Goal: Task Accomplishment & Management: Complete application form

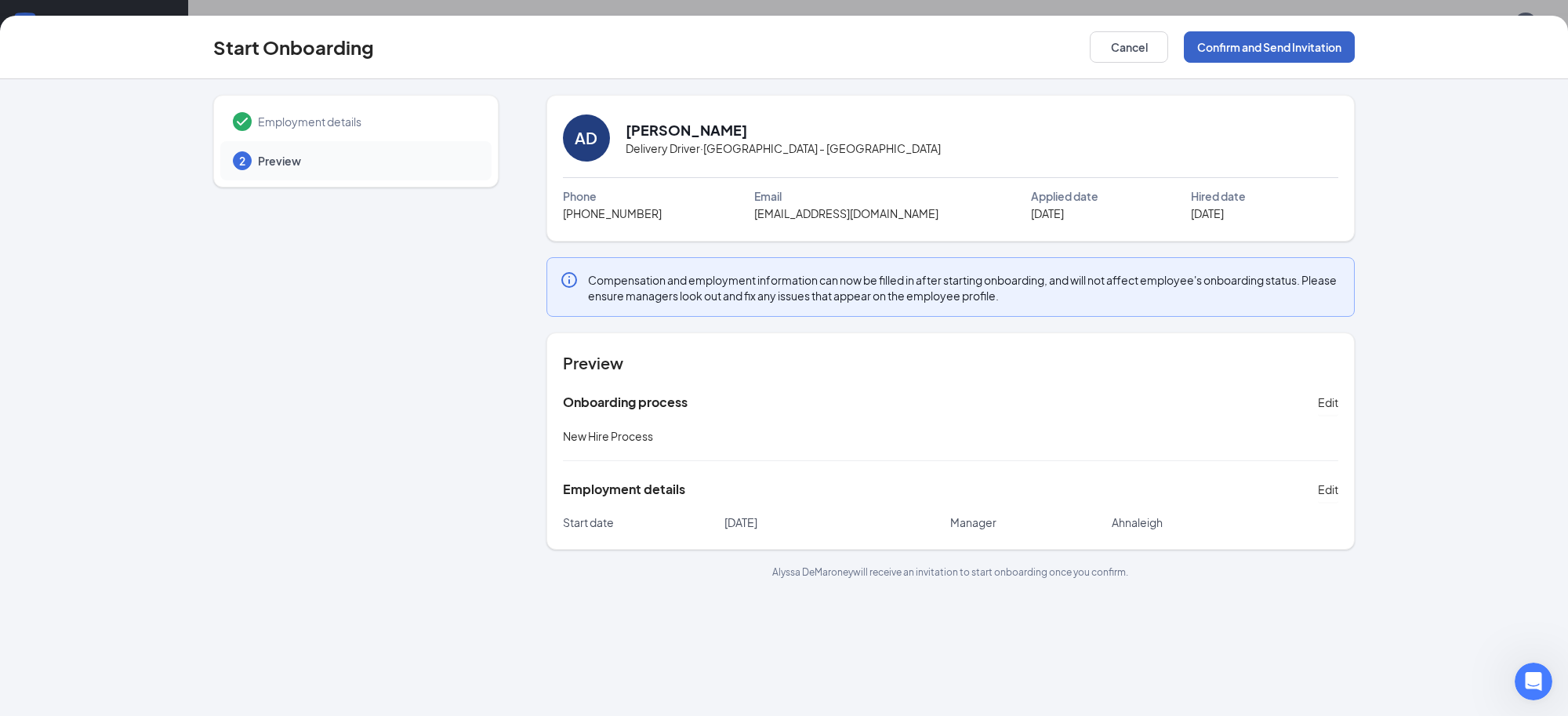
click at [1276, 55] on button "Confirm and Send Invitation" at bounding box center [1268, 47] width 171 height 31
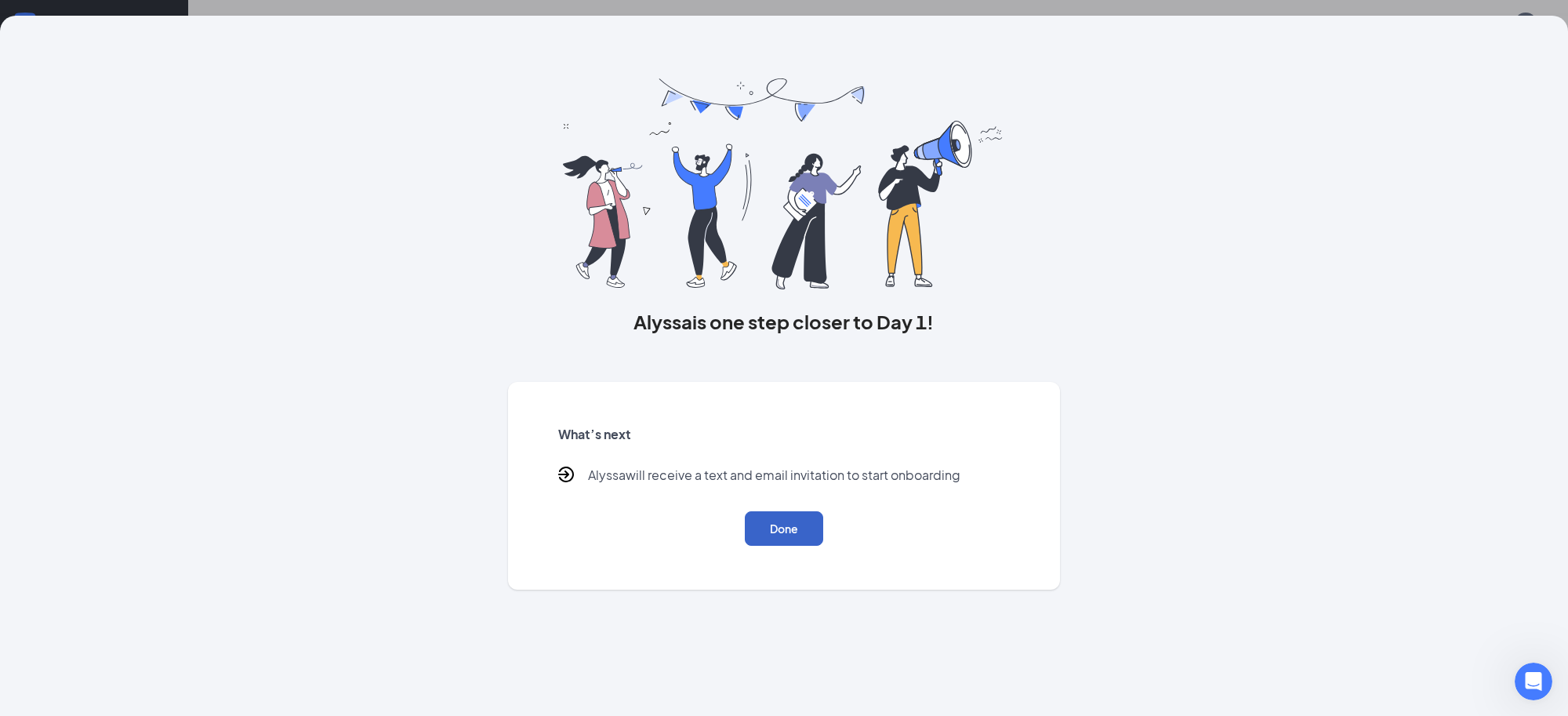
click at [800, 528] on button "Done" at bounding box center [784, 528] width 78 height 34
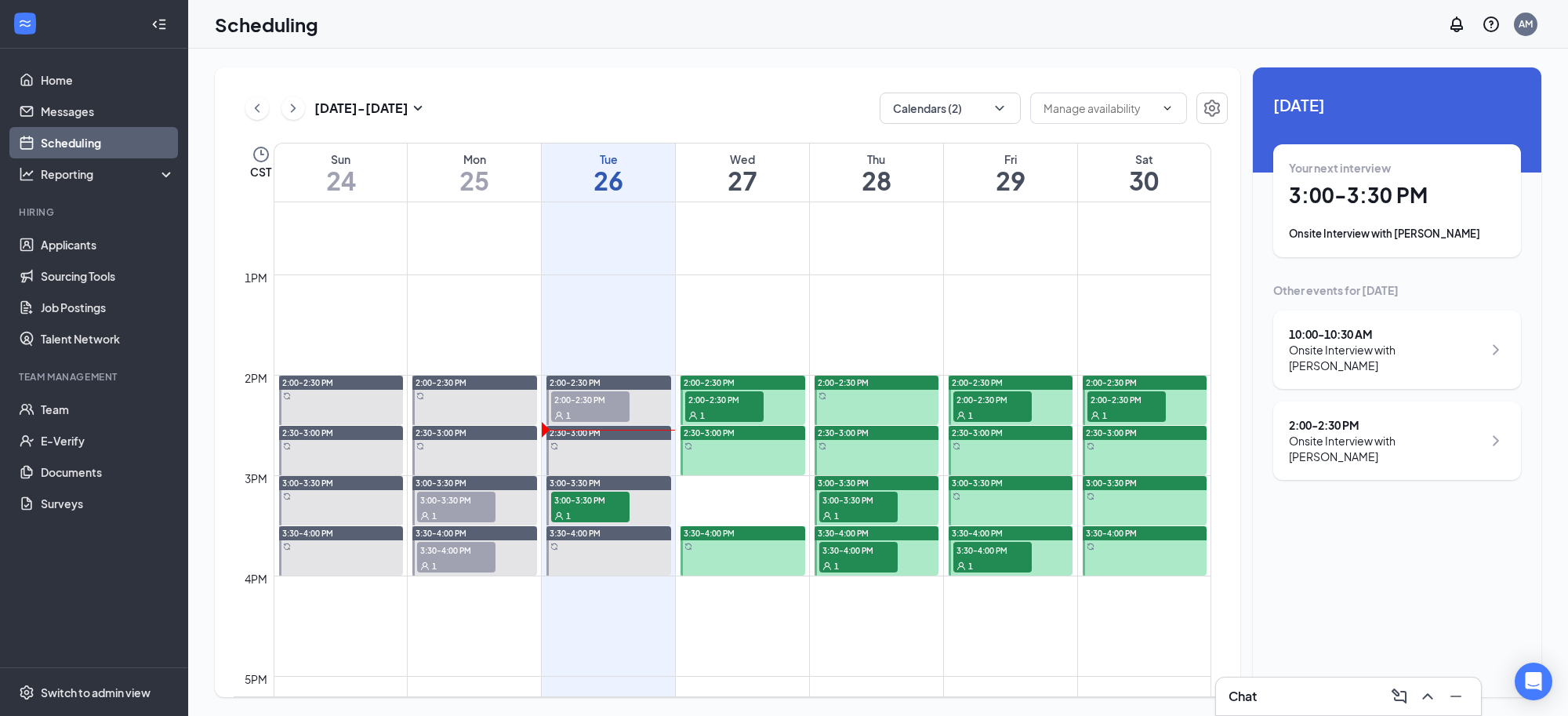
scroll to position [1259, 0]
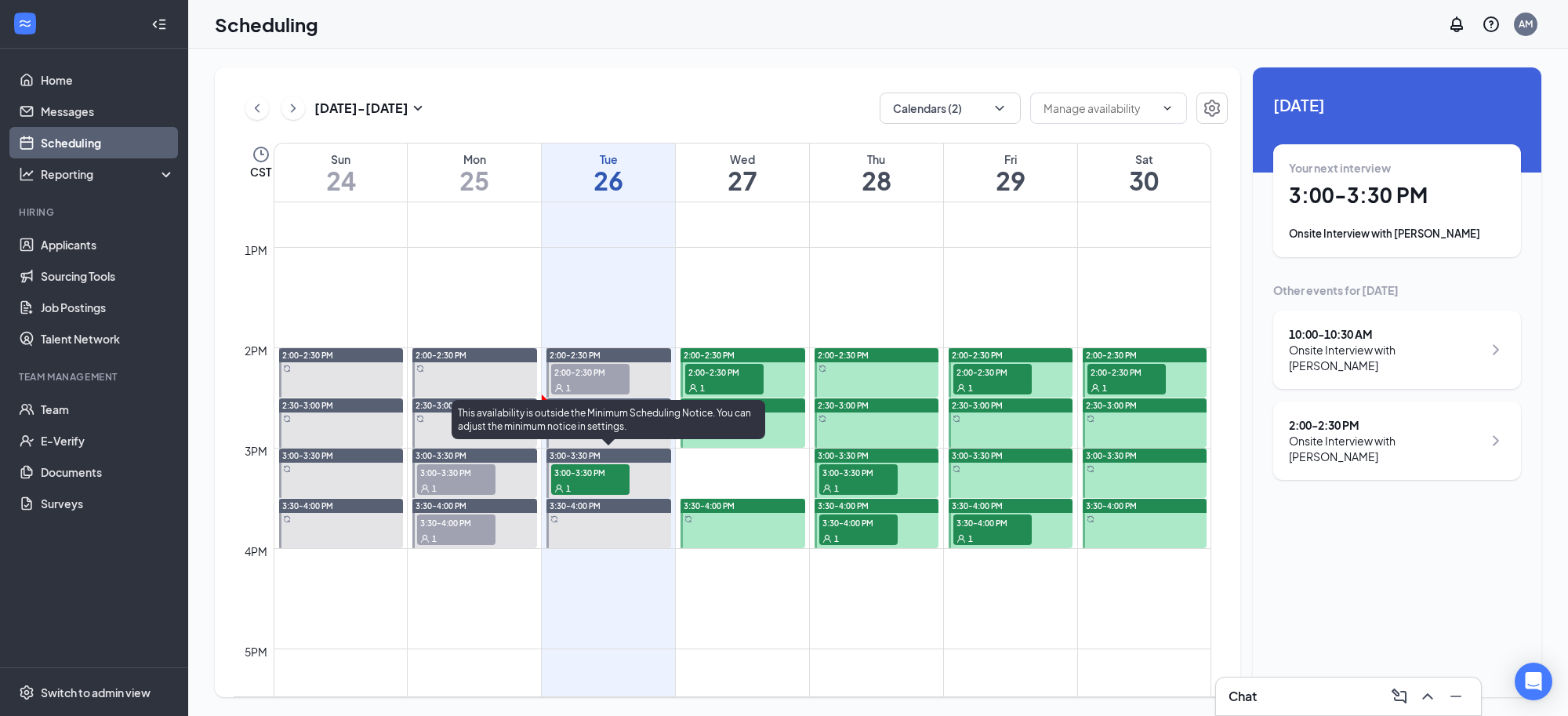
click at [589, 471] on span "3:00-3:30 PM" at bounding box center [590, 472] width 78 height 16
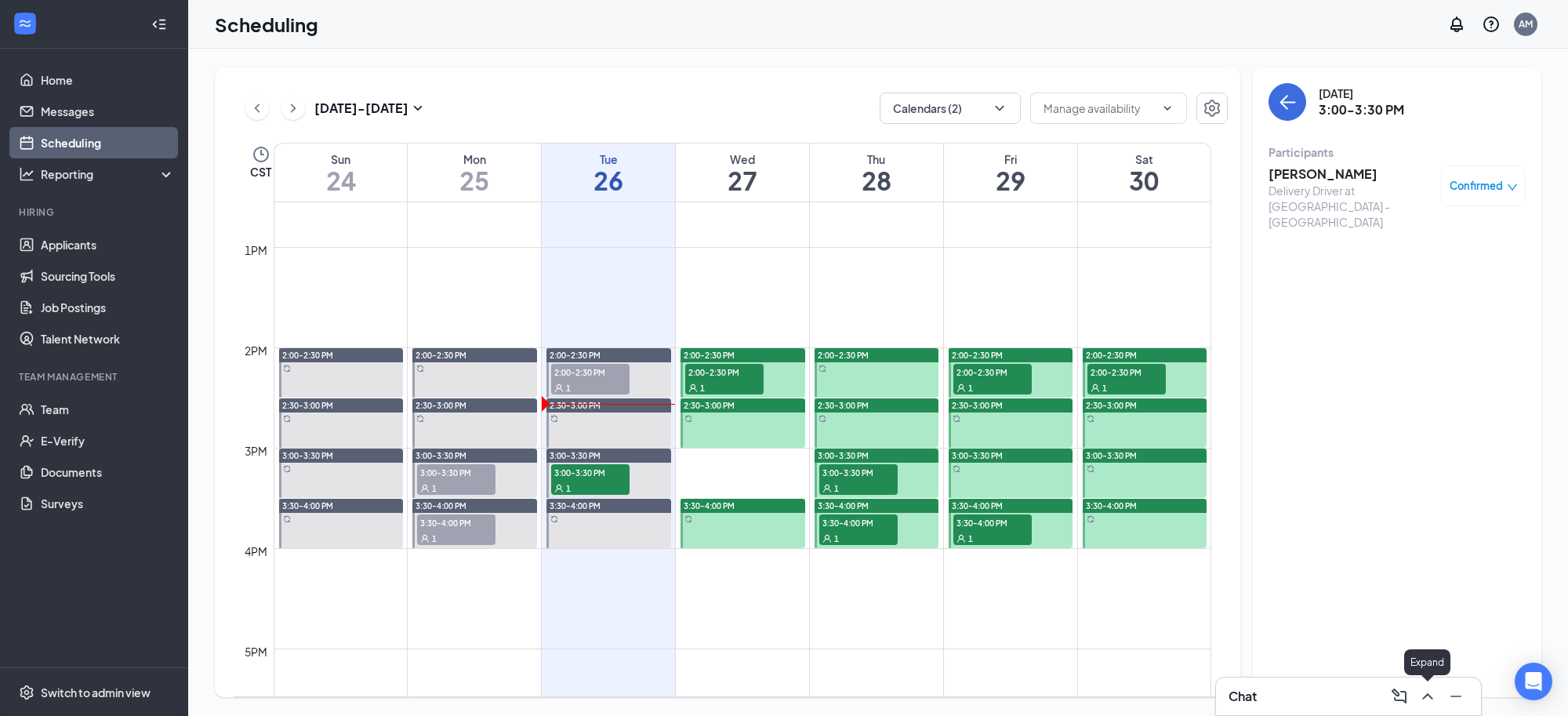
click at [1432, 692] on icon "ChevronUp" at bounding box center [1427, 696] width 19 height 19
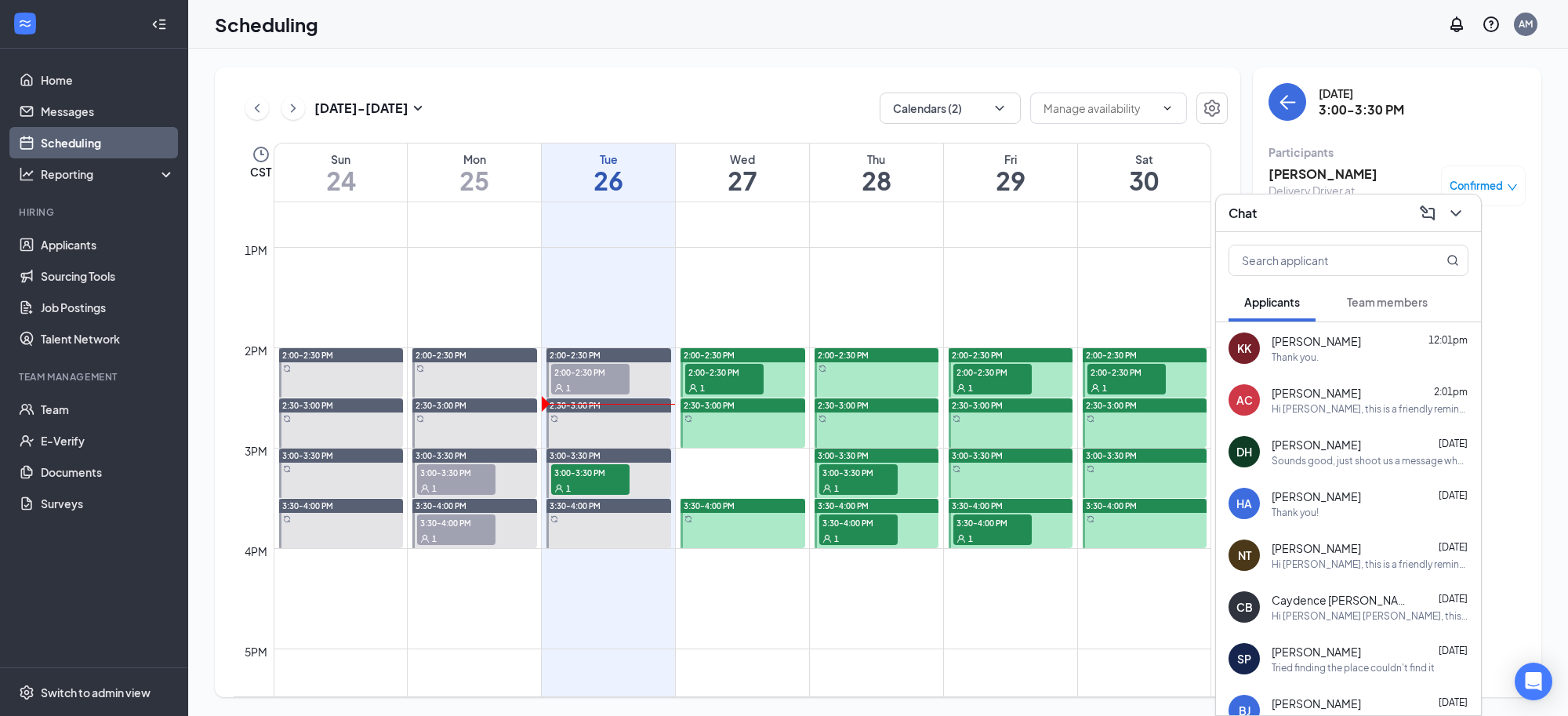
click at [1320, 393] on span "Amari Carr" at bounding box center [1317, 393] width 90 height 16
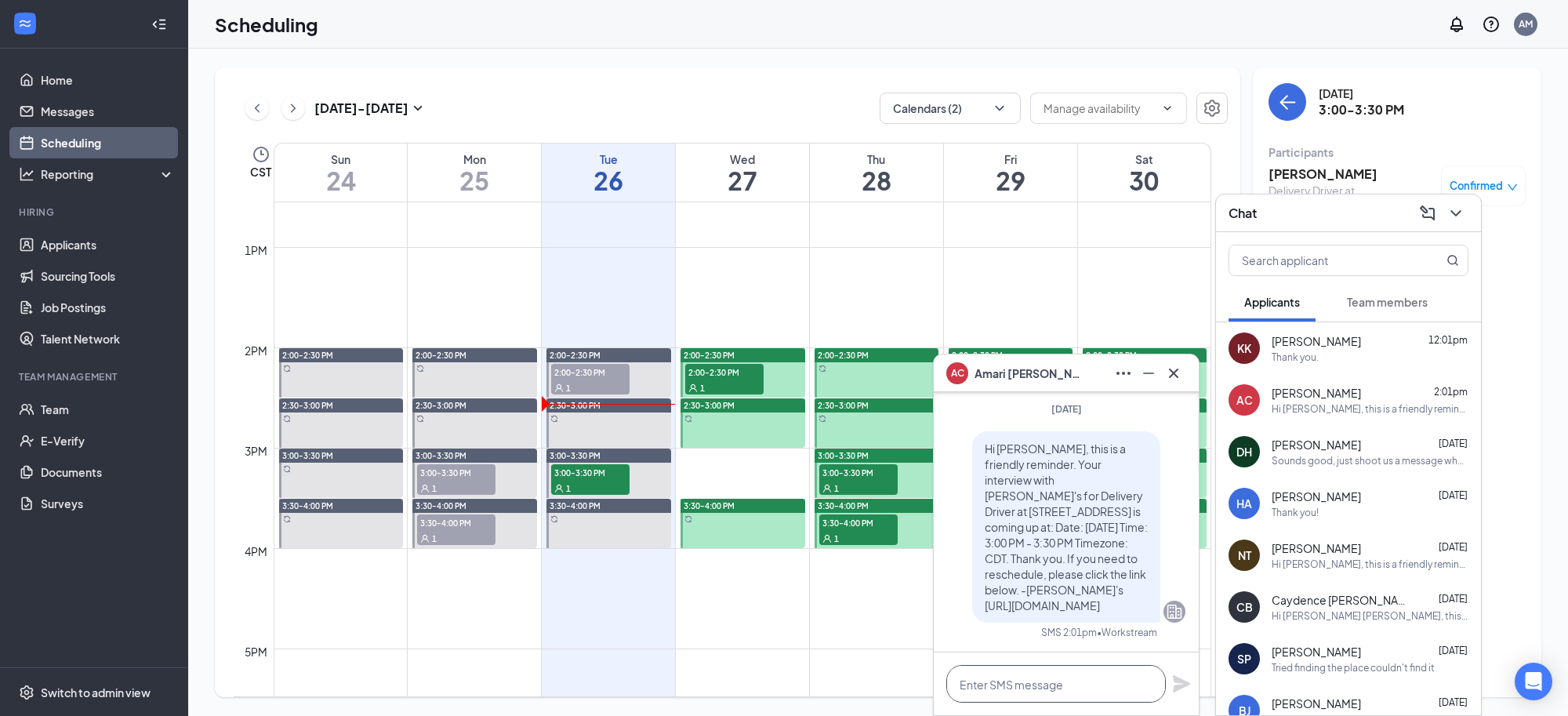
click at [1005, 679] on textarea at bounding box center [1056, 683] width 220 height 38
paste textarea "Dear [Applicant's Name], Thank you for applying for the [Job Title] position at…"
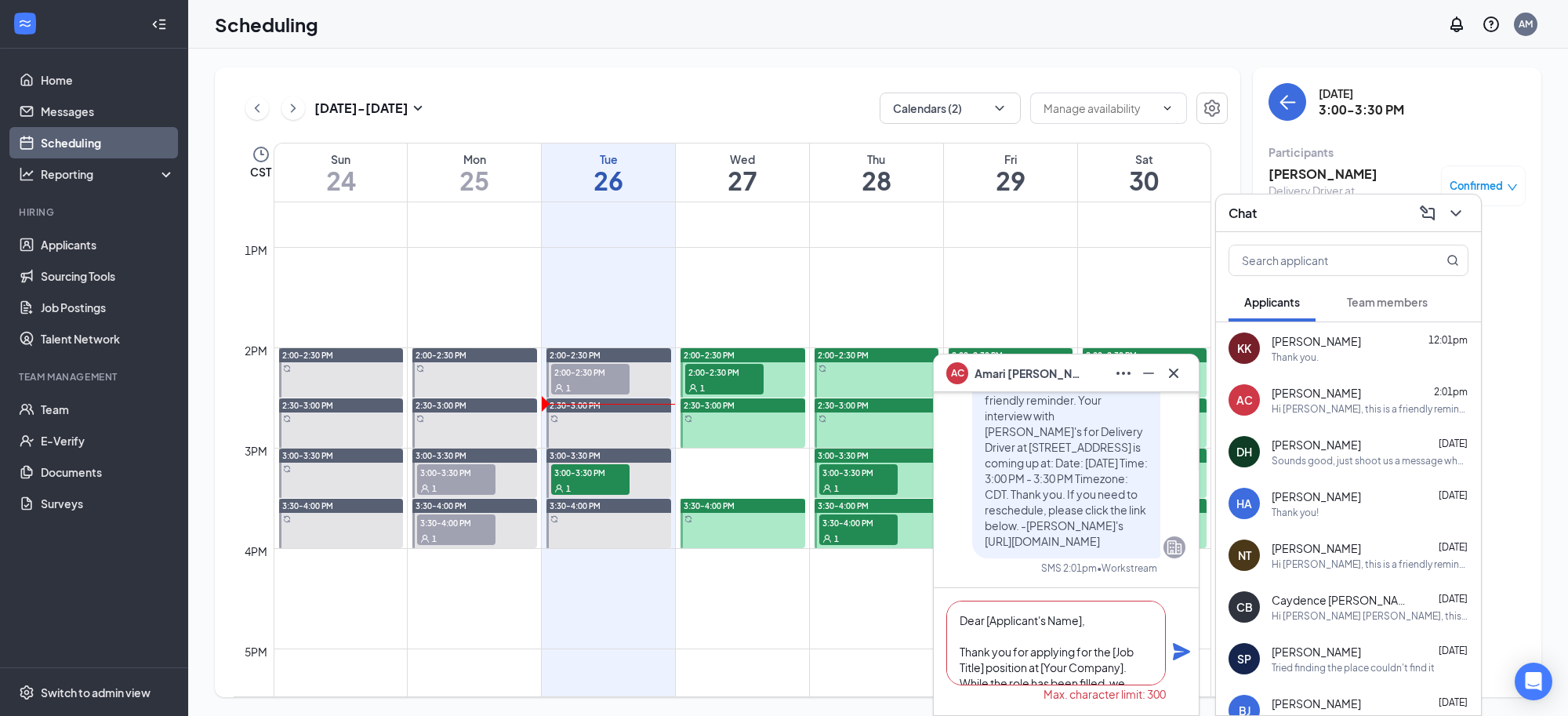
click at [959, 637] on textarea "Dear [Applicant's Name], Thank you for applying for the [Job Title] position at…" at bounding box center [1056, 643] width 220 height 85
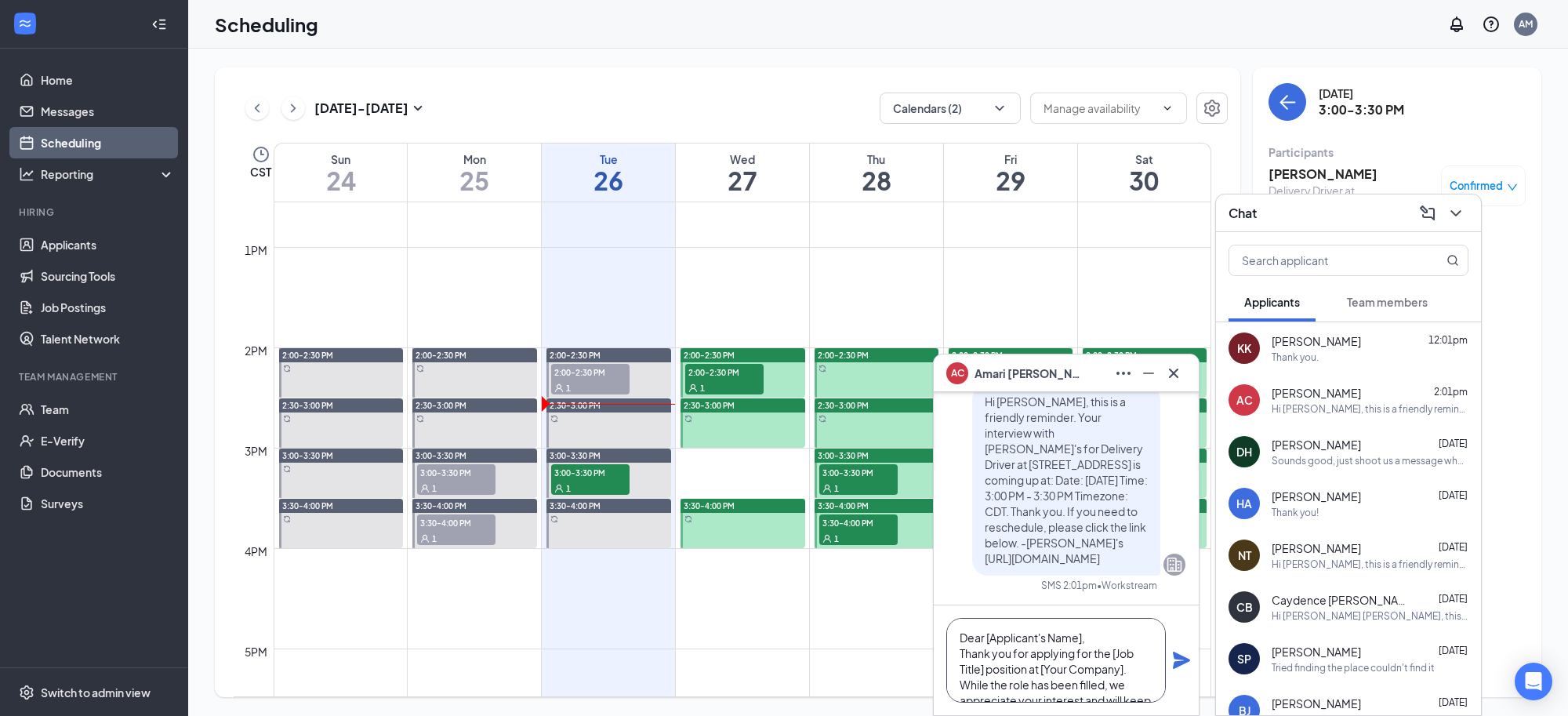
drag, startPoint x: 1084, startPoint y: 639, endPoint x: 922, endPoint y: 633, distance: 162.1
click at [922, 633] on div "AC Amari Carr AC Amari Carr Applicant Delivery Driver • Huntsville - Downtown S…" at bounding box center [878, 382] width 1380 height 667
click at [985, 664] on textarea "Hello, Thank you for applying for the [Job Title] position at [Your Company]. W…" at bounding box center [1056, 659] width 220 height 85
drag, startPoint x: 1057, startPoint y: 664, endPoint x: 973, endPoint y: 667, distance: 84.1
click at [973, 667] on textarea "Hello, Thank you for applying for a position at [Your Company]. While the role …" at bounding box center [1056, 659] width 220 height 85
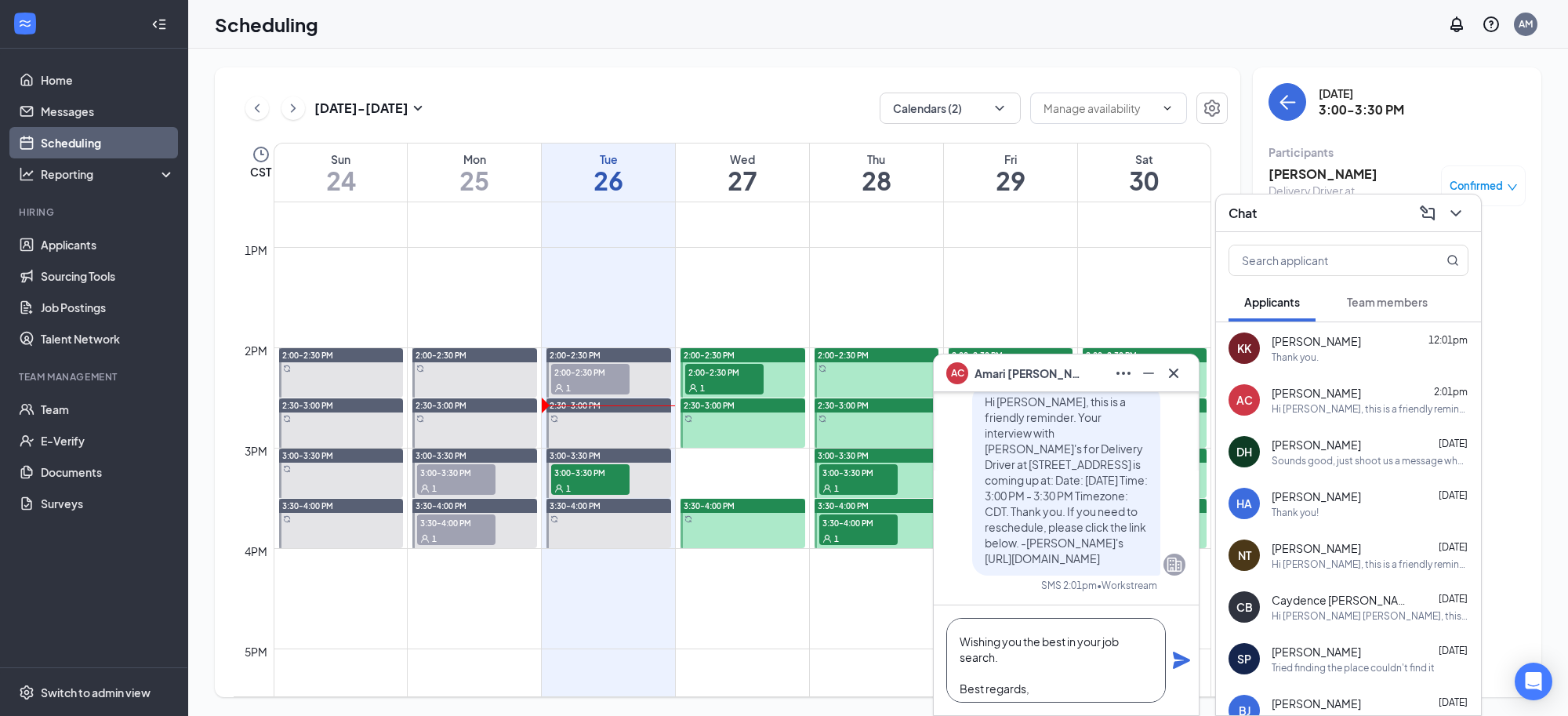
scroll to position [127, 0]
click at [1061, 686] on textarea "Hello, Thank you for applying for a position at Jimmy John's. While the role ha…" at bounding box center [1056, 659] width 220 height 85
click at [1021, 685] on textarea "Hello, Thank you for applying for a position at Jimmy John's. While the role ha…" at bounding box center [1056, 659] width 220 height 85
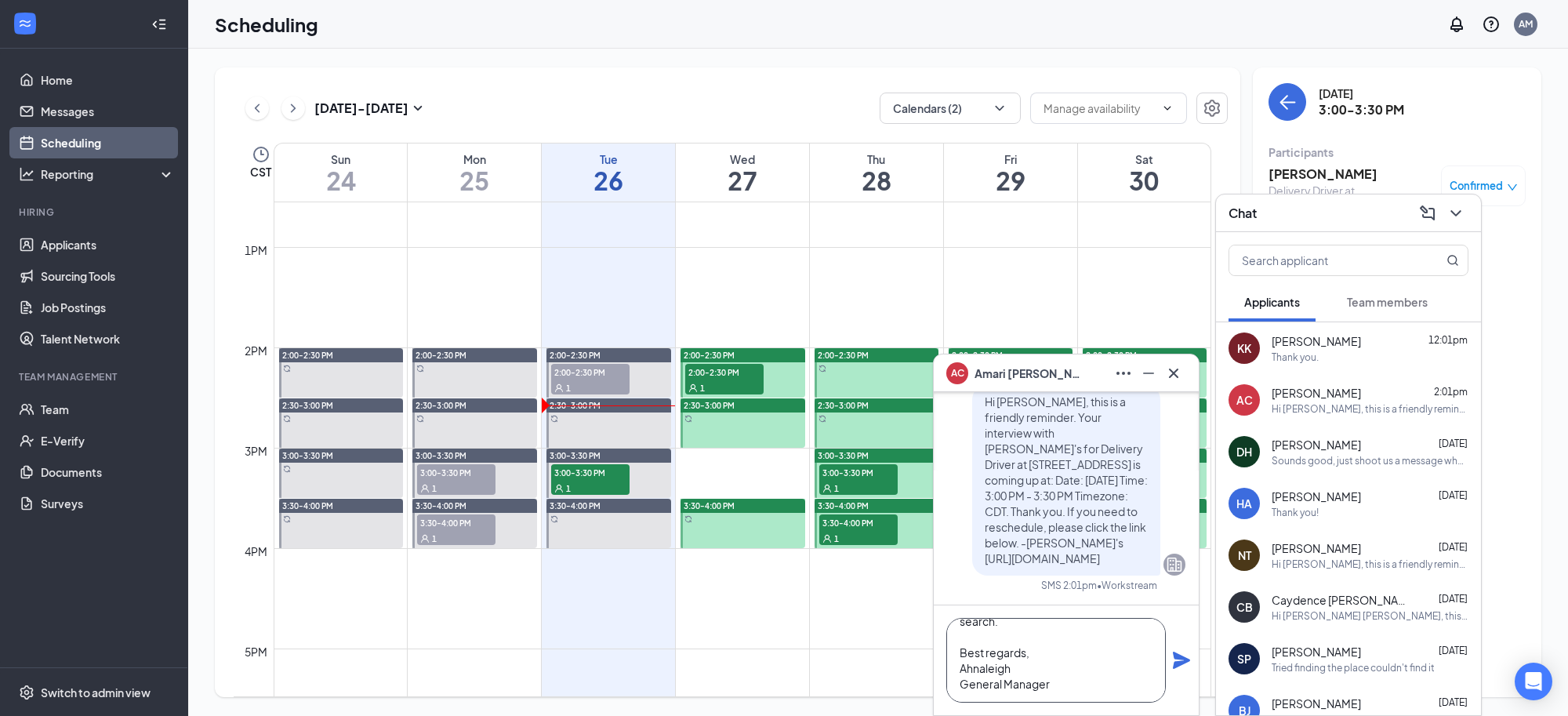
click at [1031, 677] on textarea "Hello, Thank you for applying for a position at Jimmy John's. While the role ha…" at bounding box center [1056, 659] width 220 height 85
click at [1021, 671] on textarea "Hello, Thank you for applying for a position at Jimmy John's. While the role ha…" at bounding box center [1056, 659] width 220 height 85
click at [1076, 696] on textarea "Hello, Thank you for applying for a position at Jimmy John's. While the role ha…" at bounding box center [1056, 659] width 220 height 85
click at [1028, 690] on textarea "Hello, Thank you for applying for a position at Jimmy John's. While the role ha…" at bounding box center [1056, 659] width 220 height 85
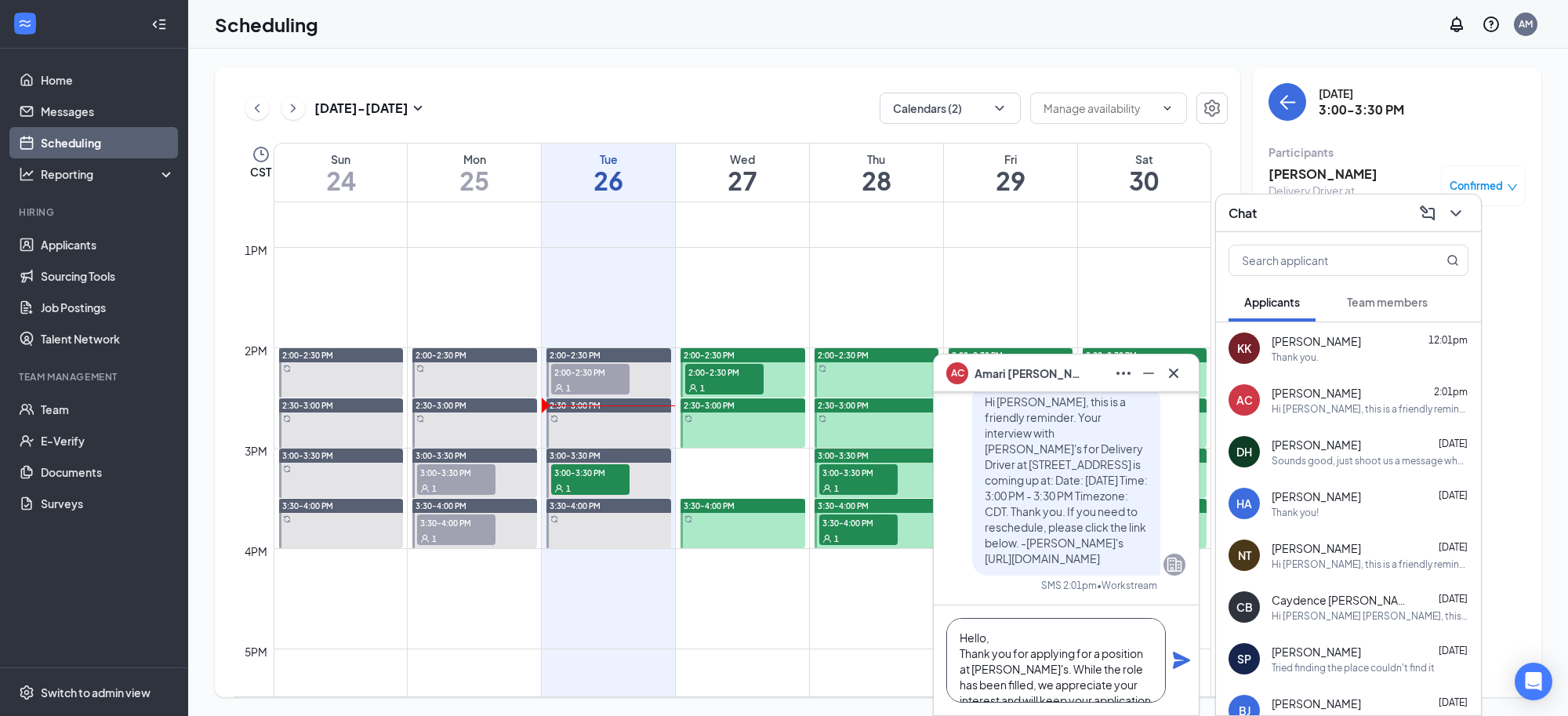
type textarea "Hello, Thank you for applying for a position at Jimmy John's. While the role ha…"
click at [1178, 653] on icon "Plane" at bounding box center [1181, 659] width 19 height 19
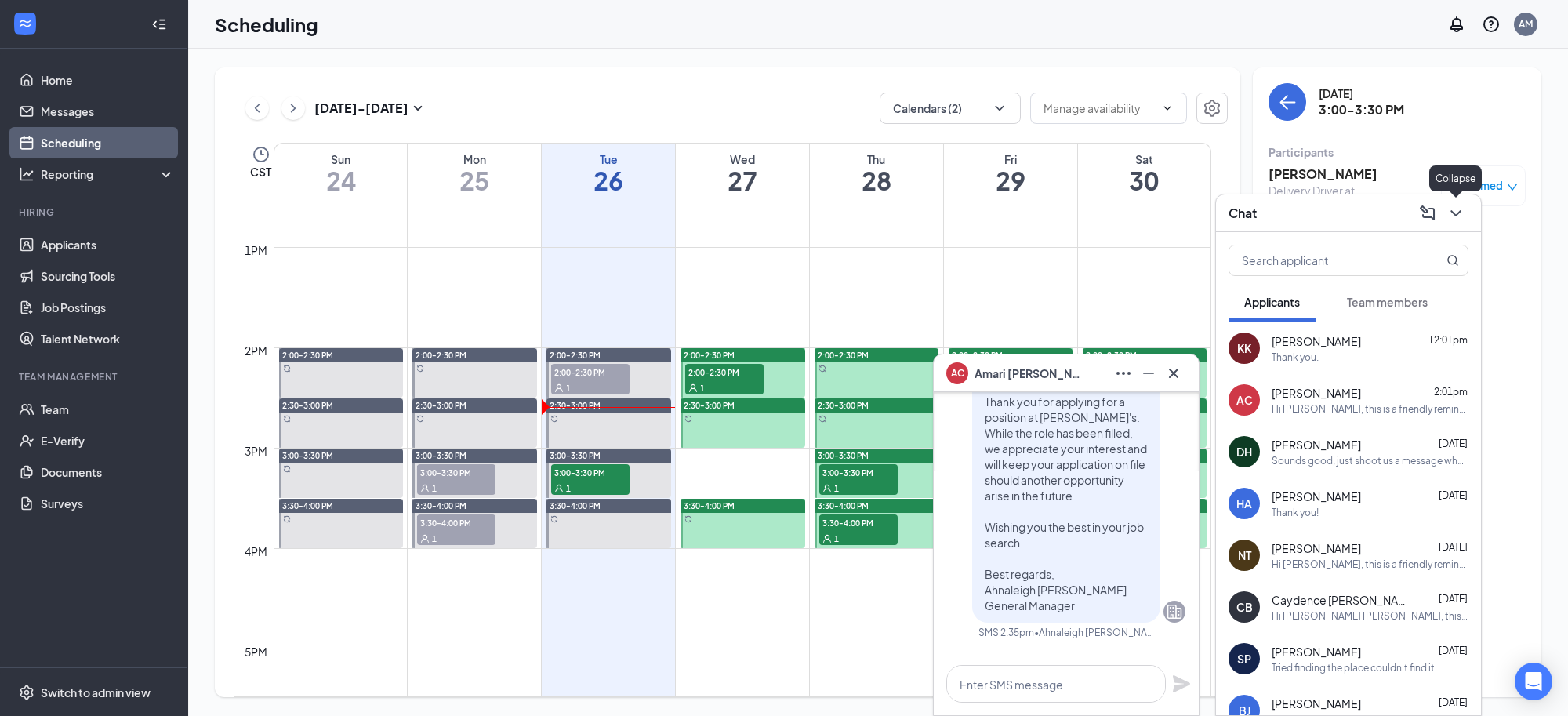
click at [1465, 208] on button at bounding box center [1457, 214] width 25 height 25
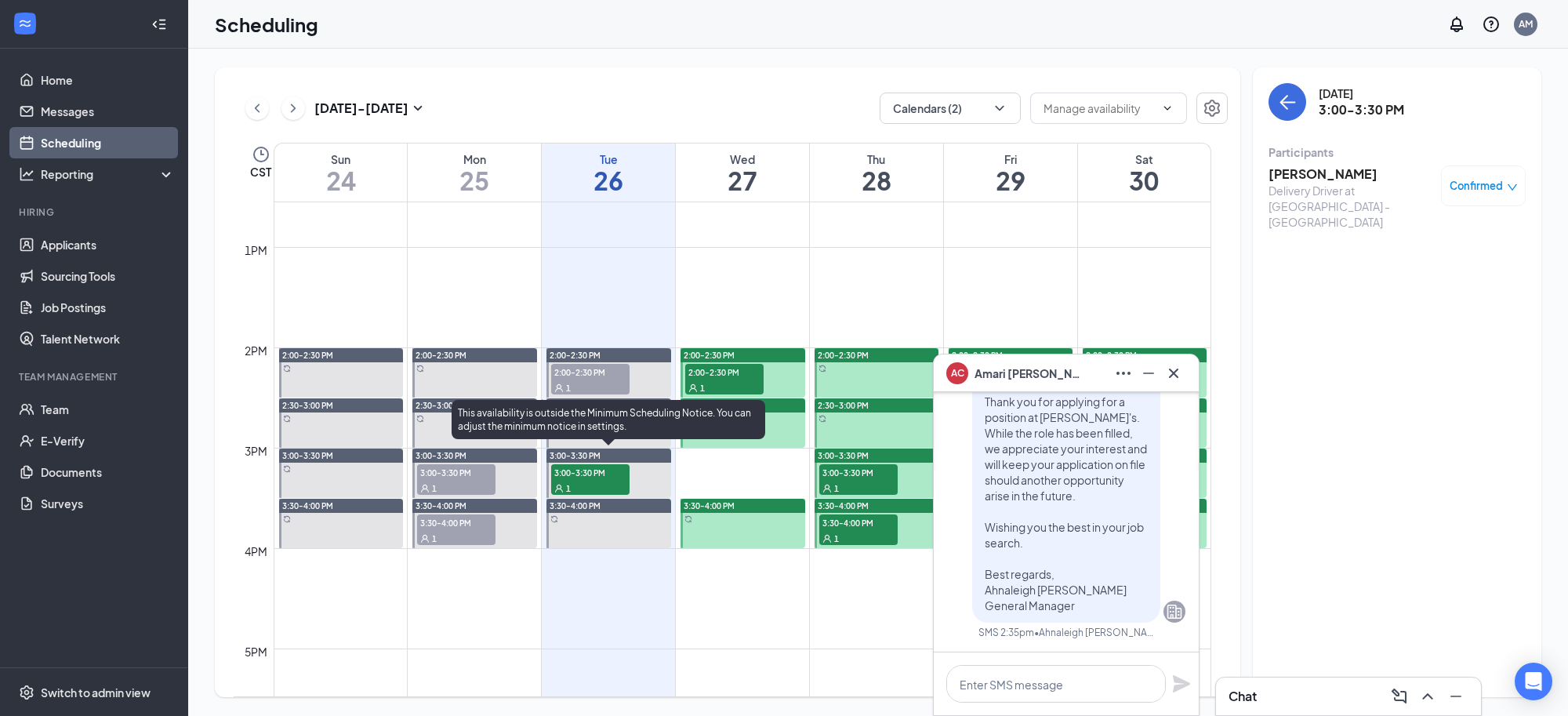
click at [598, 474] on span "3:00-3:30 PM" at bounding box center [590, 472] width 78 height 16
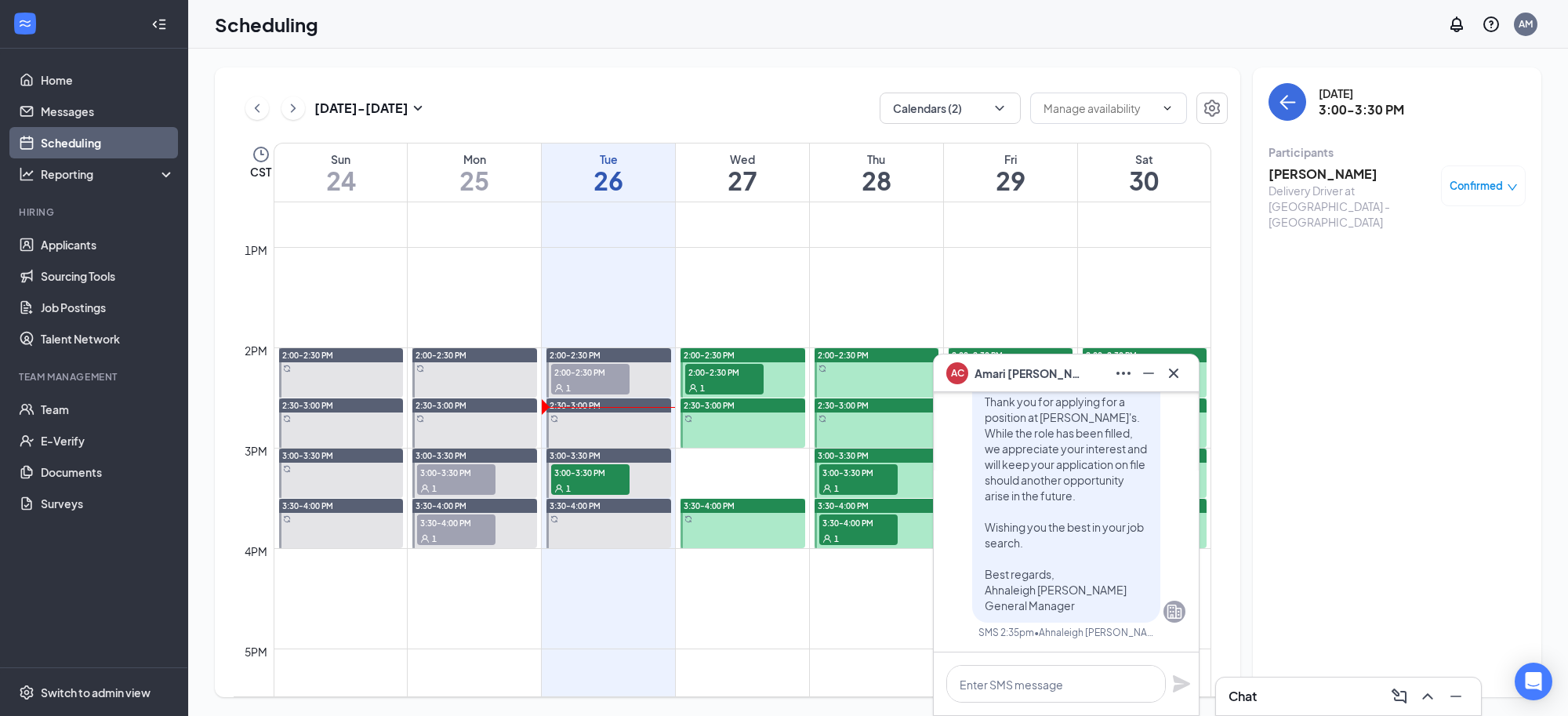
click at [1495, 189] on span "Confirmed" at bounding box center [1476, 185] width 54 height 16
click at [1405, 317] on span "Cancel" at bounding box center [1413, 317] width 37 height 18
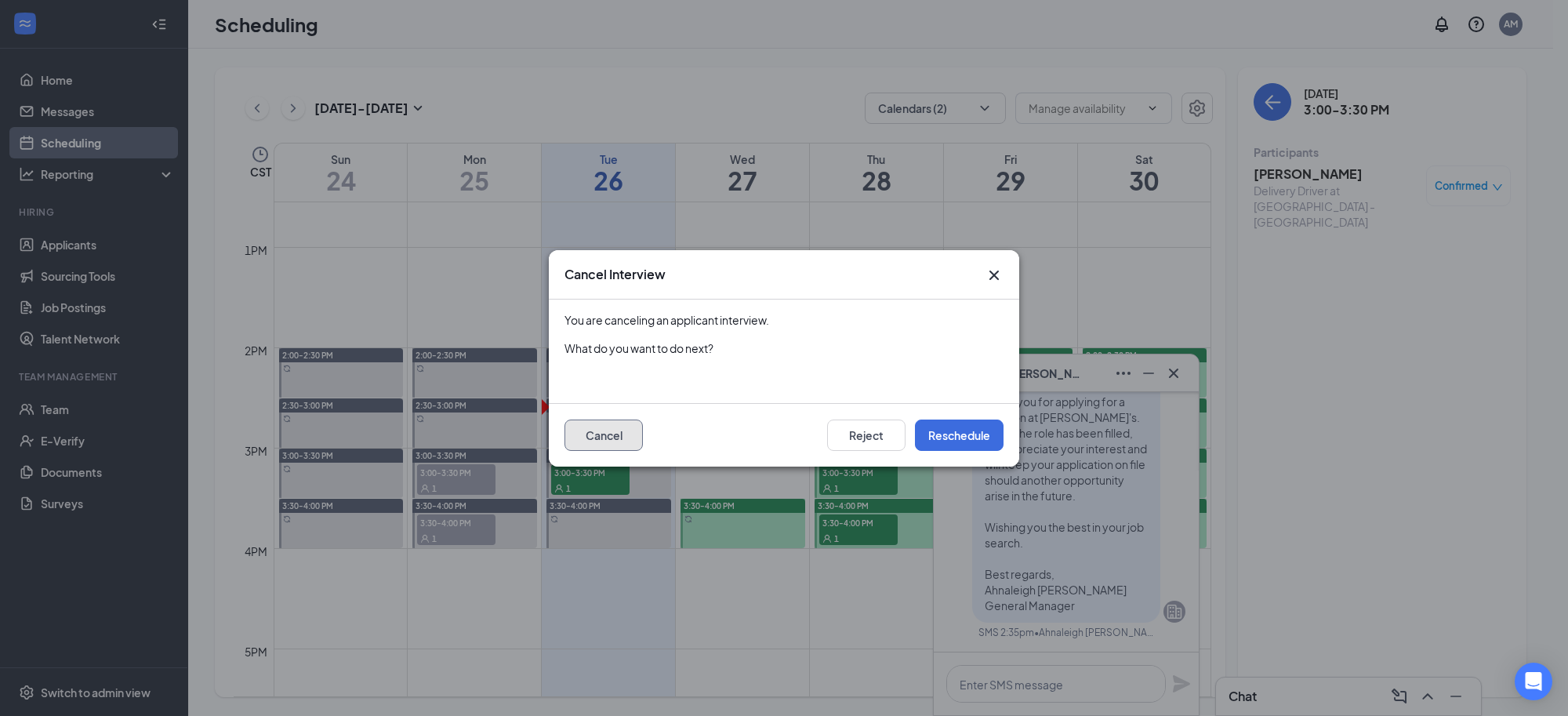
click at [601, 445] on button "Cancel" at bounding box center [604, 435] width 78 height 31
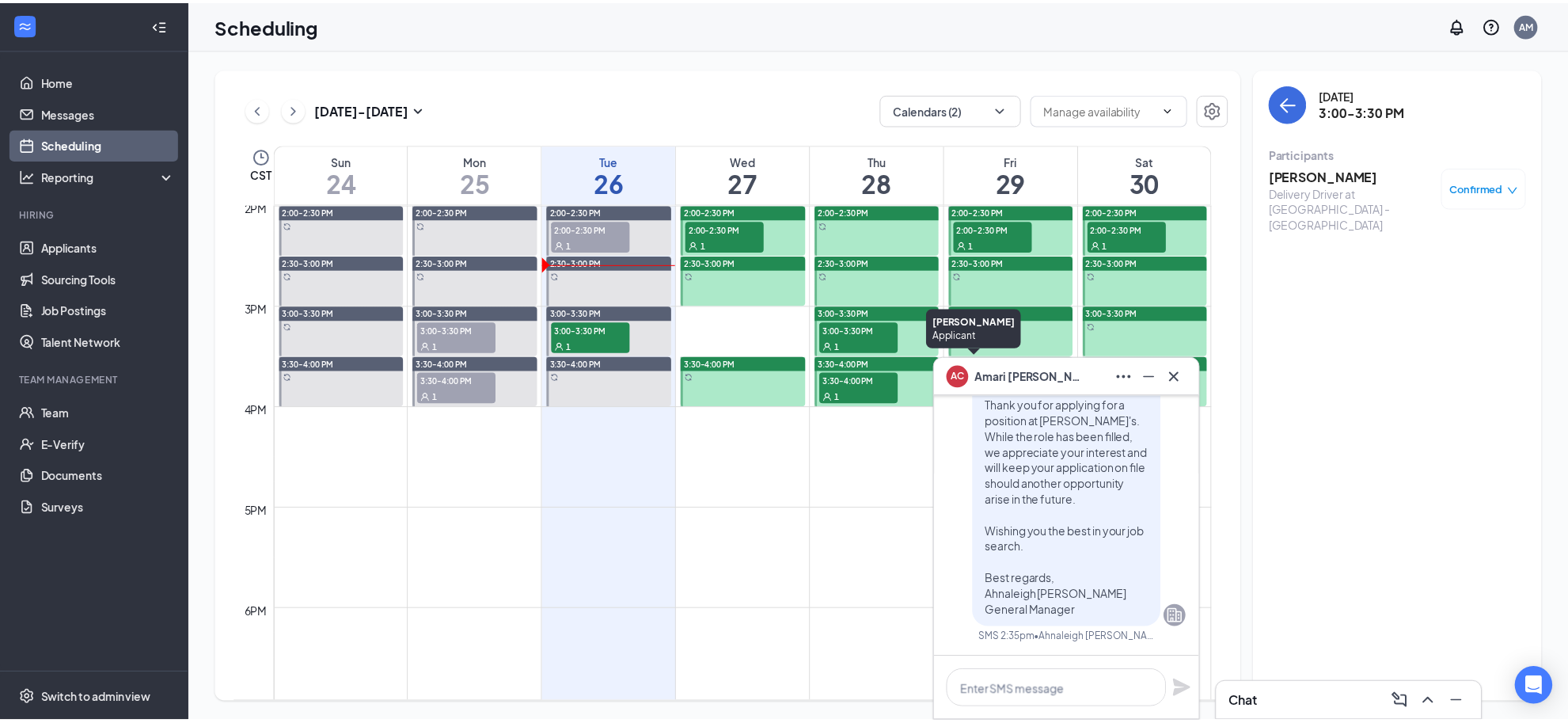
scroll to position [1371, 0]
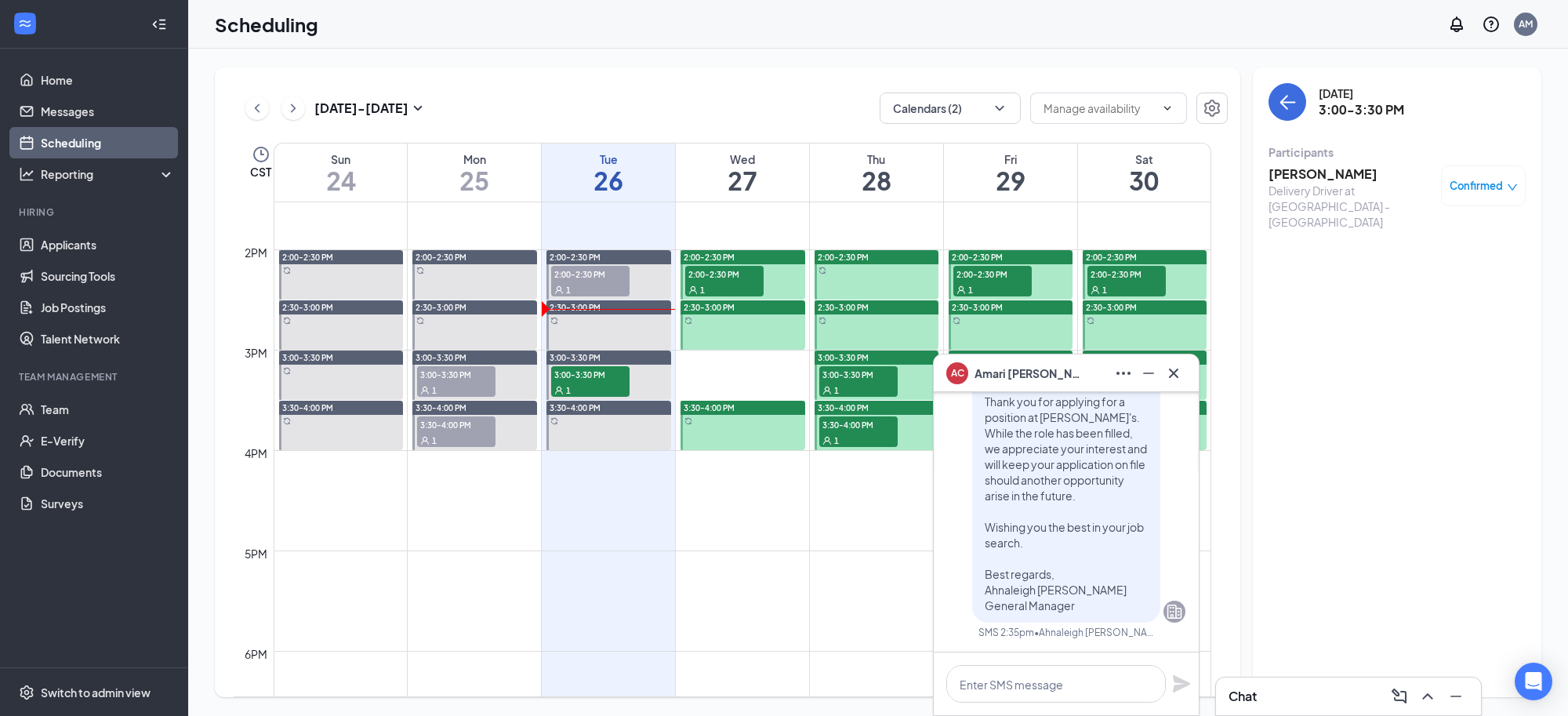
click at [738, 282] on div "1" at bounding box center [724, 290] width 78 height 16
click at [866, 378] on span "3:00-3:30 PM" at bounding box center [859, 374] width 78 height 16
click at [1498, 178] on span "Confirmed" at bounding box center [1476, 185] width 54 height 16
click at [1291, 171] on h3 "Tesla Malone" at bounding box center [1350, 175] width 165 height 18
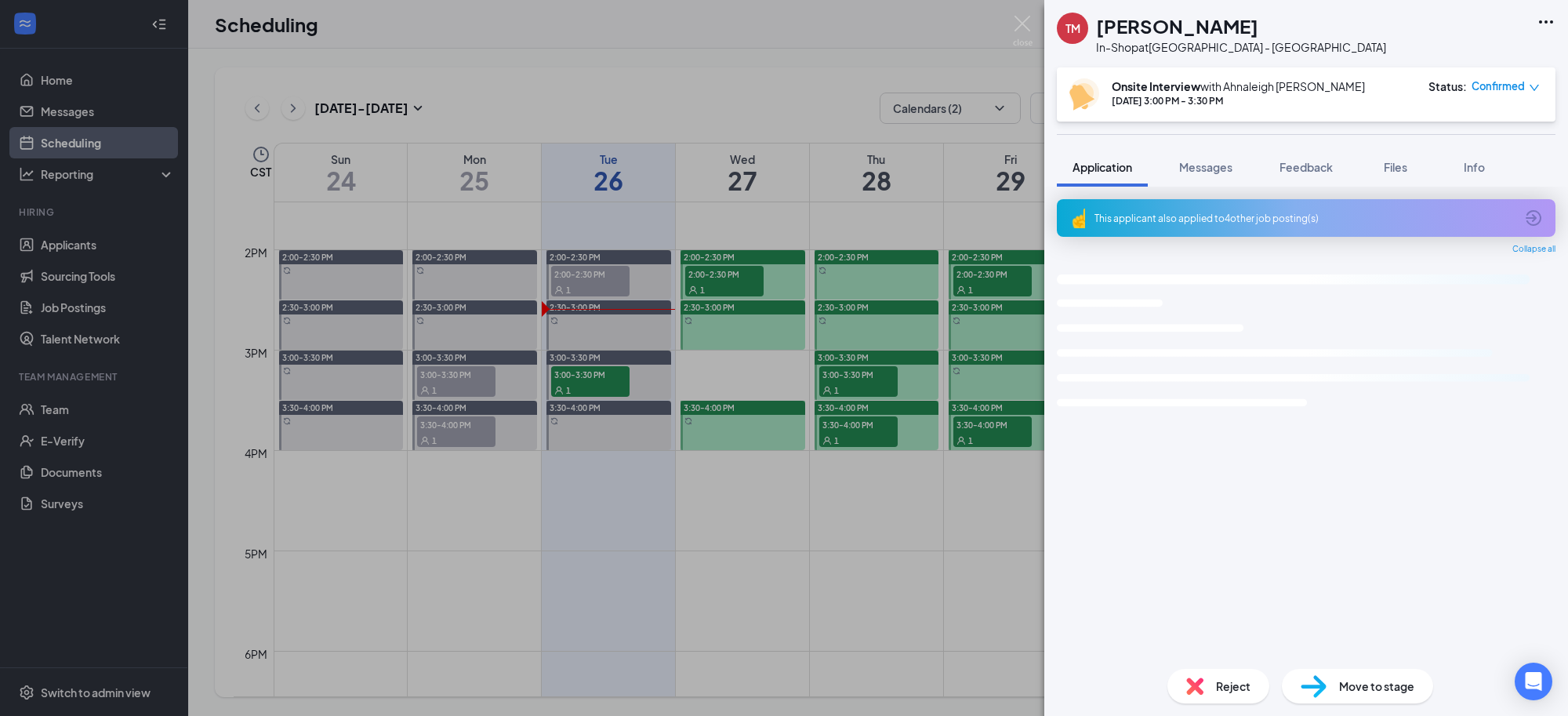
click at [1025, 24] on img at bounding box center [1023, 30] width 20 height 30
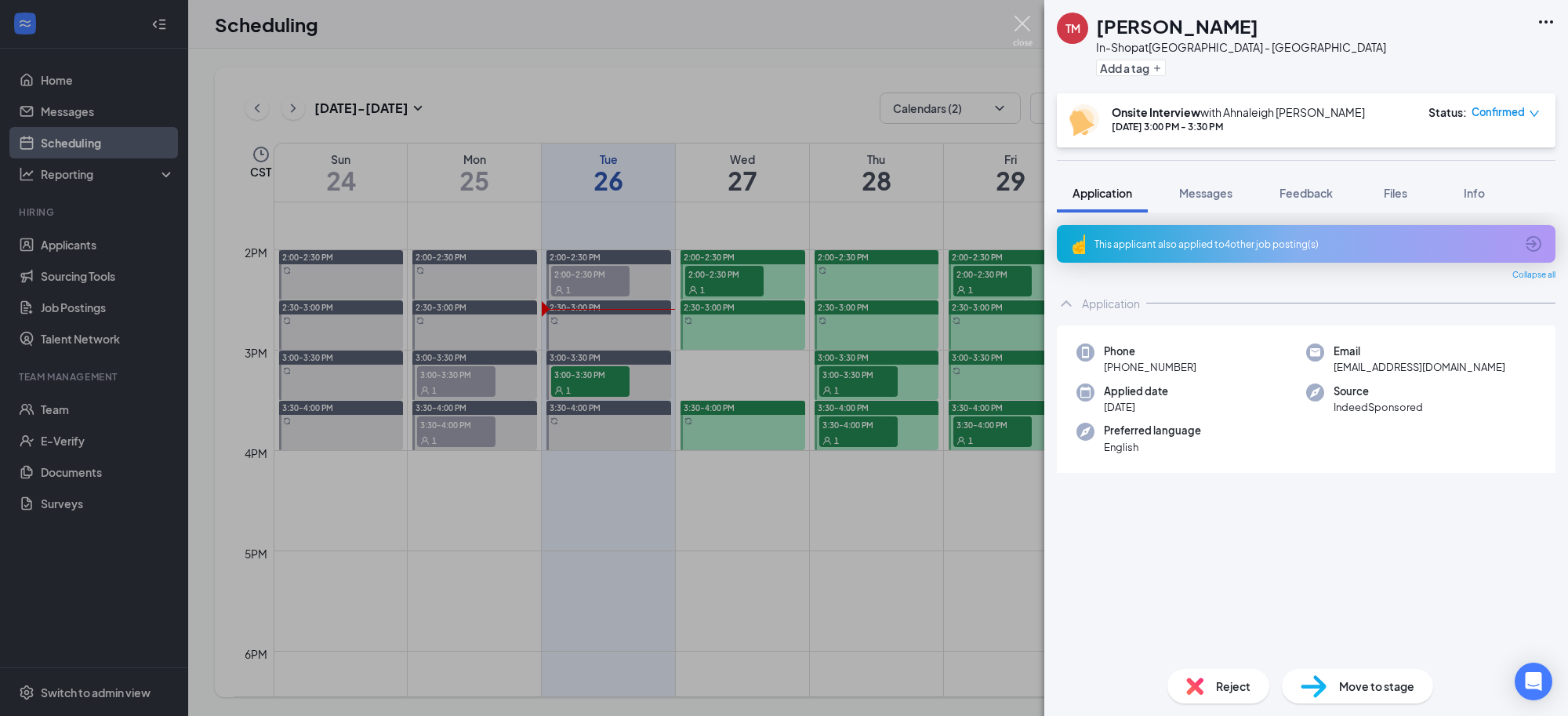
click at [1025, 20] on div "Scheduling AM" at bounding box center [878, 24] width 1380 height 49
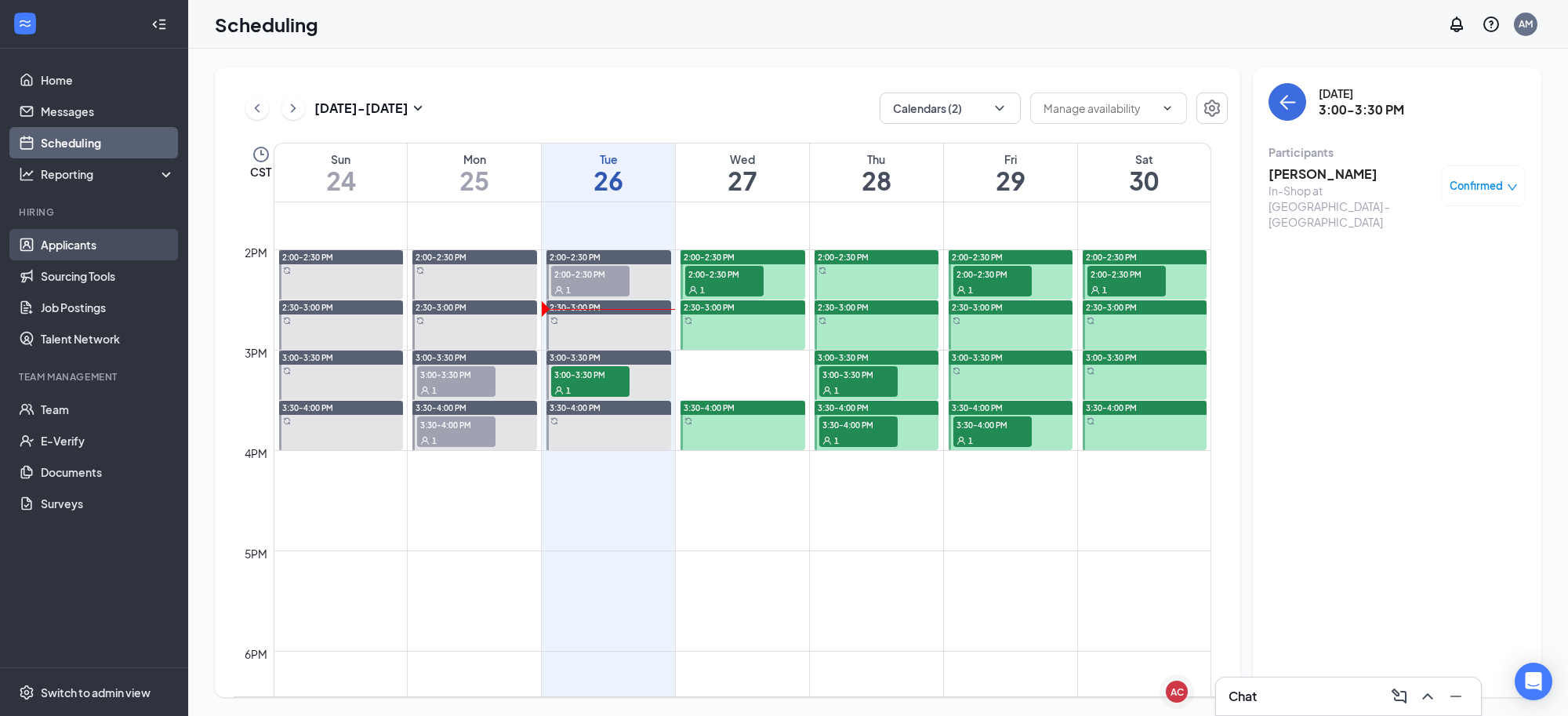
click at [64, 252] on link "Applicants" at bounding box center [107, 245] width 134 height 31
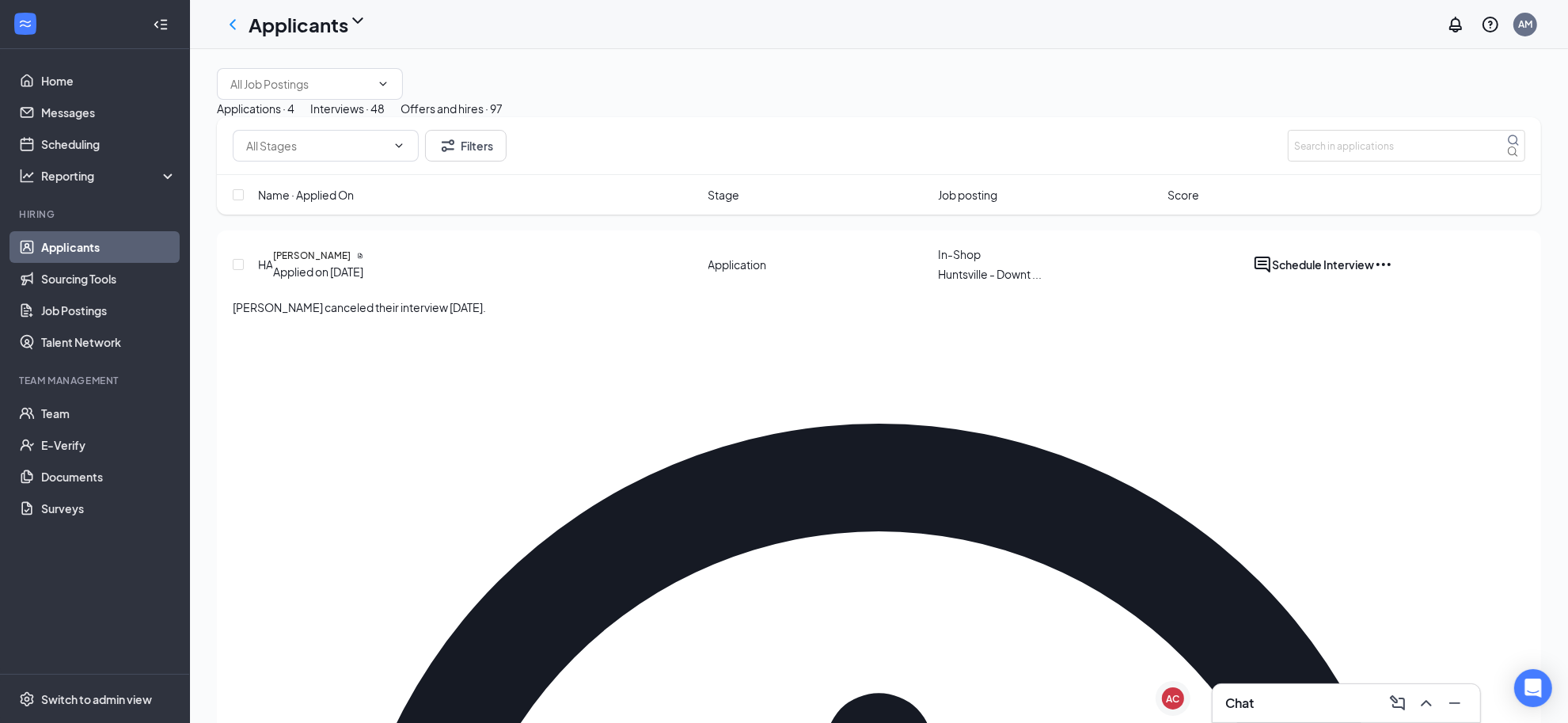
click at [385, 117] on div "Interviews · 48" at bounding box center [348, 108] width 75 height 18
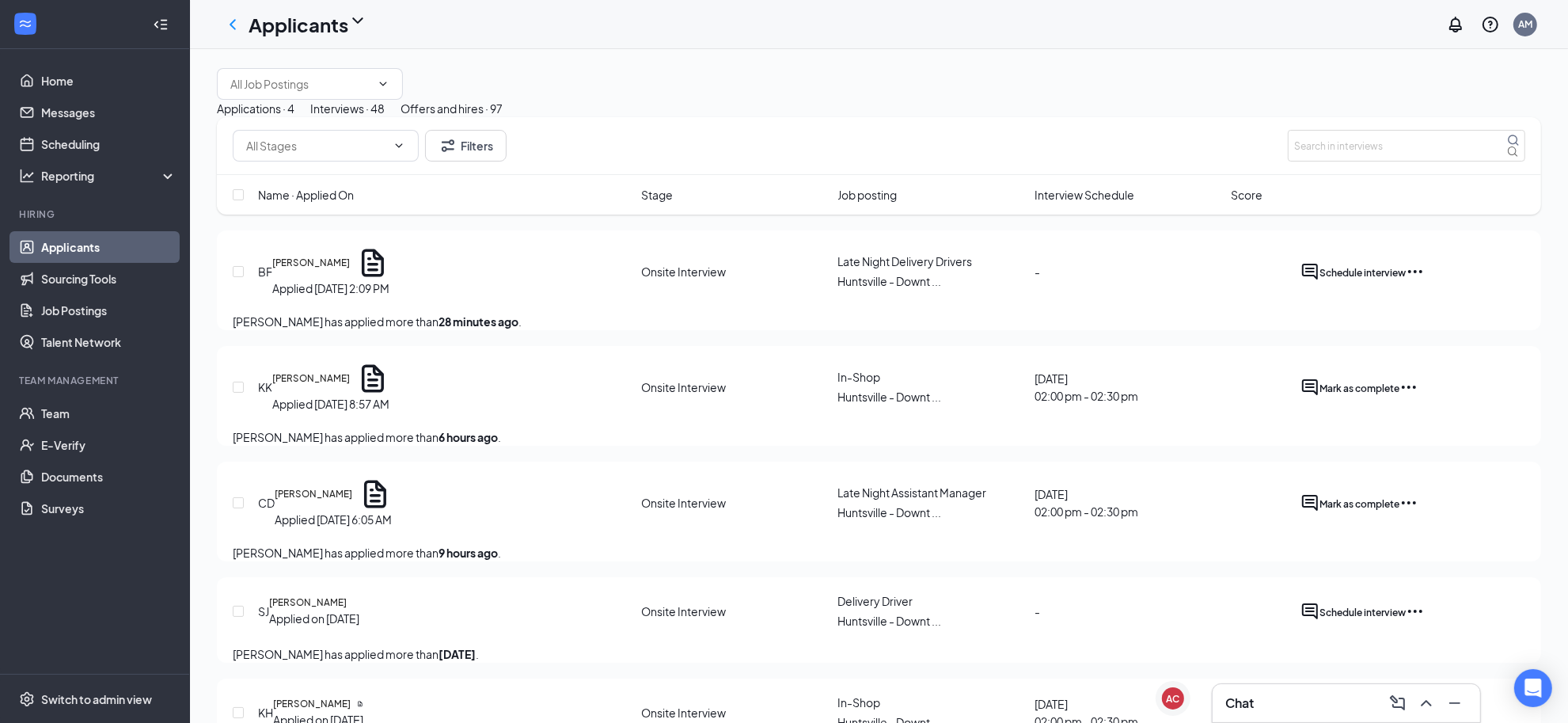
click at [1094, 204] on span "Interview Schedule" at bounding box center [1083, 195] width 99 height 18
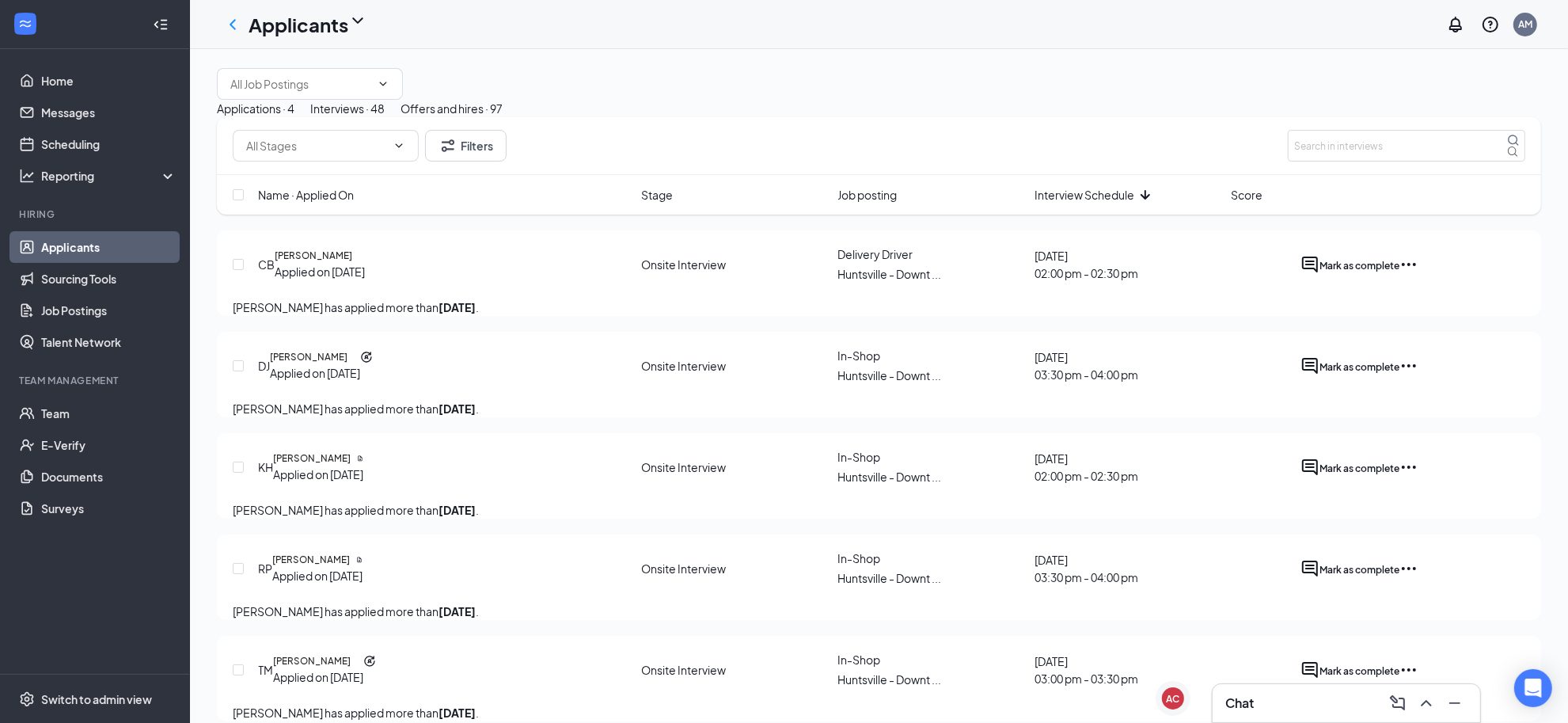
click at [1108, 204] on span "Interview Schedule" at bounding box center [1083, 195] width 99 height 18
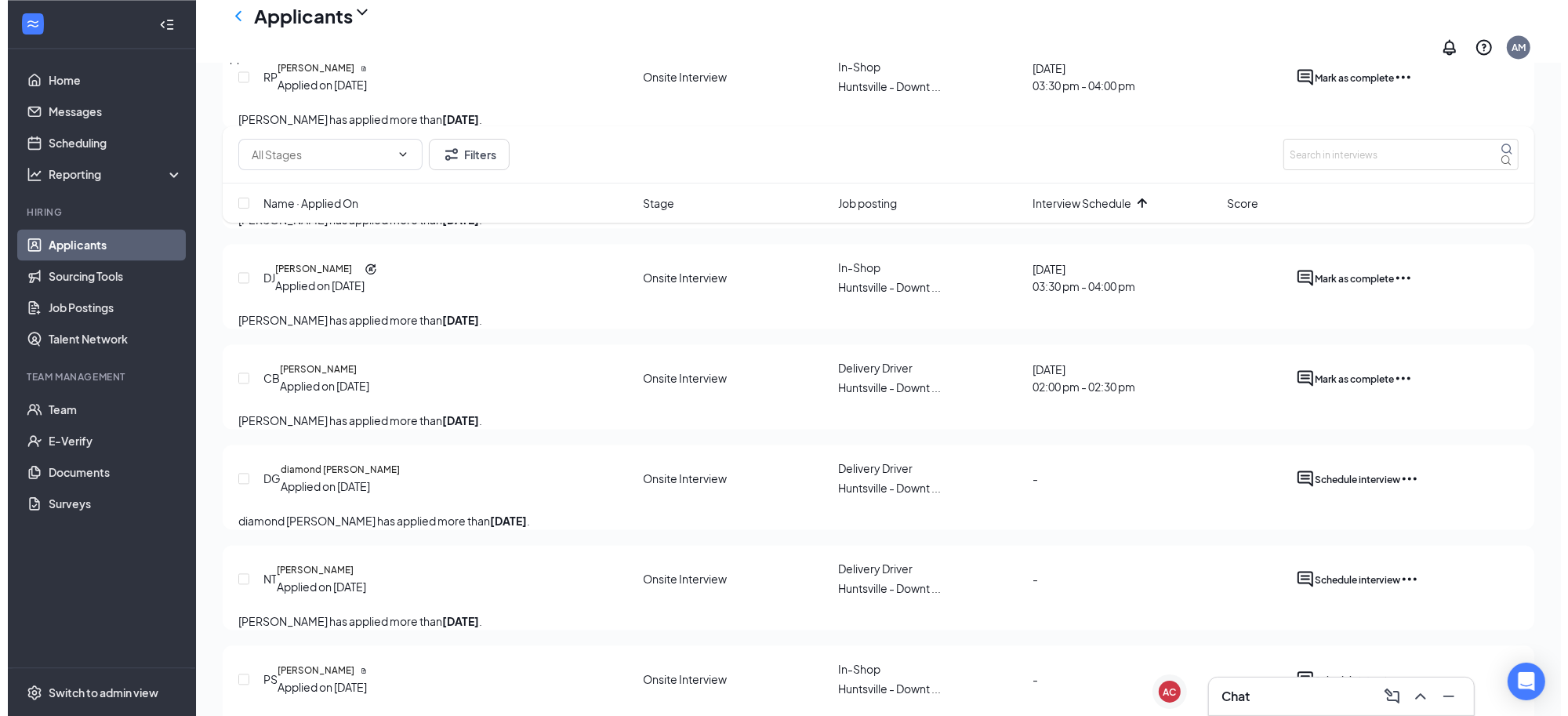
scroll to position [3331, 0]
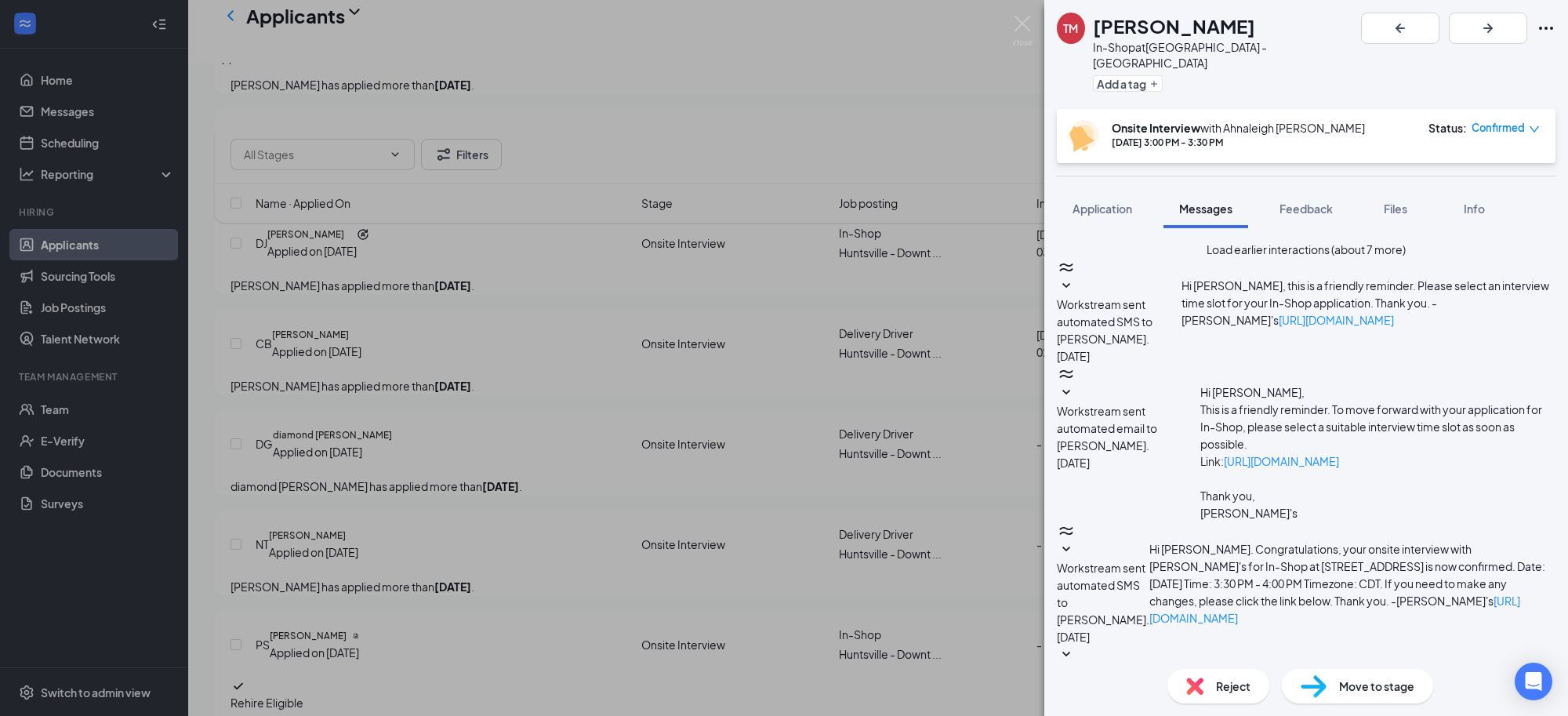
scroll to position [459, 0]
paste textarea "Hello, Thank you for applying for a position at Jimmy John's. While the role ha…"
type textarea "Hello, Thank you for applying for a position at Jimmy John's. While the role ha…"
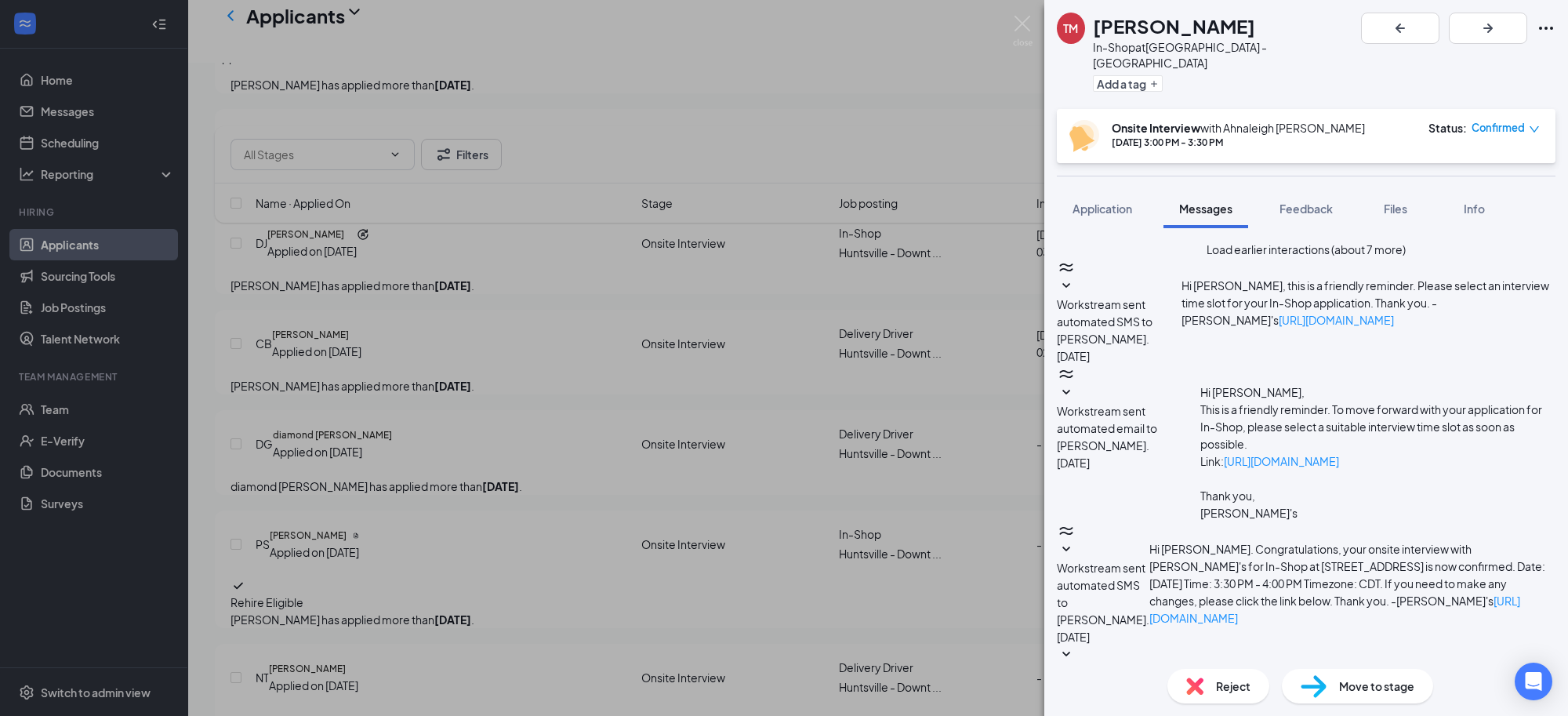
scroll to position [0, 0]
click at [1025, 18] on img at bounding box center [1023, 30] width 20 height 30
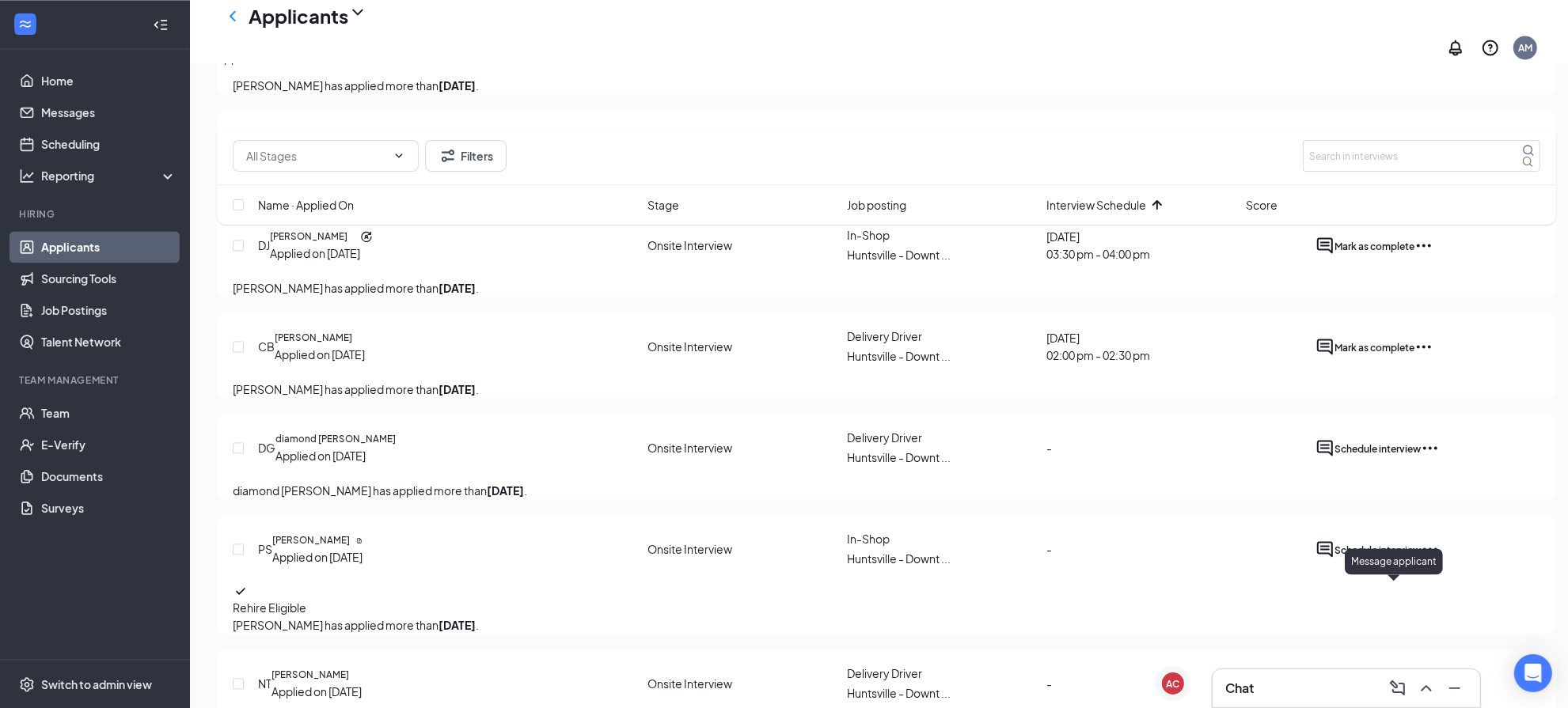
click at [1333, 50] on icon "ActiveChat" at bounding box center [1325, 42] width 16 height 16
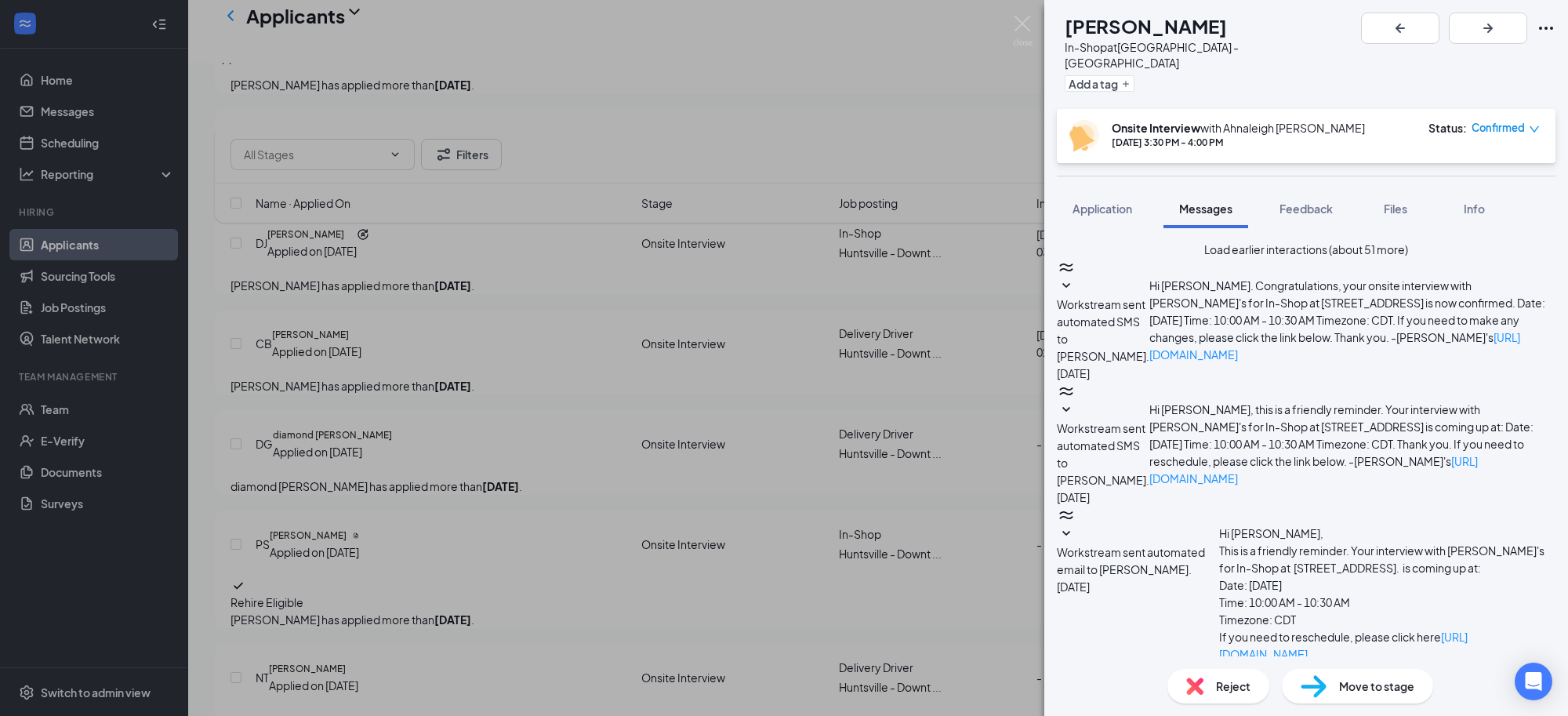
paste textarea "Hello, Thank you for applying for a position at Jimmy John's. While the role ha…"
type textarea "Hello, Thank you for applying for a position at Jimmy John's. While the role ha…"
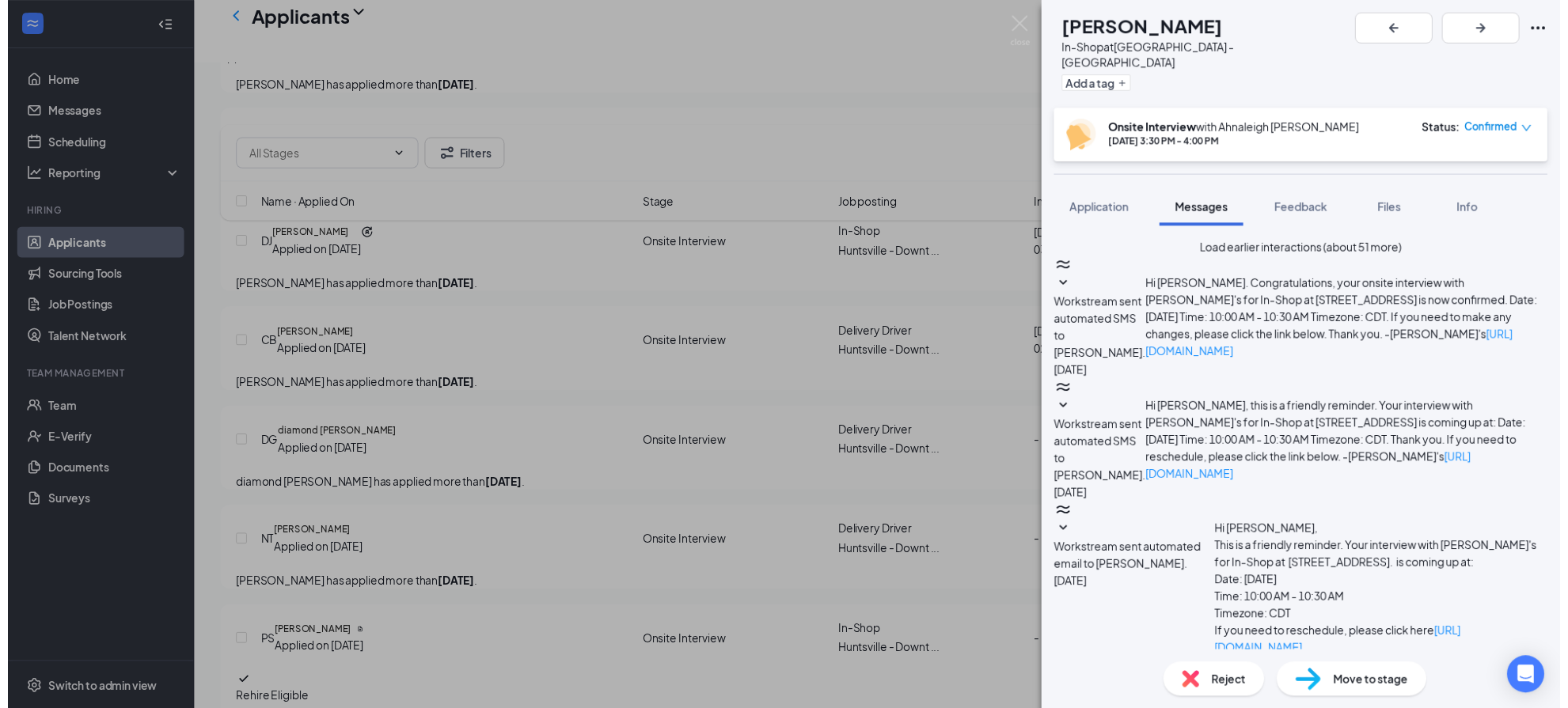
scroll to position [709, 0]
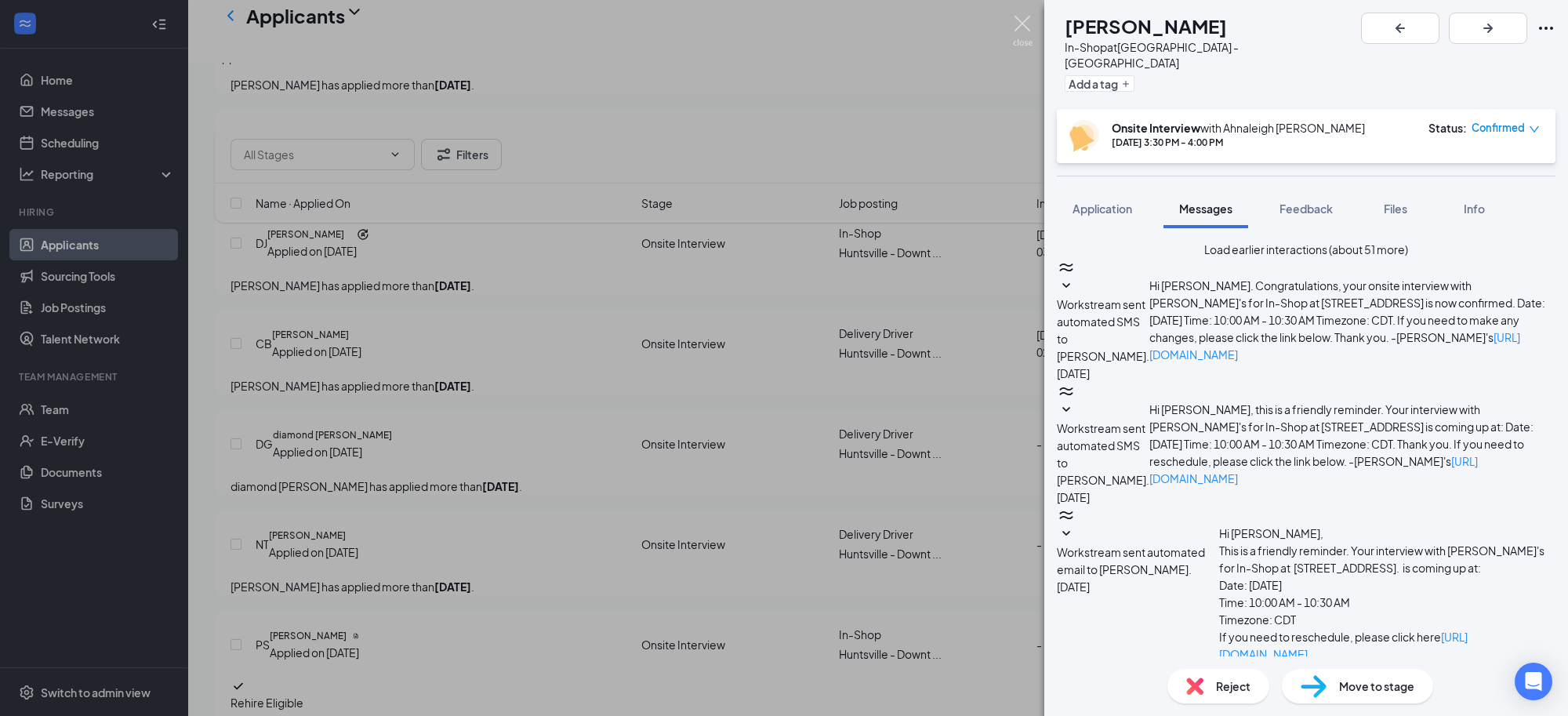
click at [1025, 30] on img at bounding box center [1023, 30] width 20 height 30
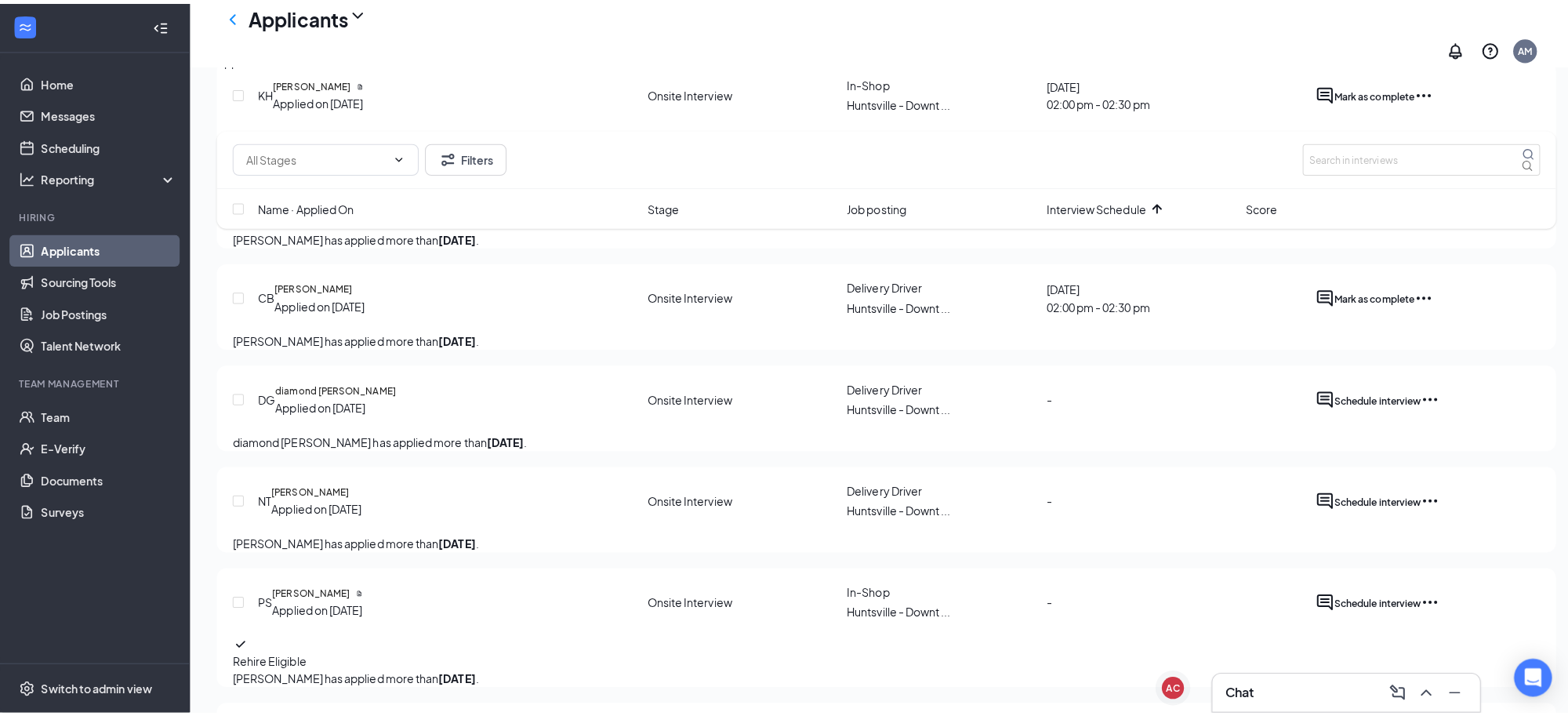
scroll to position [3430, 0]
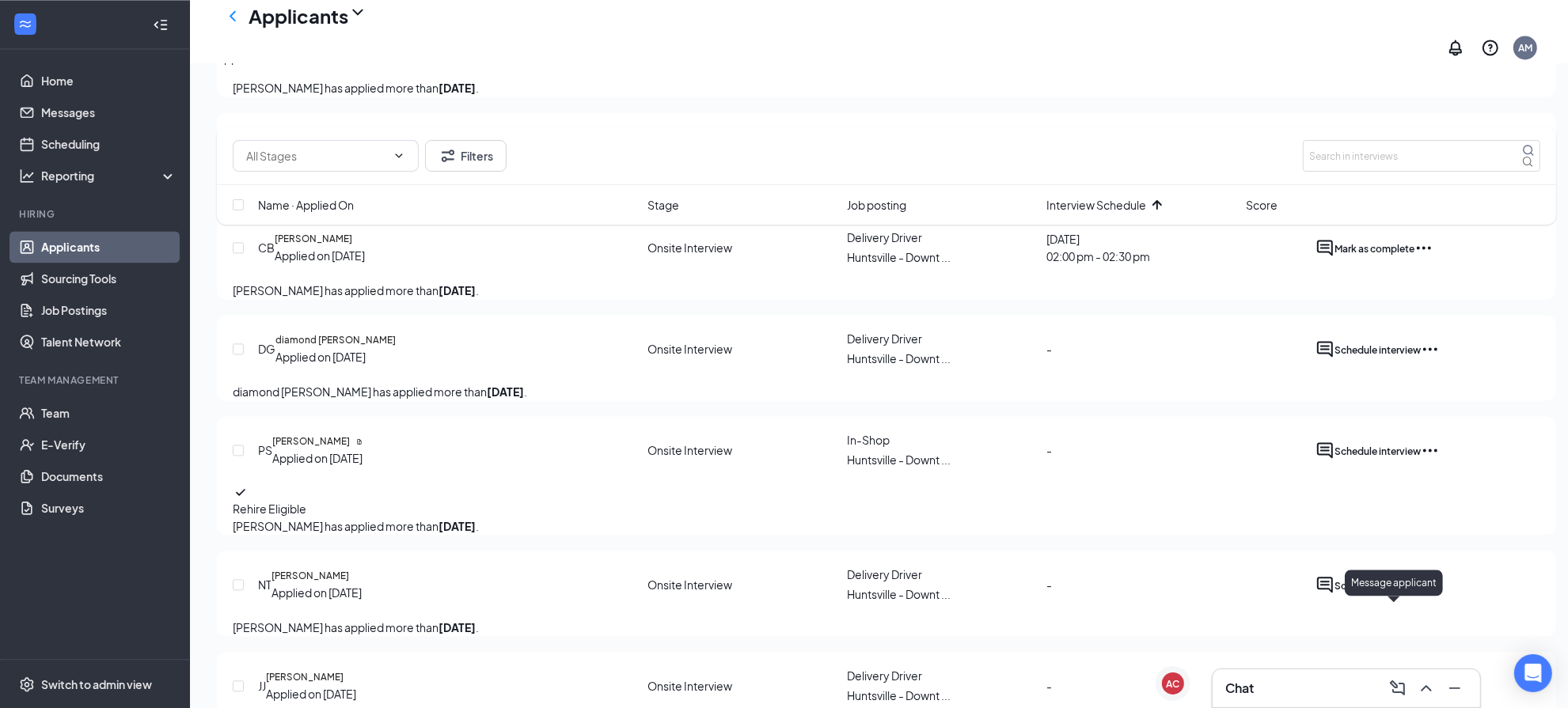
click at [1333, 53] on icon "ActiveChat" at bounding box center [1325, 45] width 16 height 16
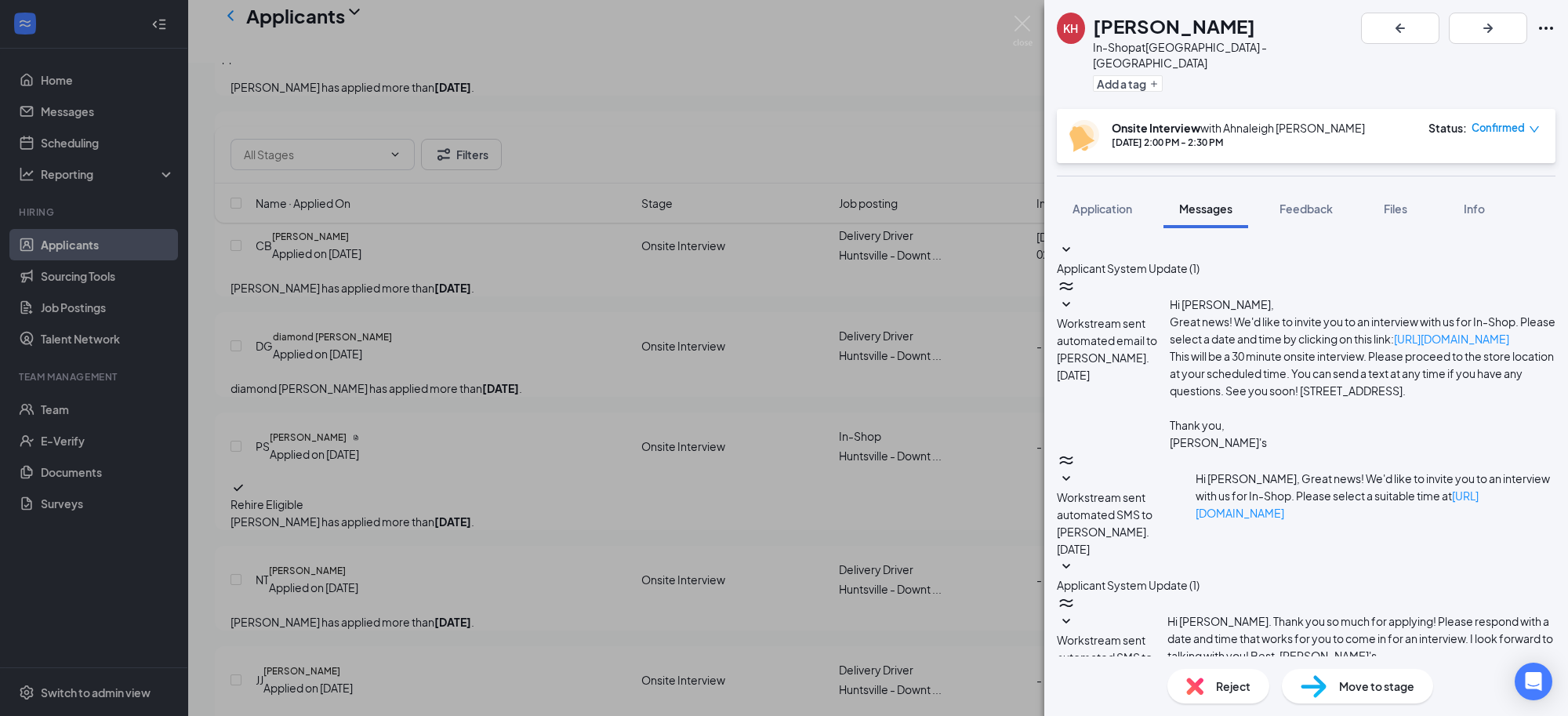
paste textarea "Hello, Thank you for applying for a position at Jimmy John's. While the role ha…"
type textarea "Hello, Thank you for applying for a position at Jimmy John's. While the role ha…"
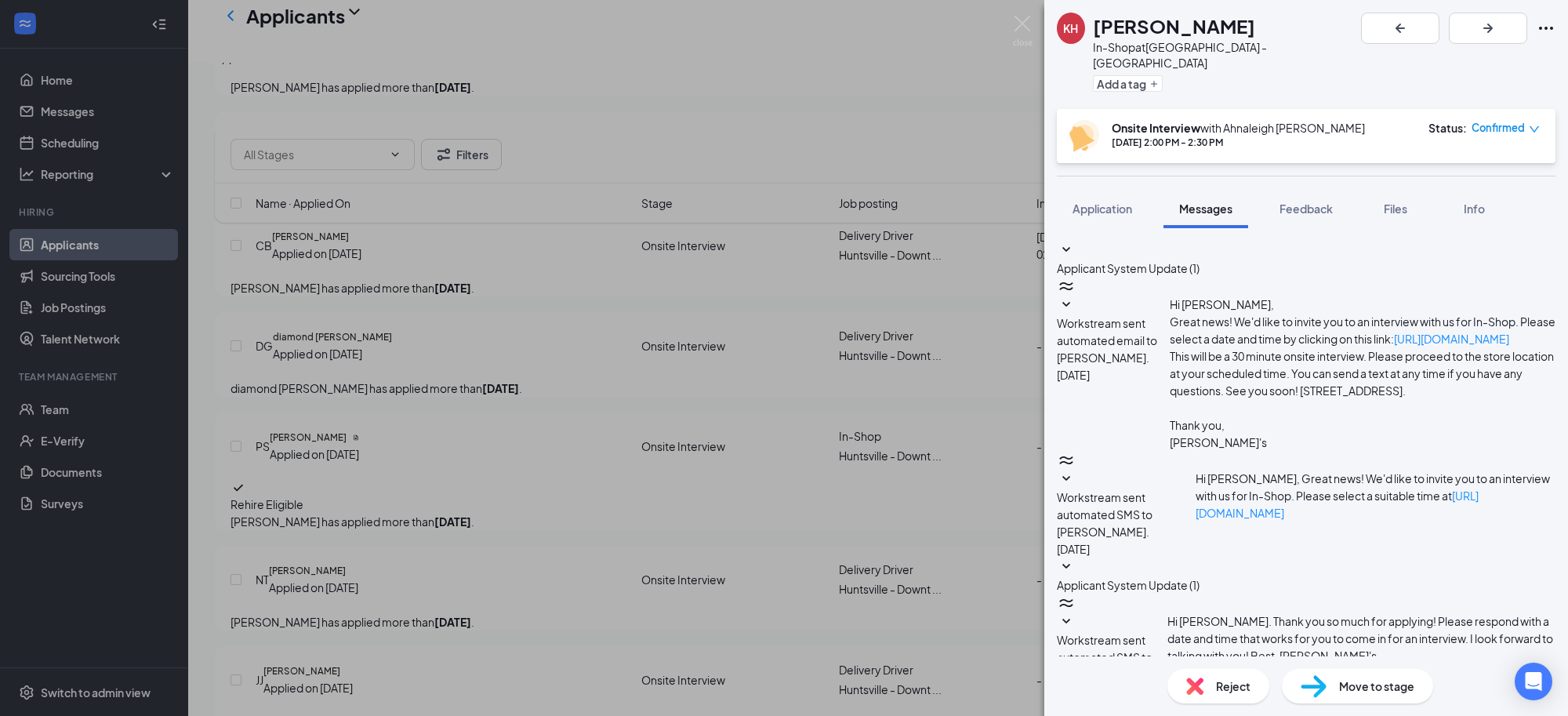
click at [1025, 25] on img at bounding box center [1023, 30] width 20 height 30
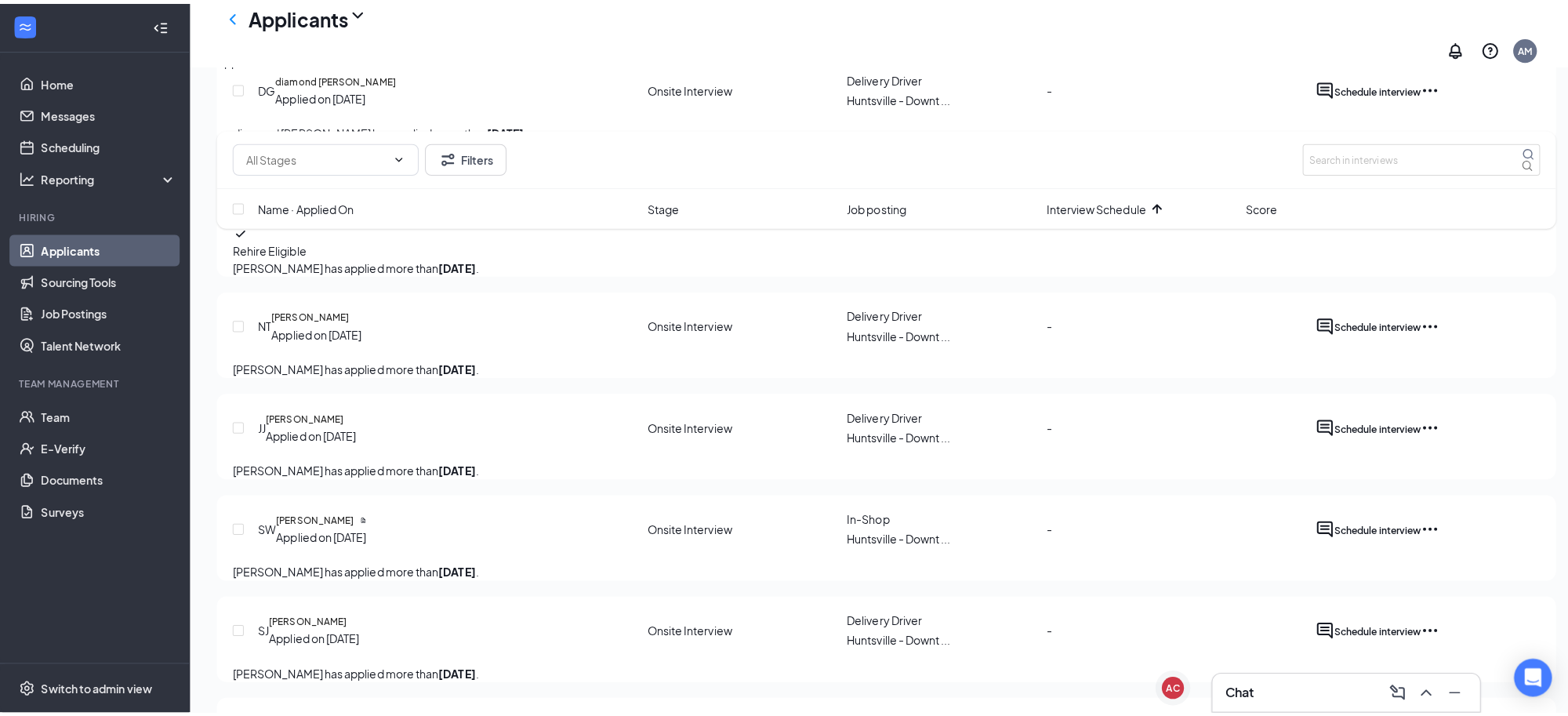
scroll to position [3723, 0]
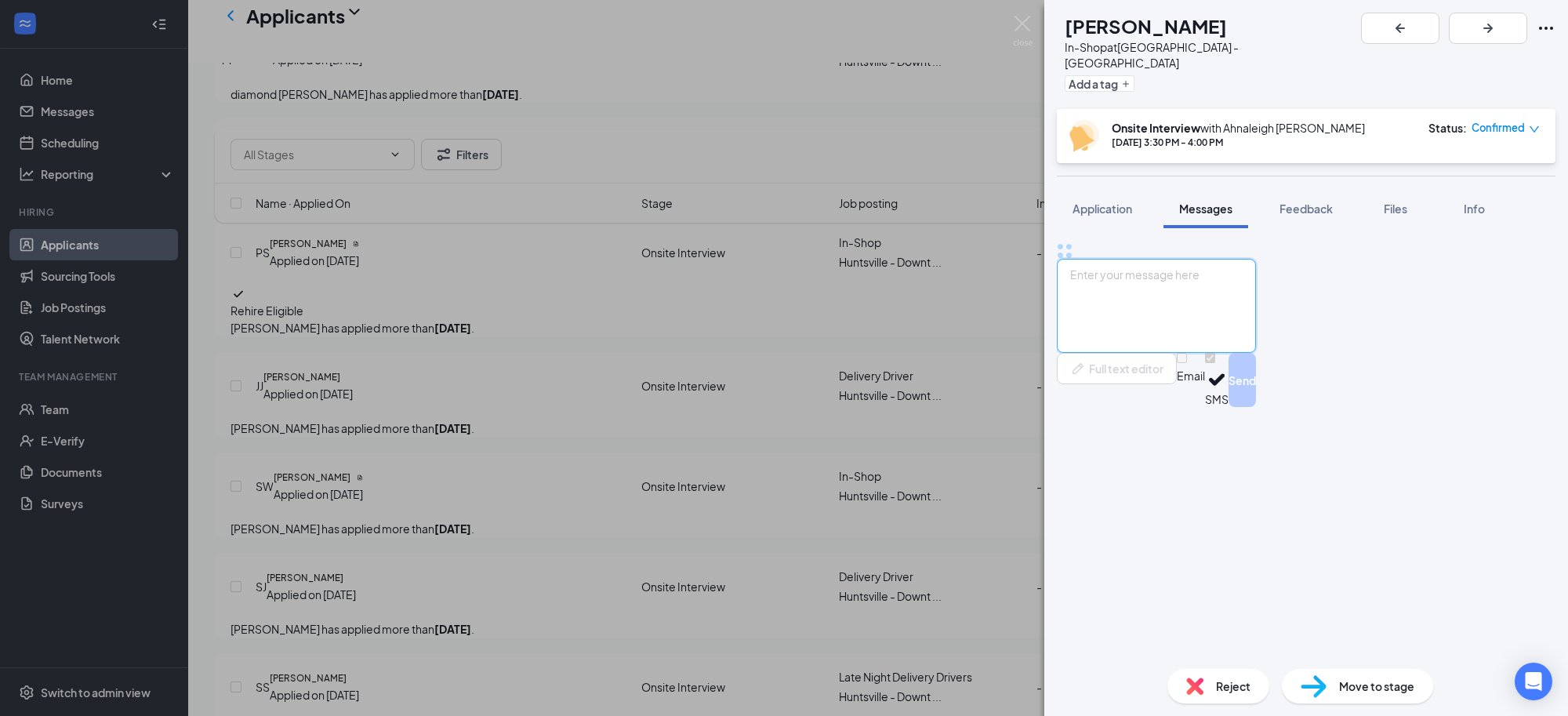
click at [1216, 353] on textarea at bounding box center [1156, 305] width 199 height 94
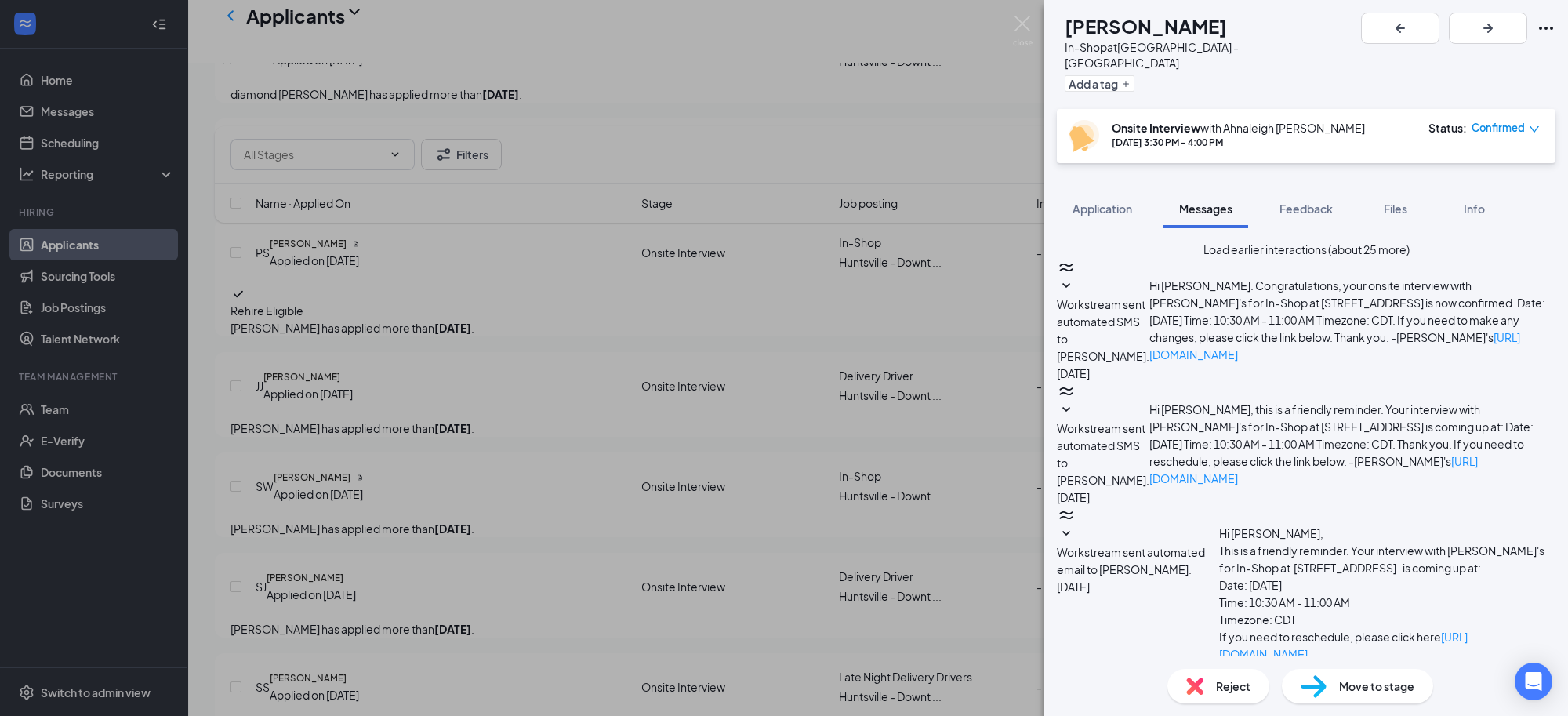
paste textarea "Hello, Thank you for applying for a position at Jimmy John's. While the role ha…"
type textarea "Hello, Thank you for applying for a position at Jimmy John's. While the role ha…"
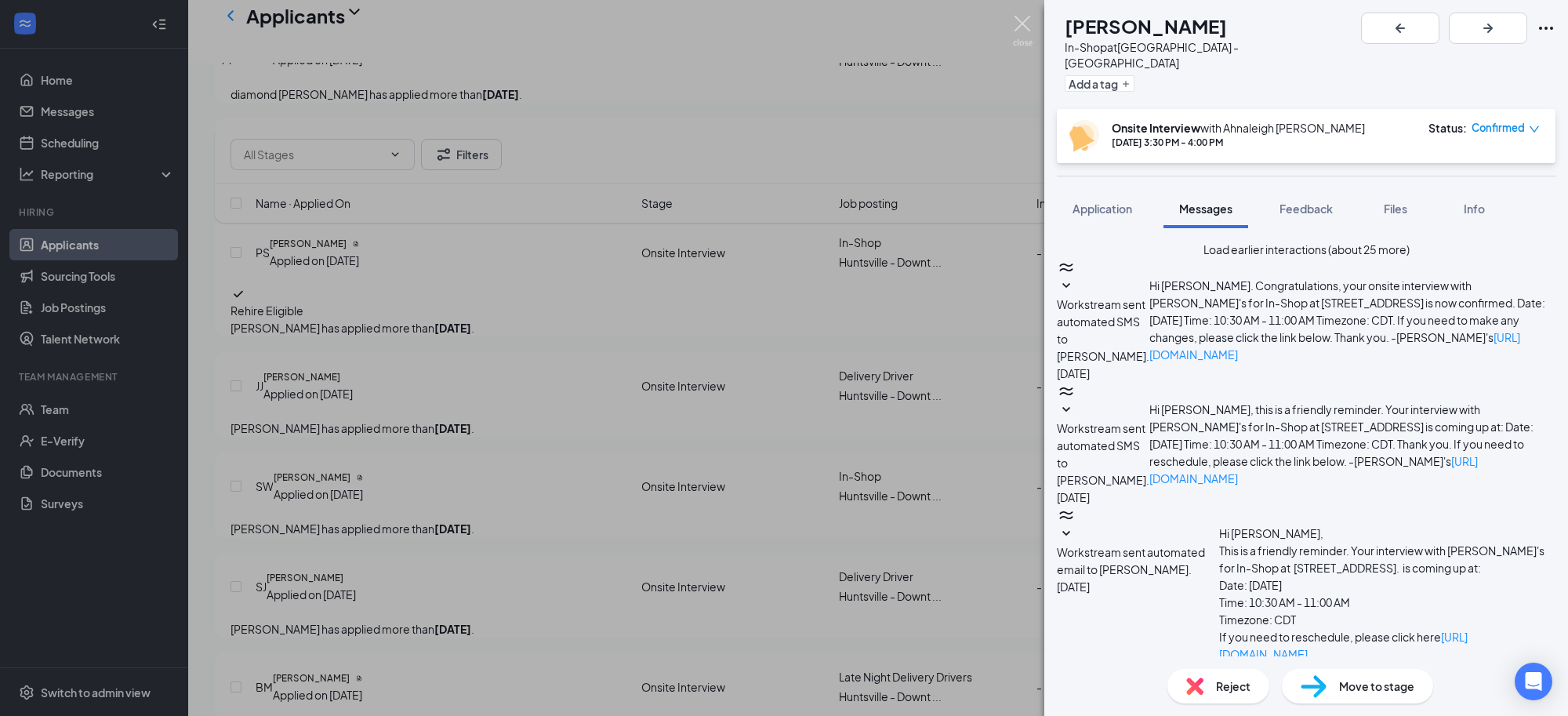
click at [1025, 26] on img at bounding box center [1023, 30] width 20 height 30
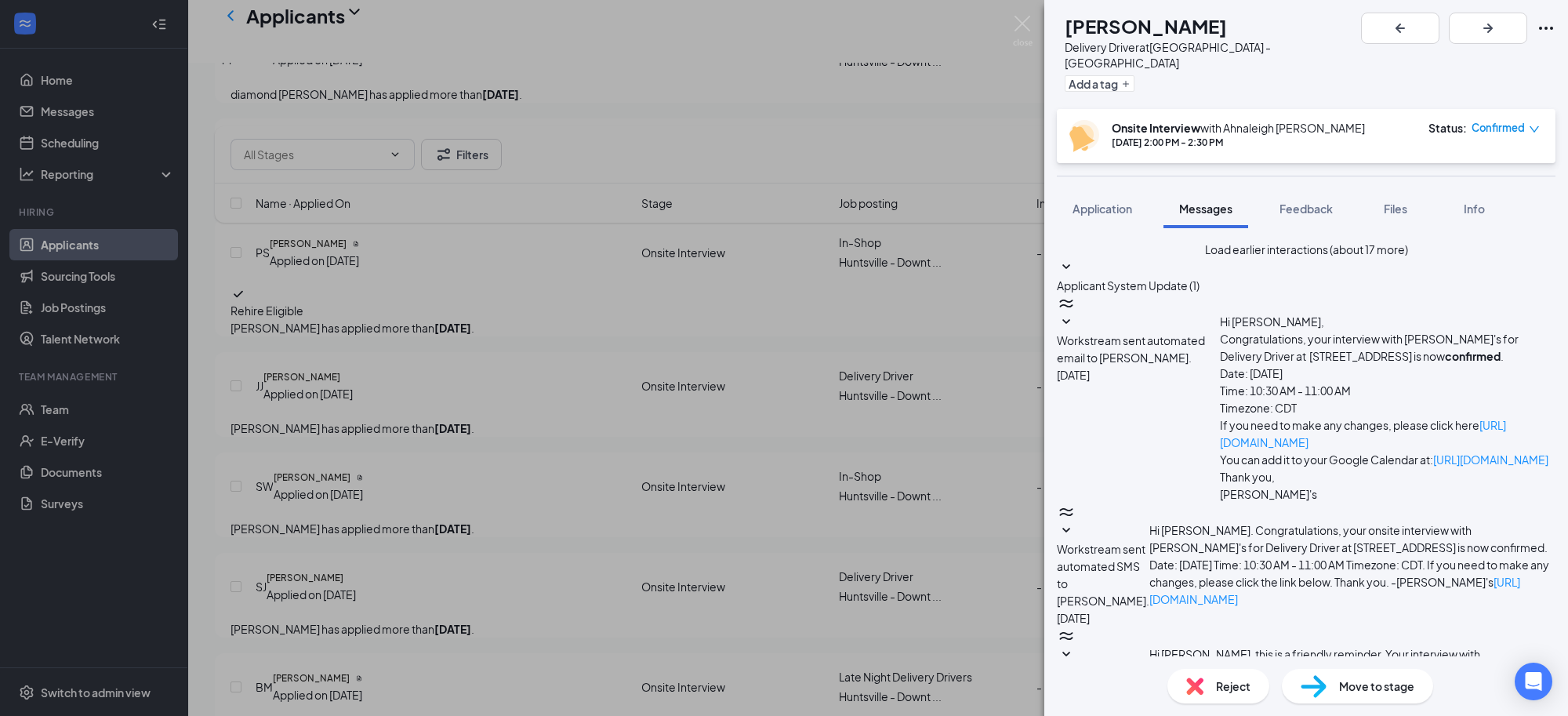
scroll to position [459, 0]
paste textarea "Hello, Thank you for applying for a position at Jimmy John's. While the role ha…"
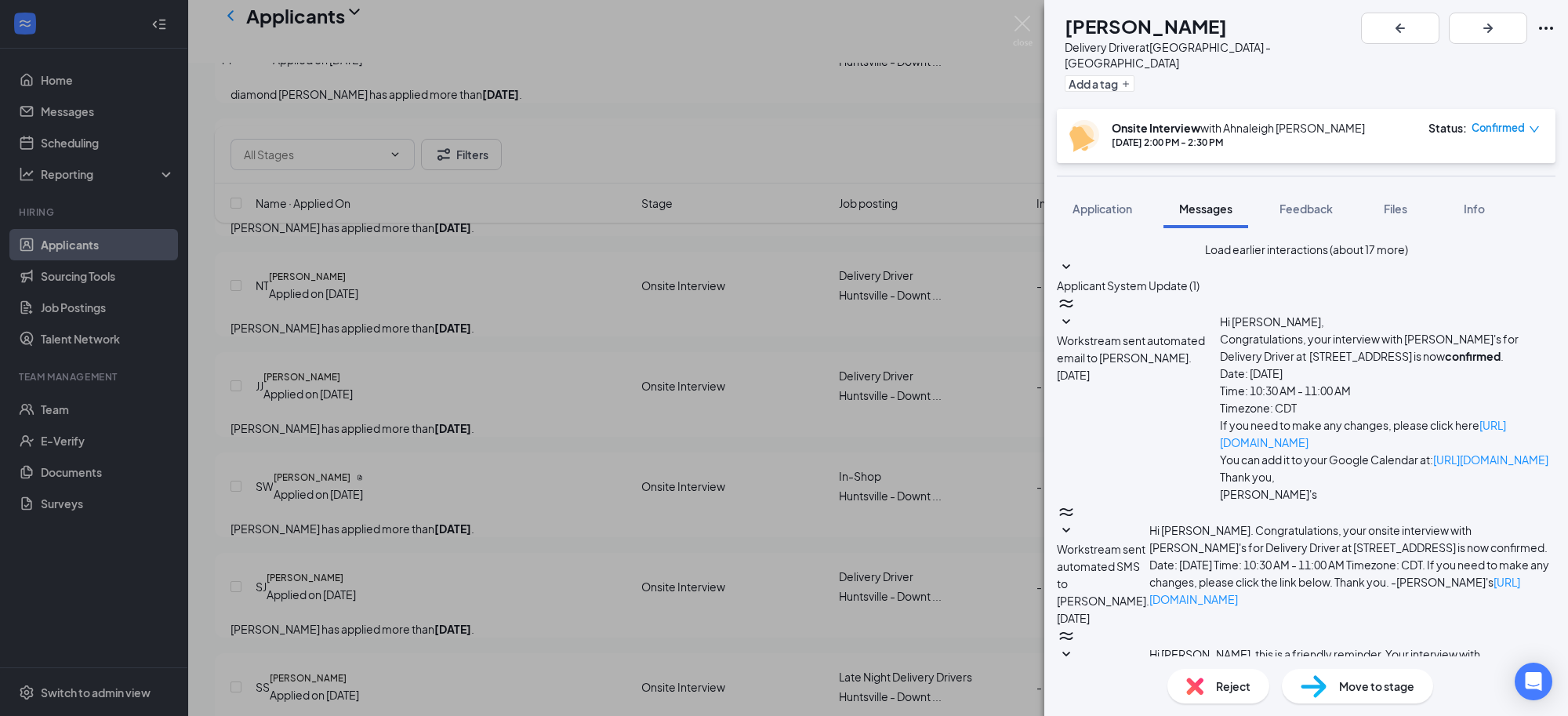
scroll to position [86, 0]
type textarea "Hello, Thank you for applying for a position at Jimmy John's. While the role ha…"
click at [1032, 25] on img at bounding box center [1023, 30] width 20 height 30
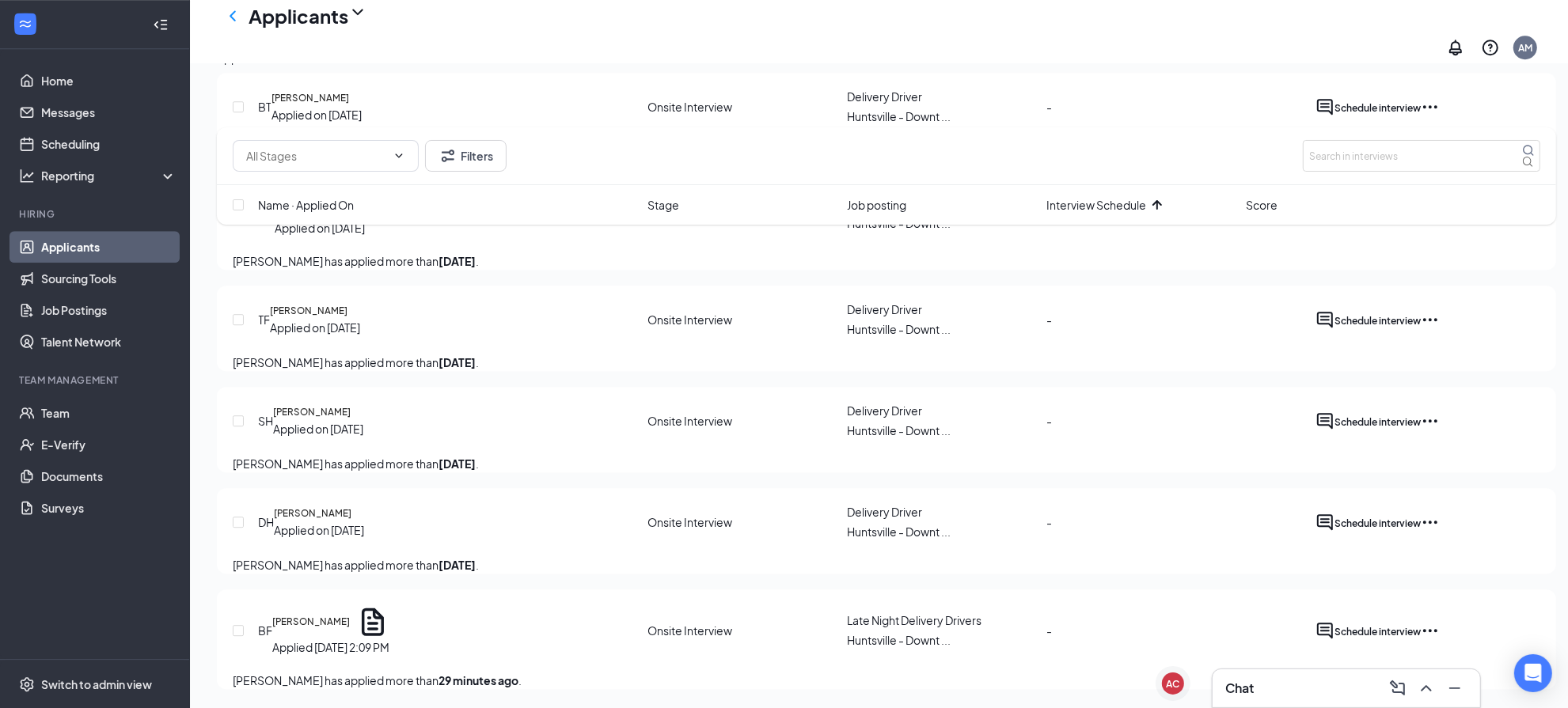
scroll to position [4801, 0]
click at [55, 401] on link "Team" at bounding box center [108, 413] width 135 height 32
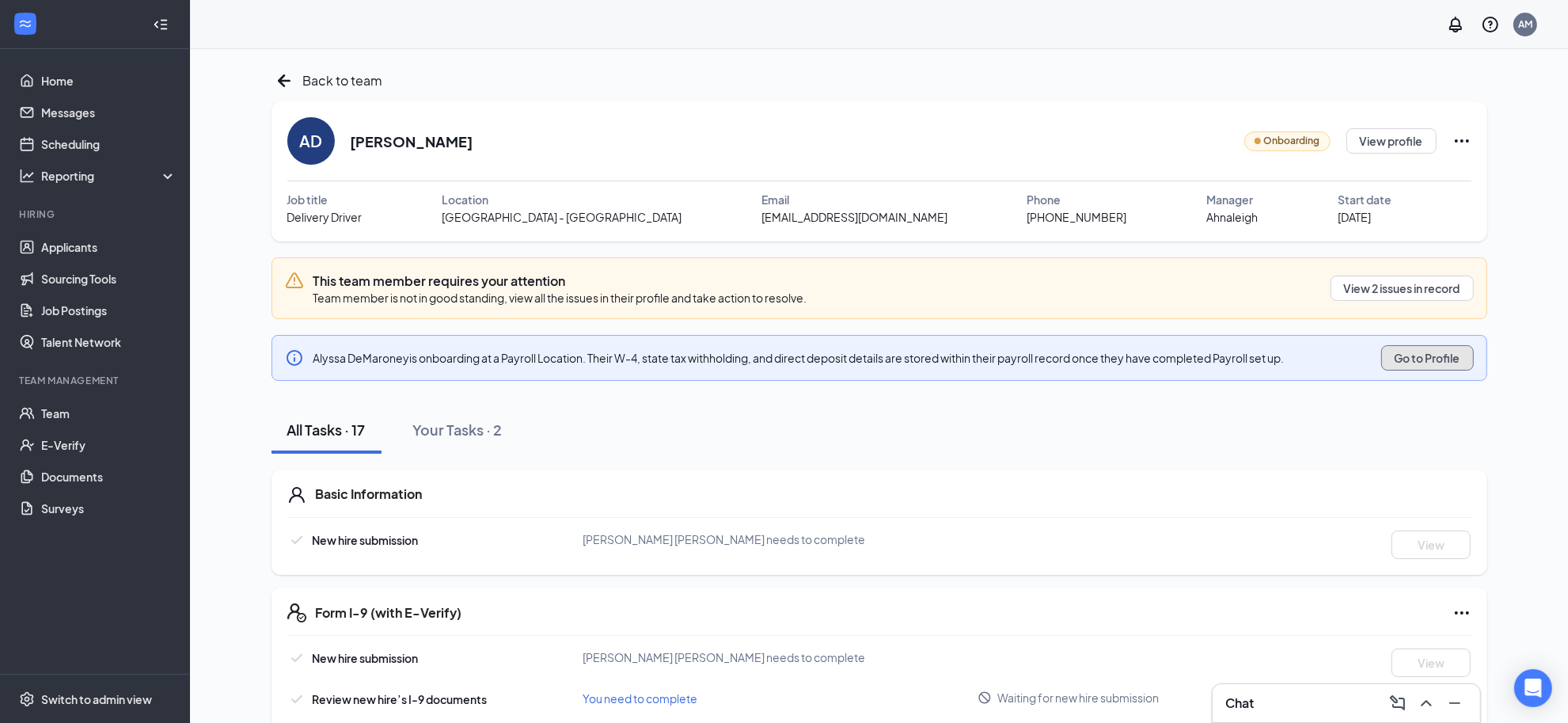
click at [1411, 347] on button "Go to Profile" at bounding box center [1427, 358] width 93 height 26
click at [1417, 288] on button "View 2 issues in record" at bounding box center [1402, 289] width 143 height 26
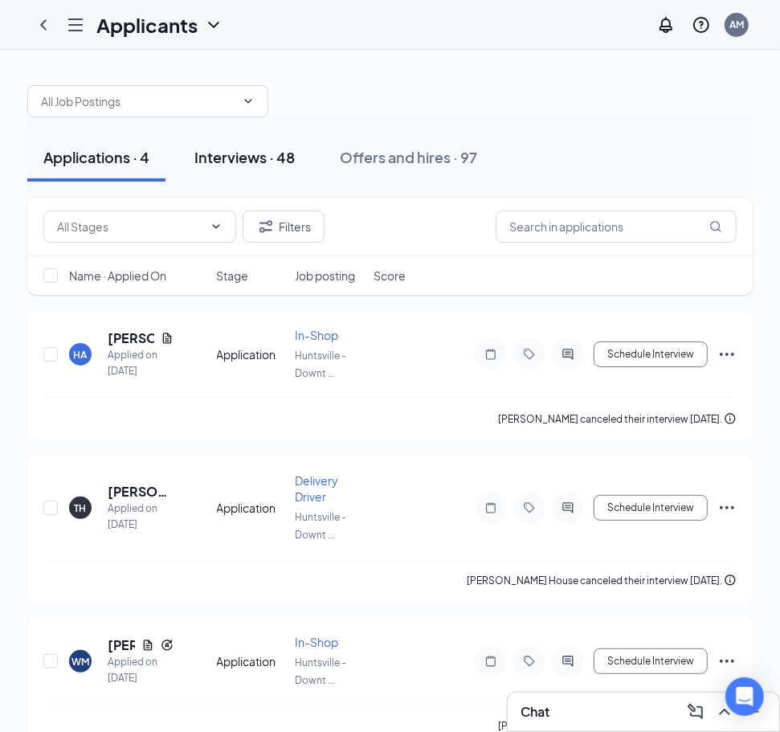
click at [227, 154] on div "Interviews · 48" at bounding box center [244, 157] width 100 height 20
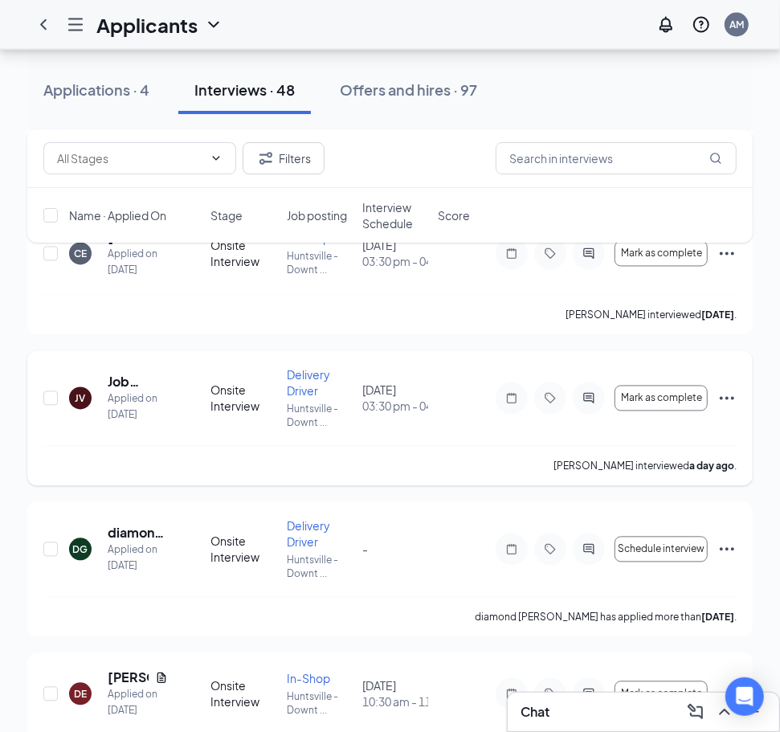
scroll to position [1507, 0]
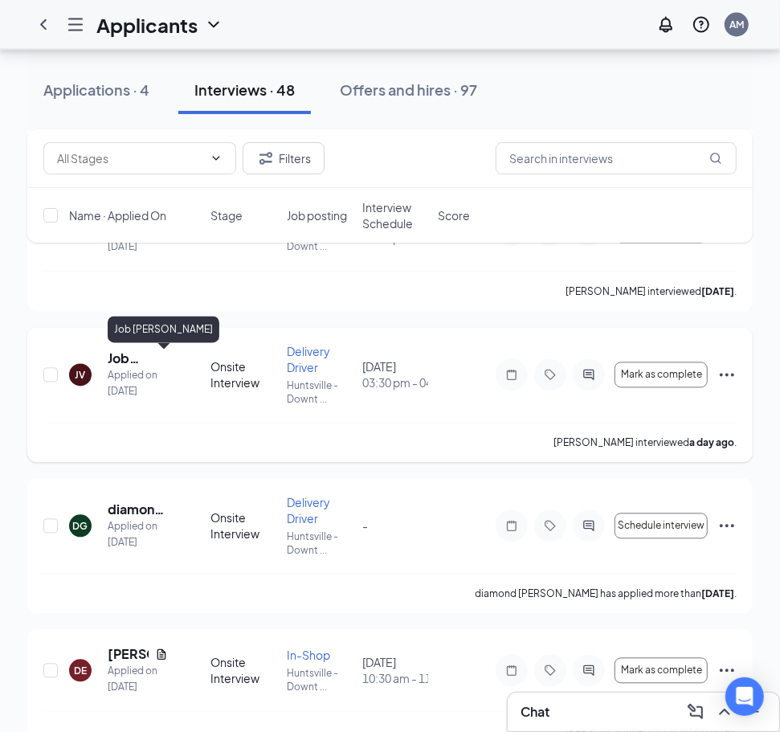
click at [119, 359] on h5 "Job [PERSON_NAME]" at bounding box center [138, 359] width 60 height 18
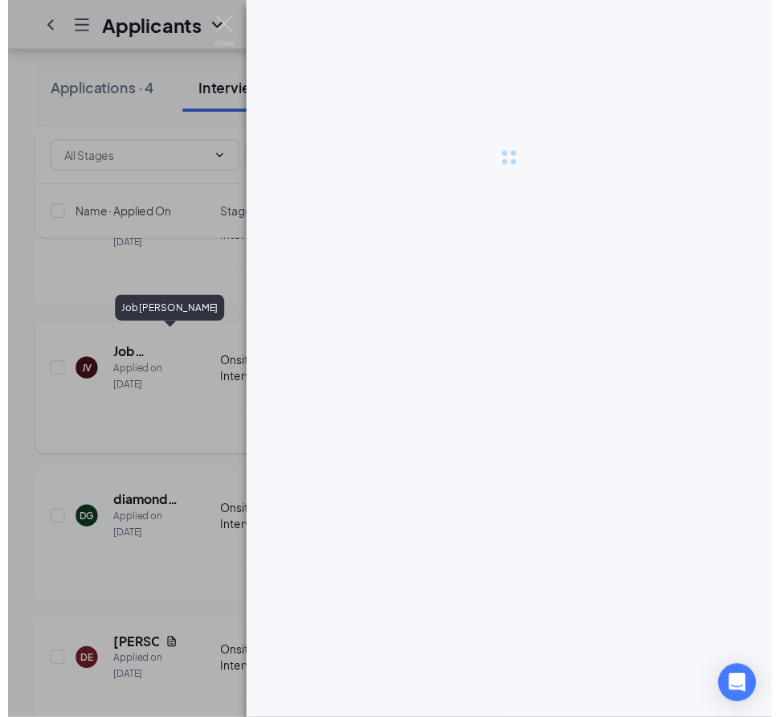
scroll to position [1491, 0]
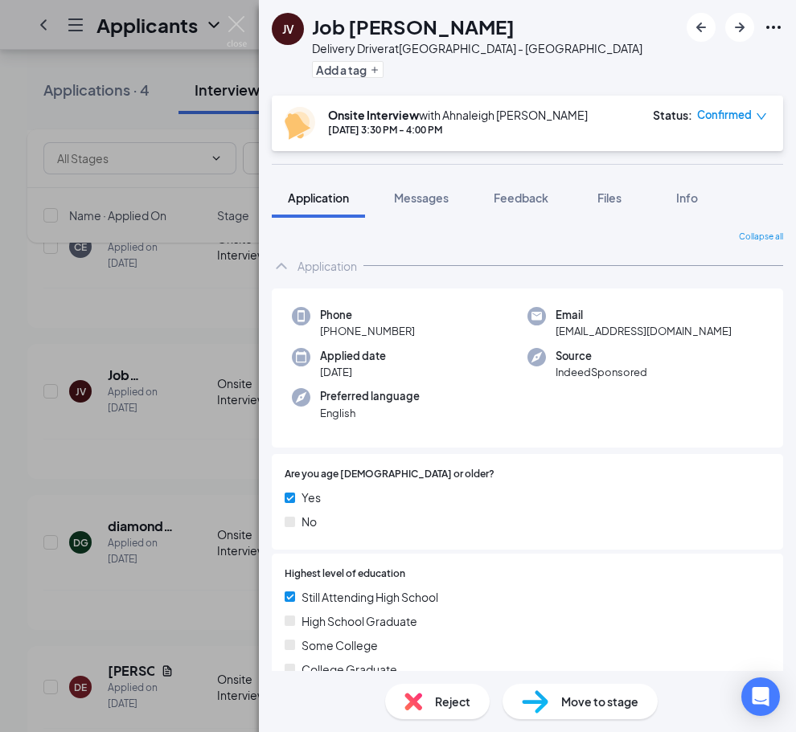
click at [599, 695] on span "Move to stage" at bounding box center [599, 702] width 77 height 18
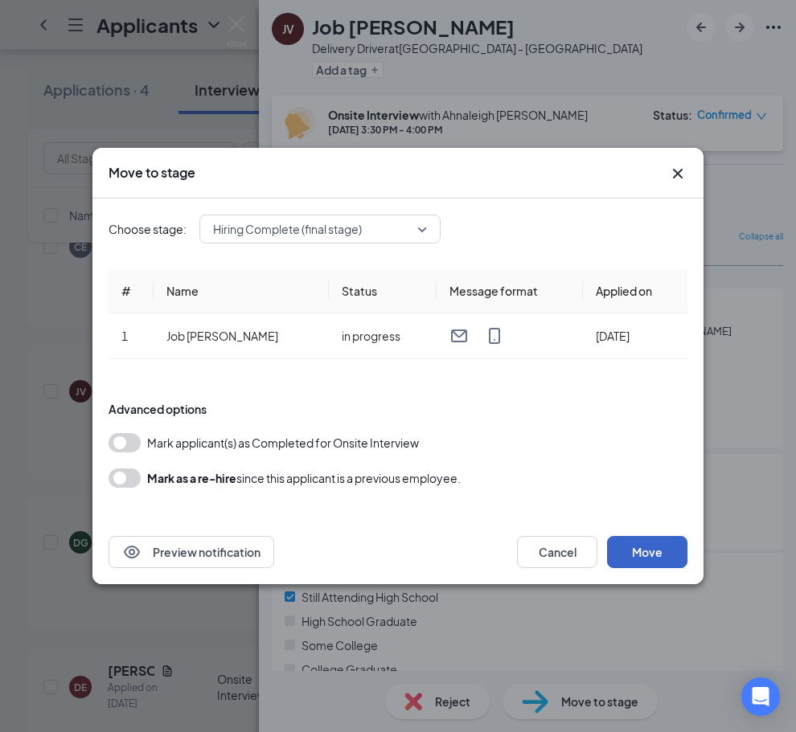
click at [653, 540] on button "Move" at bounding box center [647, 552] width 80 height 32
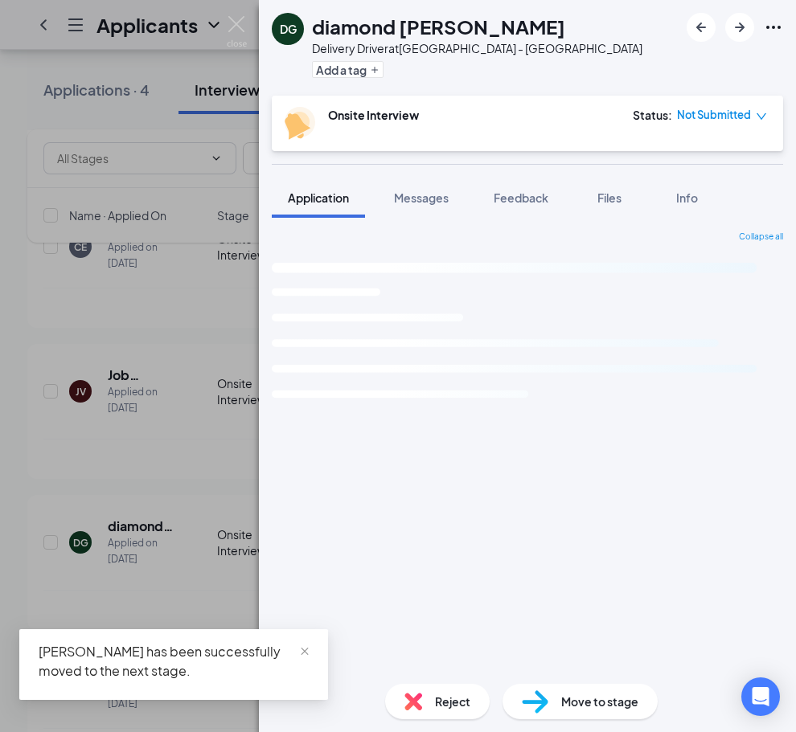
click at [84, 69] on div "DG diamond grzybowski Delivery Driver at Huntsville - Downtown Add a tag Onsite…" at bounding box center [398, 366] width 796 height 732
click at [231, 23] on div "Applicants AM" at bounding box center [398, 25] width 796 height 50
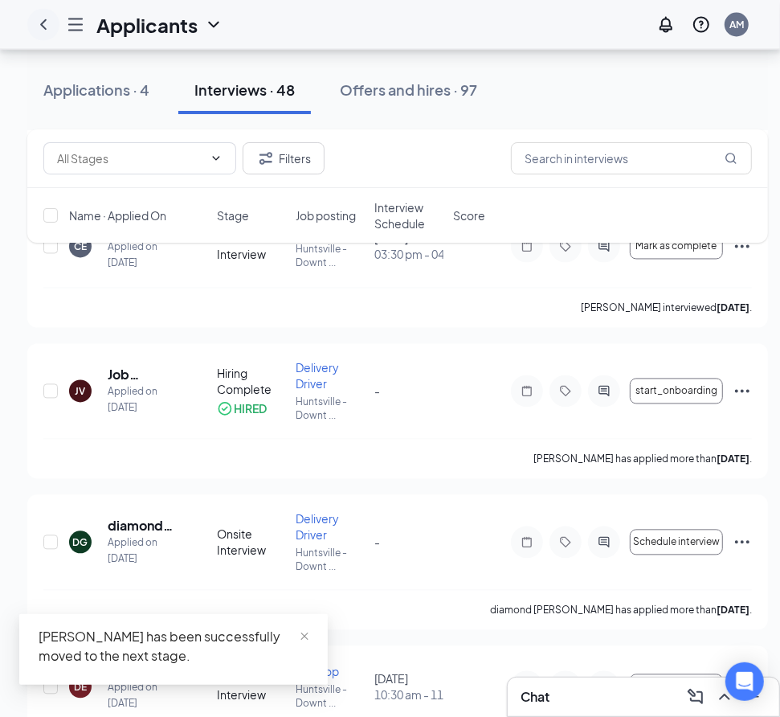
click at [34, 27] on icon "ChevronLeft" at bounding box center [43, 24] width 19 height 19
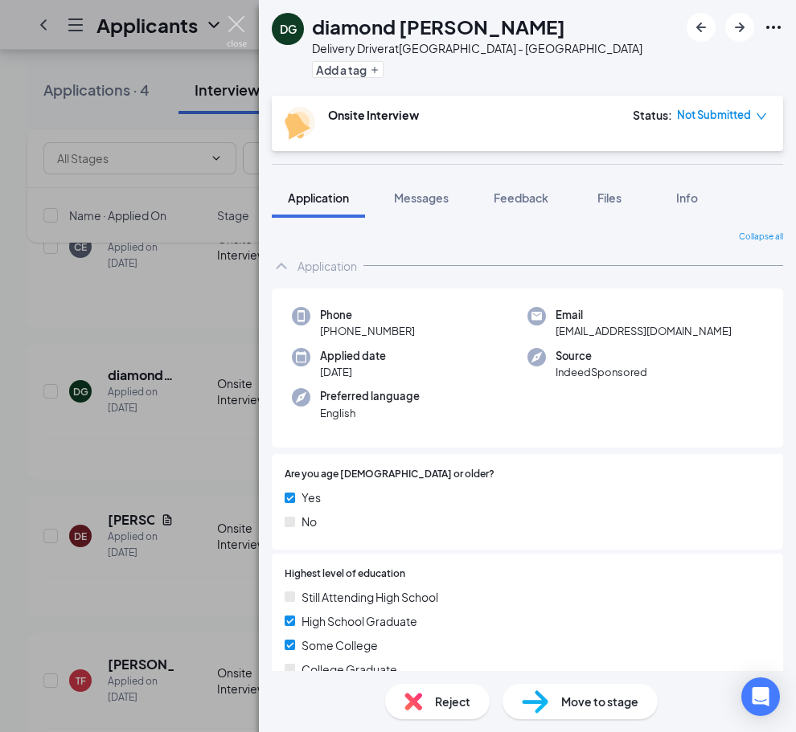
click at [247, 24] on div "DG diamond grzybowski Delivery Driver at Huntsville - Downtown Add a tag Onsite…" at bounding box center [398, 366] width 796 height 732
click at [231, 24] on div "Applicants AM" at bounding box center [398, 25] width 796 height 50
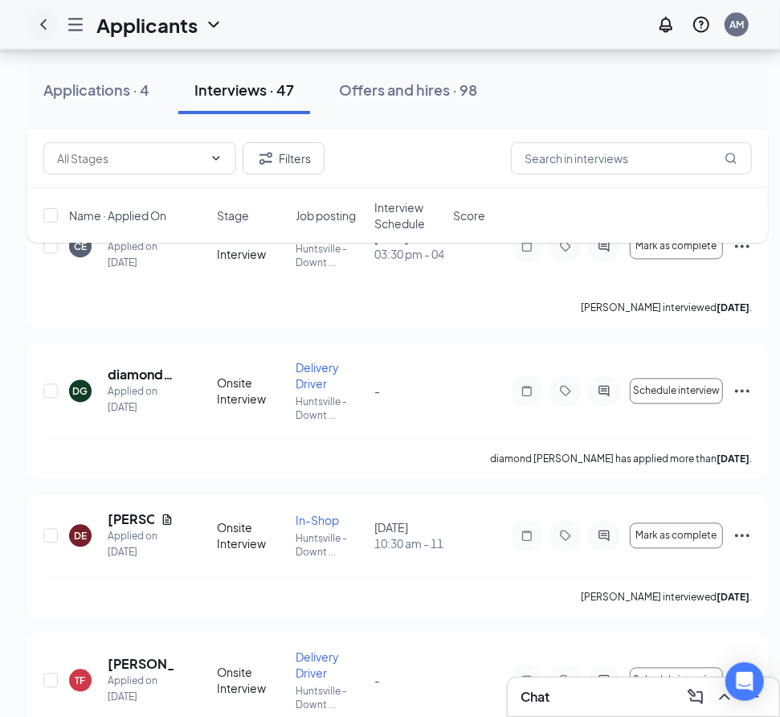
click at [48, 25] on icon "ChevronLeft" at bounding box center [43, 24] width 19 height 19
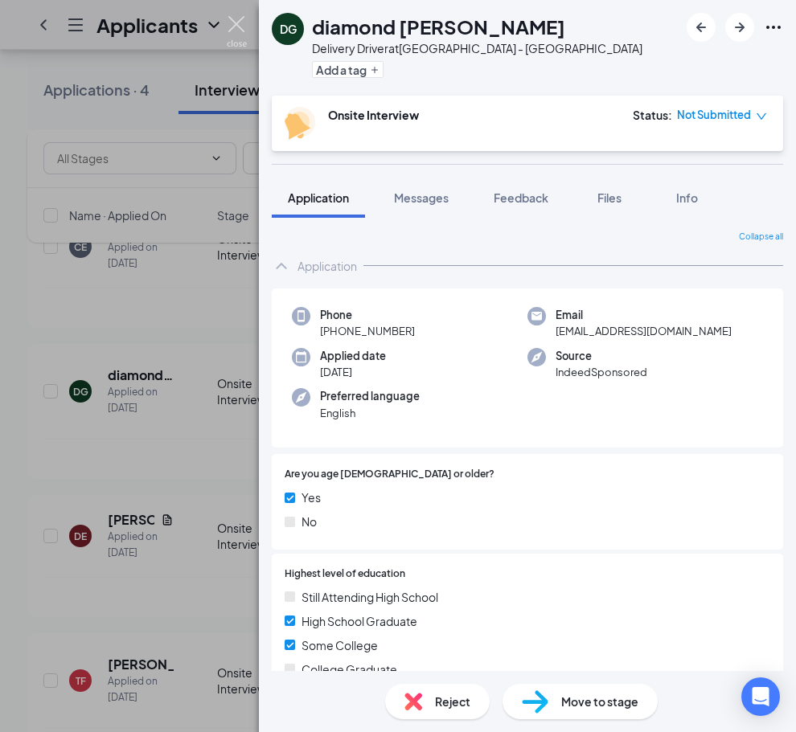
click at [239, 20] on img at bounding box center [237, 31] width 20 height 31
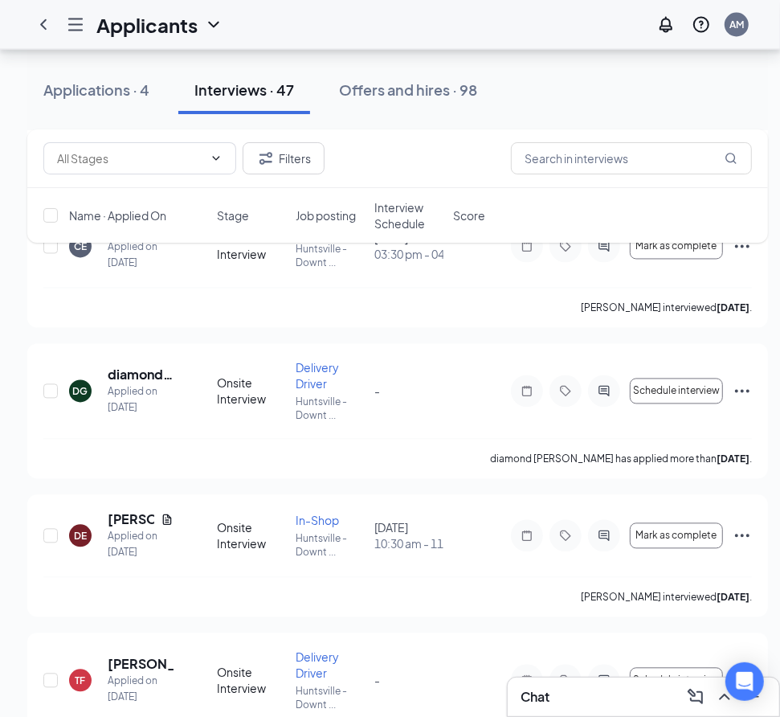
scroll to position [1089, 0]
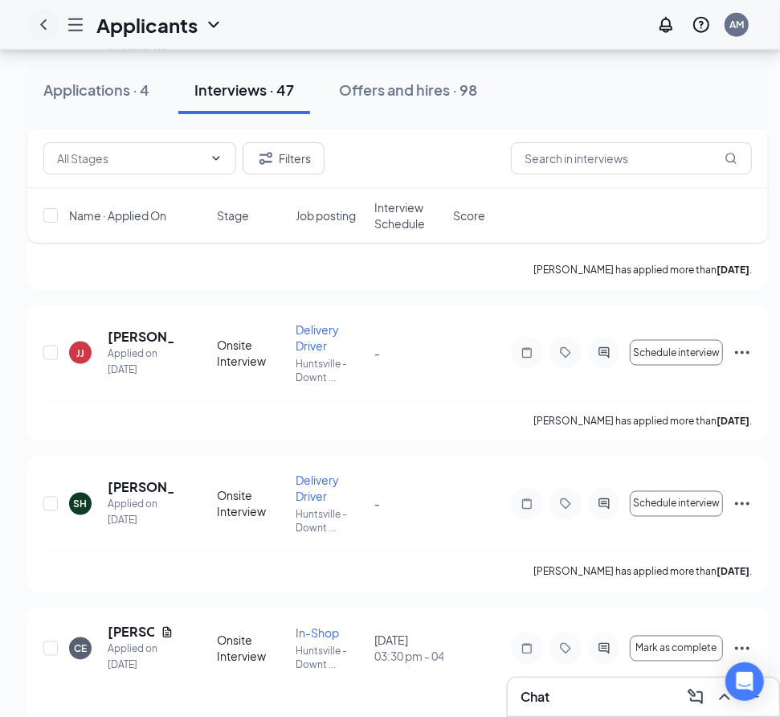
click at [38, 20] on icon "ChevronLeft" at bounding box center [43, 24] width 19 height 19
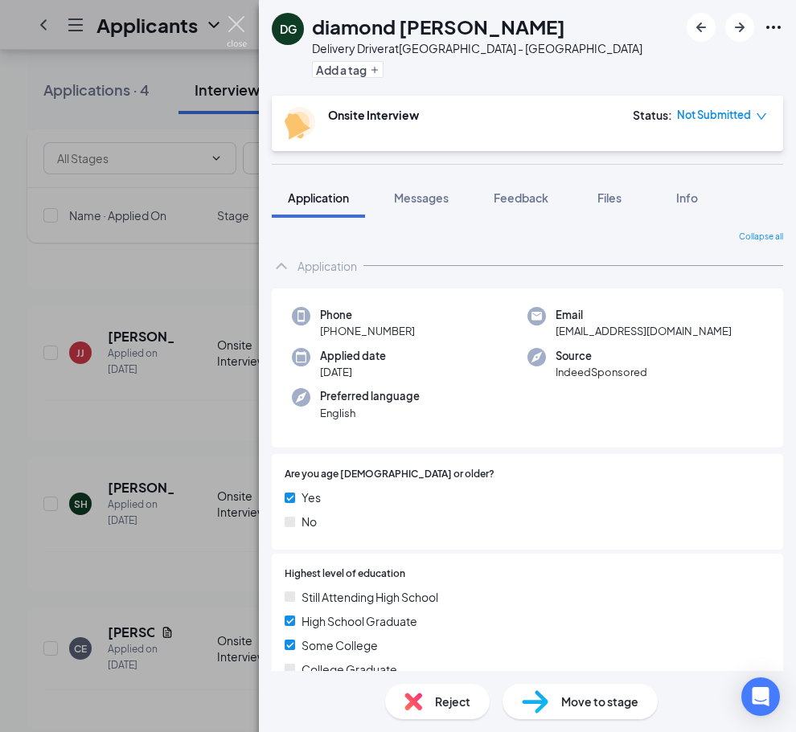
click at [231, 21] on img at bounding box center [237, 31] width 20 height 31
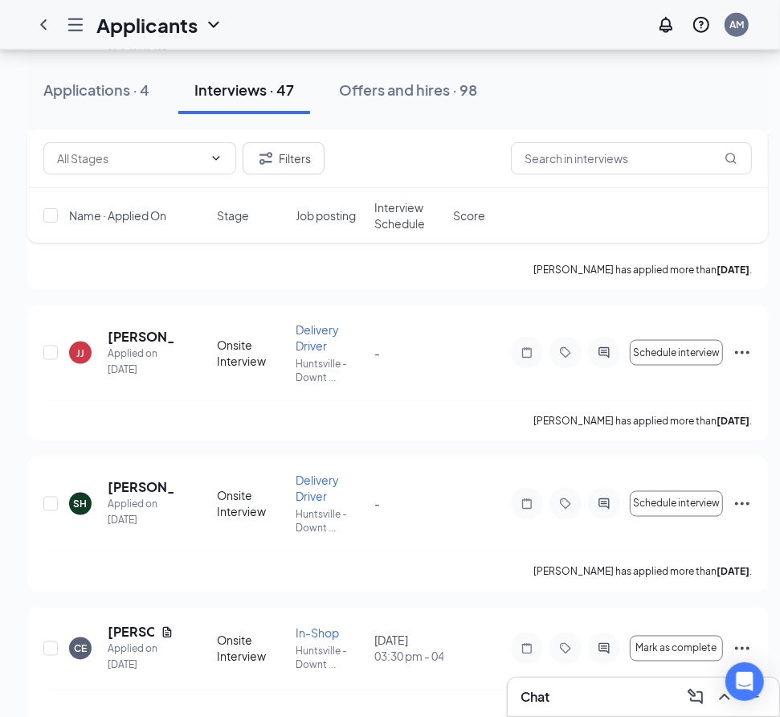
click at [78, 26] on icon "Hamburger" at bounding box center [75, 24] width 19 height 19
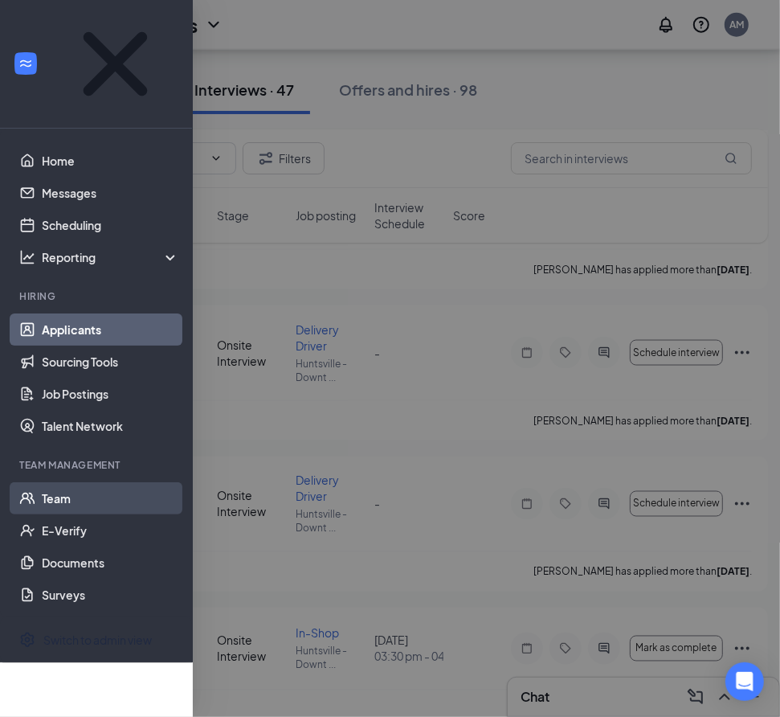
click at [71, 482] on link "Team" at bounding box center [110, 498] width 137 height 32
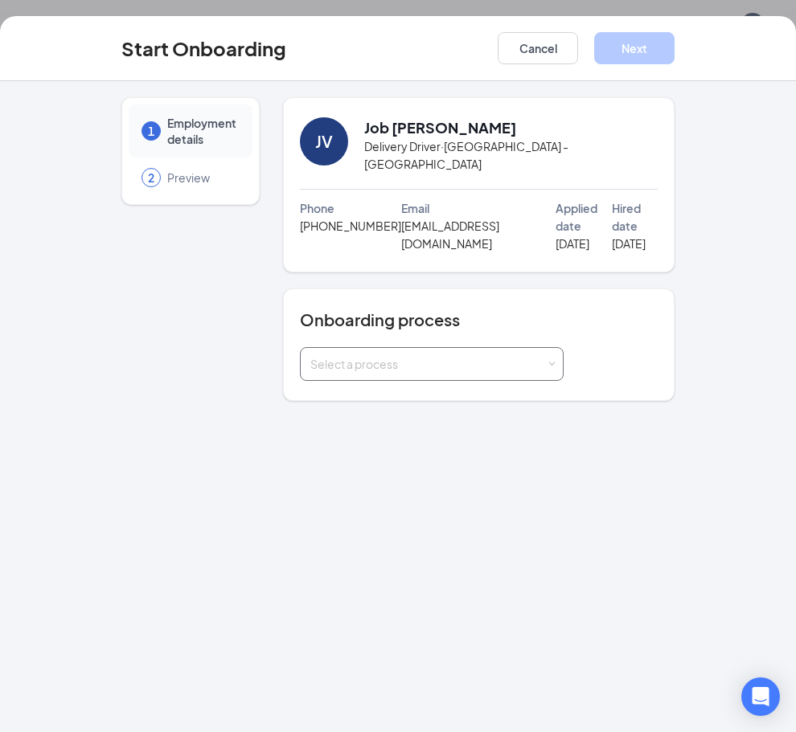
click at [444, 371] on div "Select a process" at bounding box center [427, 364] width 235 height 16
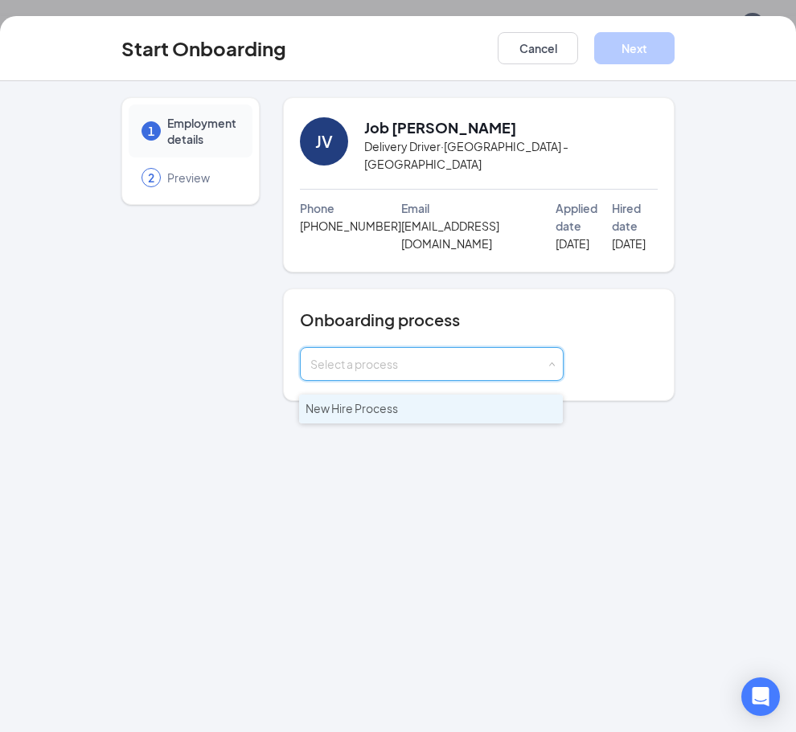
click at [388, 415] on li "New Hire Process" at bounding box center [431, 409] width 264 height 29
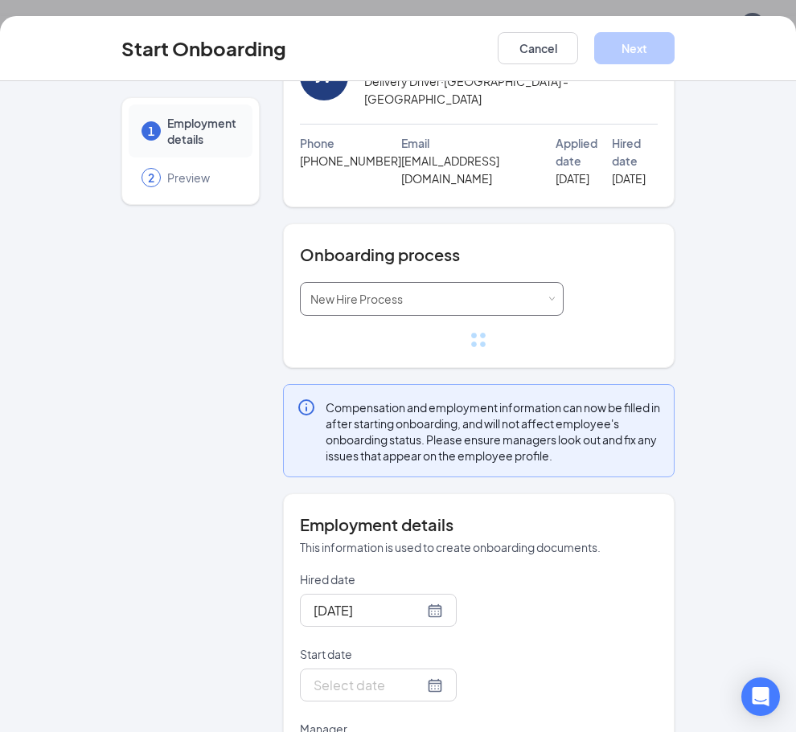
scroll to position [127, 0]
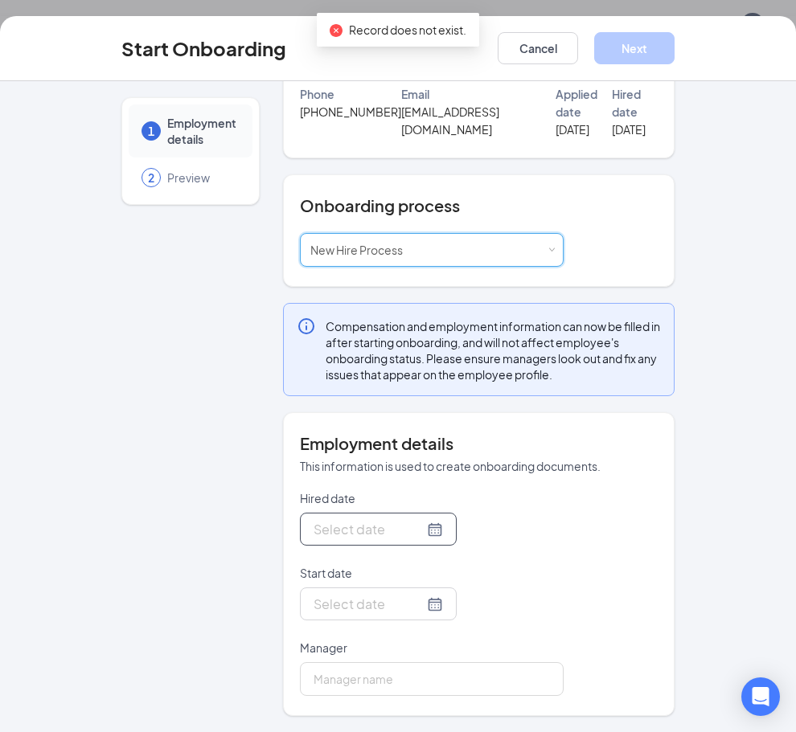
click at [410, 529] on div at bounding box center [377, 529] width 129 height 20
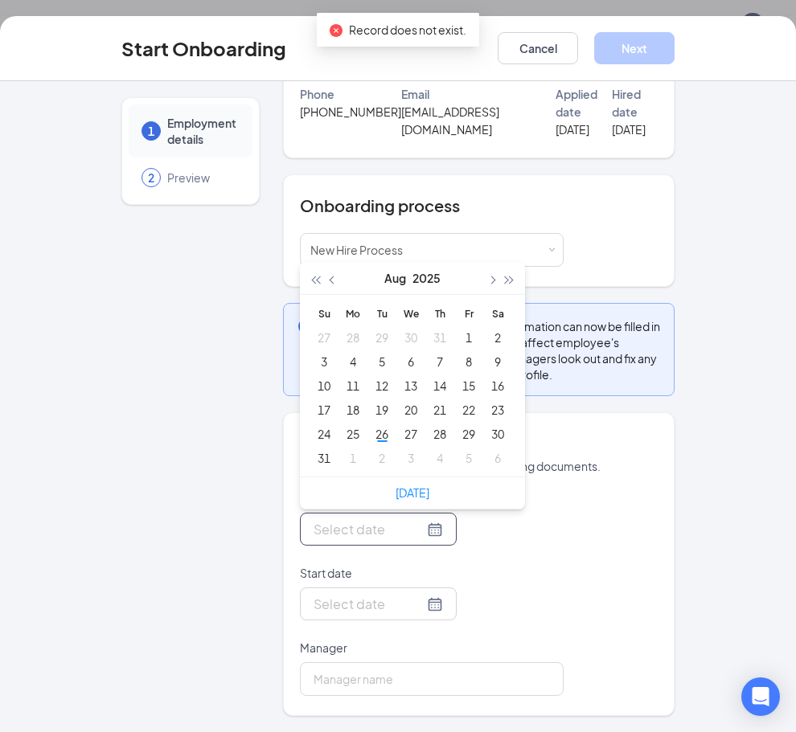
click at [415, 528] on div at bounding box center [377, 529] width 129 height 20
type input "Aug 25, 2025"
click at [347, 440] on div "25" at bounding box center [352, 433] width 19 height 19
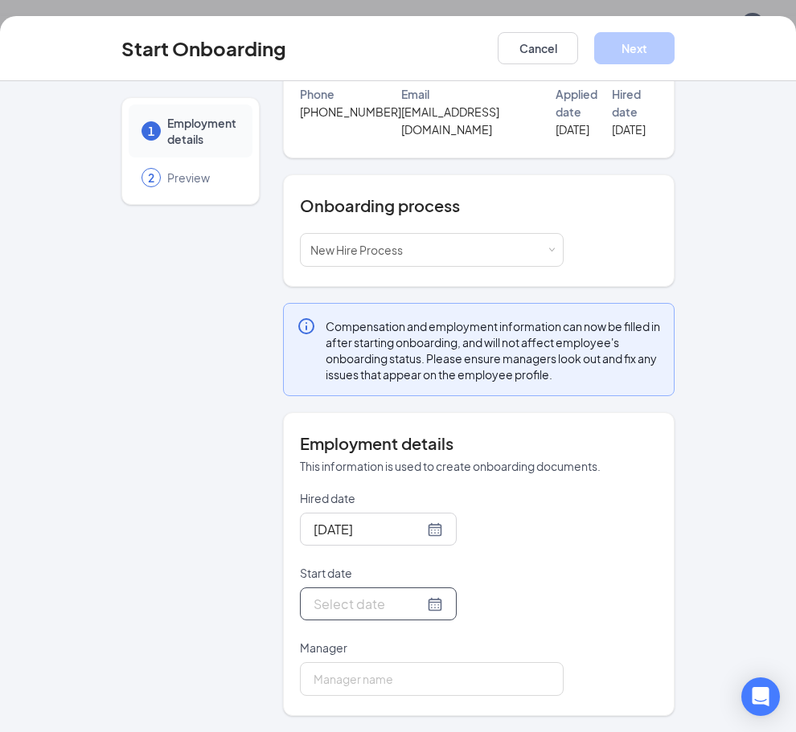
click at [415, 604] on div at bounding box center [377, 604] width 129 height 20
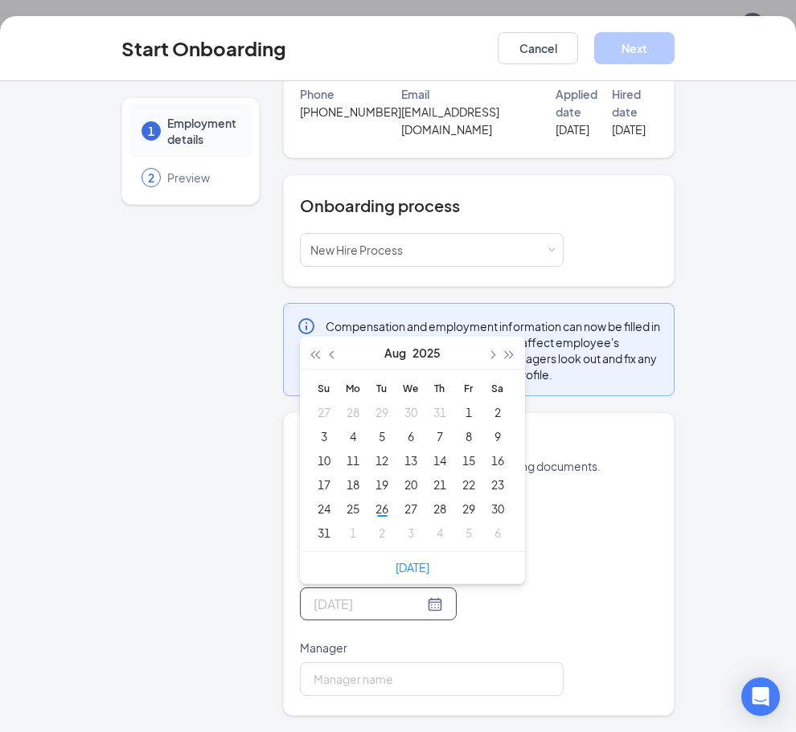
type input "Aug 23, 2025"
type input "Aug 29, 2025"
click at [460, 505] on div "29" at bounding box center [468, 508] width 19 height 19
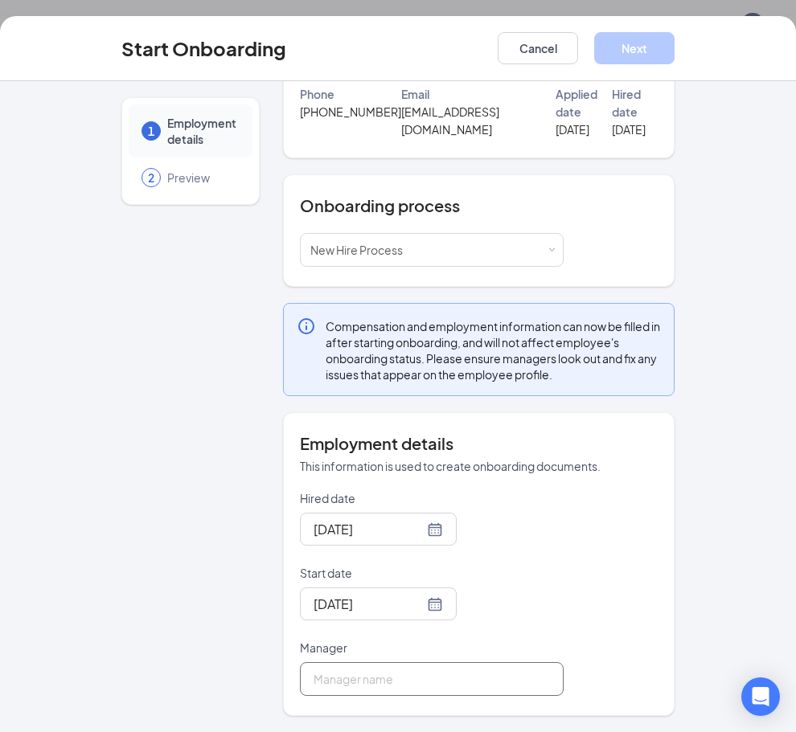
click at [380, 680] on input "Manager" at bounding box center [432, 679] width 264 height 34
type input "Ahnaleigh"
click at [647, 45] on button "Next" at bounding box center [634, 48] width 80 height 32
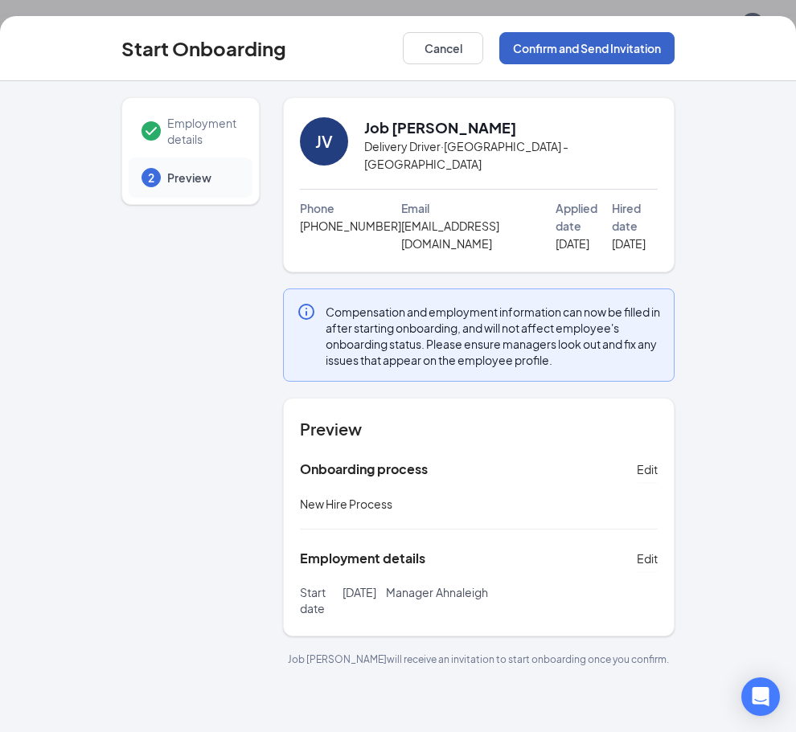
click at [552, 39] on button "Confirm and Send Invitation" at bounding box center [586, 48] width 175 height 32
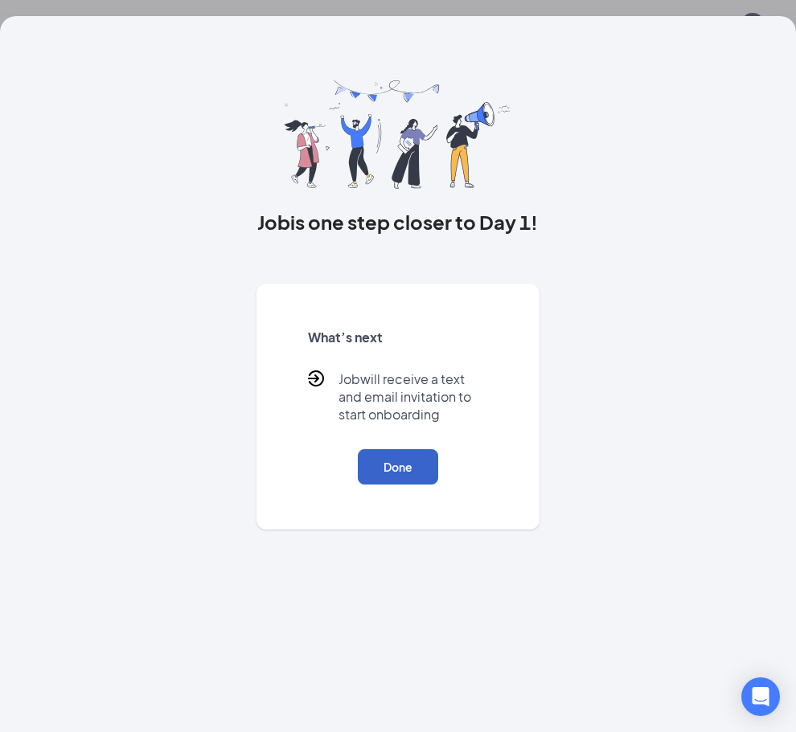
click at [412, 485] on button "Done" at bounding box center [398, 466] width 80 height 35
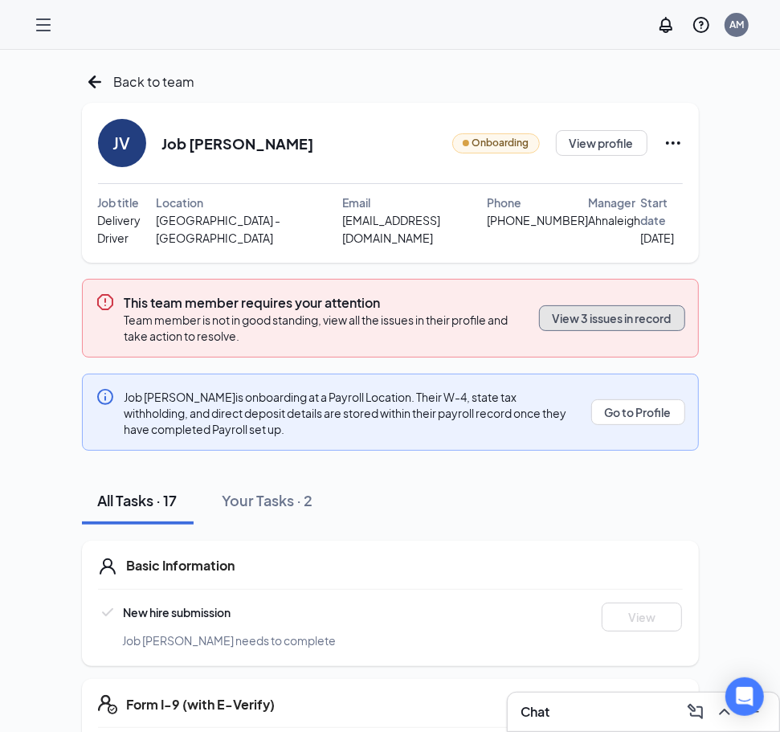
click at [616, 306] on button "View 3 issues in record" at bounding box center [612, 318] width 146 height 26
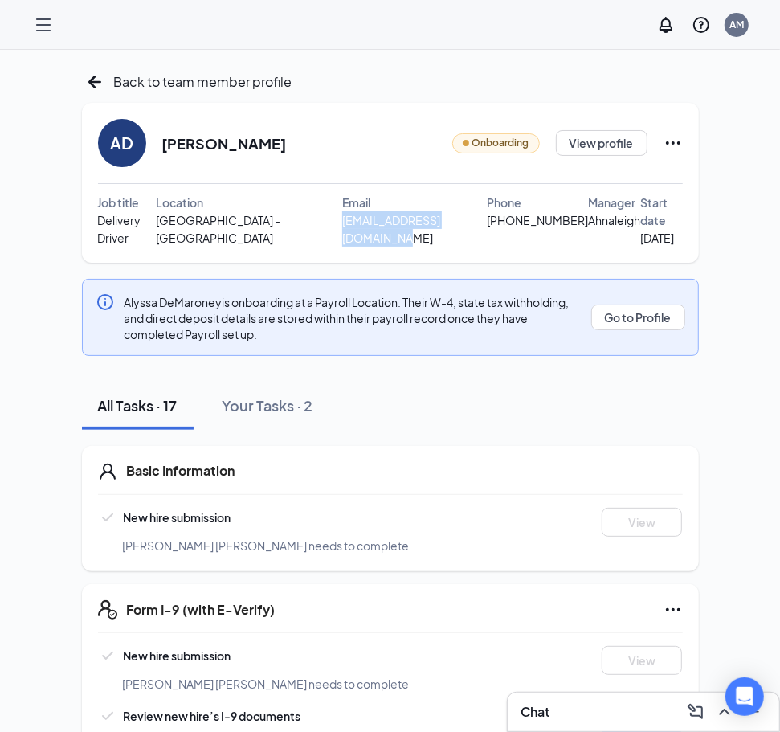
drag, startPoint x: 297, startPoint y: 225, endPoint x: 455, endPoint y: 221, distance: 157.6
click at [455, 221] on span "[EMAIL_ADDRESS][DOMAIN_NAME]" at bounding box center [414, 228] width 145 height 35
copy span "[EMAIL_ADDRESS][DOMAIN_NAME]"
drag, startPoint x: 459, startPoint y: 218, endPoint x: 536, endPoint y: 221, distance: 77.2
click at [536, 221] on span "[PHONE_NUMBER]" at bounding box center [537, 220] width 101 height 18
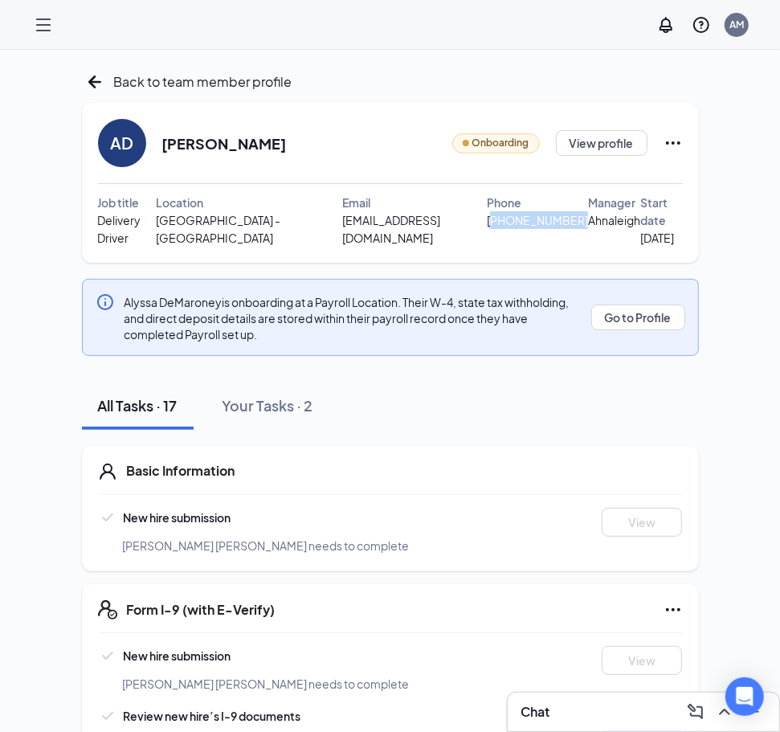
copy span "563) 770-5809"
drag, startPoint x: 207, startPoint y: 141, endPoint x: 161, endPoint y: 145, distance: 46.1
click at [161, 145] on div "AD [PERSON_NAME]" at bounding box center [192, 143] width 189 height 48
copy h2 "Alyssa"
drag, startPoint x: 301, startPoint y: 138, endPoint x: 210, endPoint y: 150, distance: 92.4
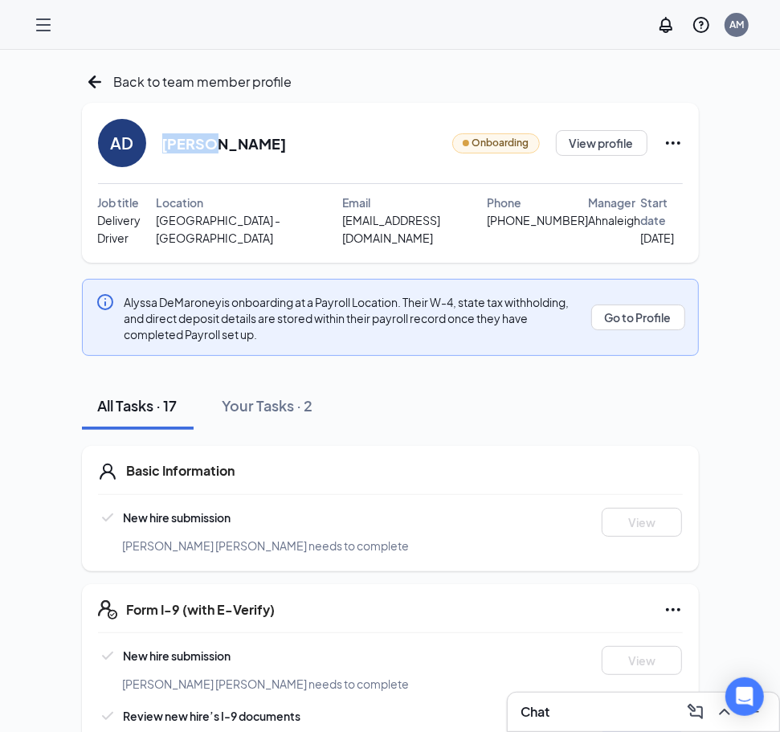
click at [210, 150] on div "AD [PERSON_NAME] Onboarding View profile" at bounding box center [390, 143] width 585 height 48
copy h2 "DeMaroney"
click at [98, 76] on icon "ArrowLeftNew" at bounding box center [95, 82] width 26 height 26
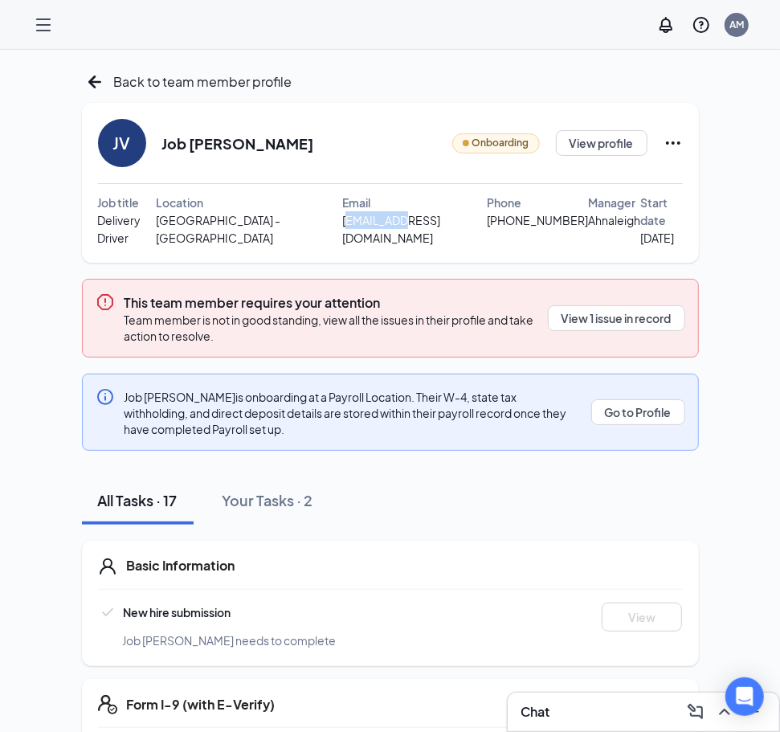
drag, startPoint x: 302, startPoint y: 226, endPoint x: 355, endPoint y: 215, distance: 54.1
click at [355, 215] on span "[EMAIL_ADDRESS][DOMAIN_NAME]" at bounding box center [414, 228] width 145 height 35
click at [343, 218] on span "[EMAIL_ADDRESS][DOMAIN_NAME]" at bounding box center [414, 228] width 145 height 35
drag, startPoint x: 300, startPoint y: 222, endPoint x: 447, endPoint y: 218, distance: 147.1
click at [447, 218] on span "[EMAIL_ADDRESS][DOMAIN_NAME]" at bounding box center [414, 228] width 145 height 35
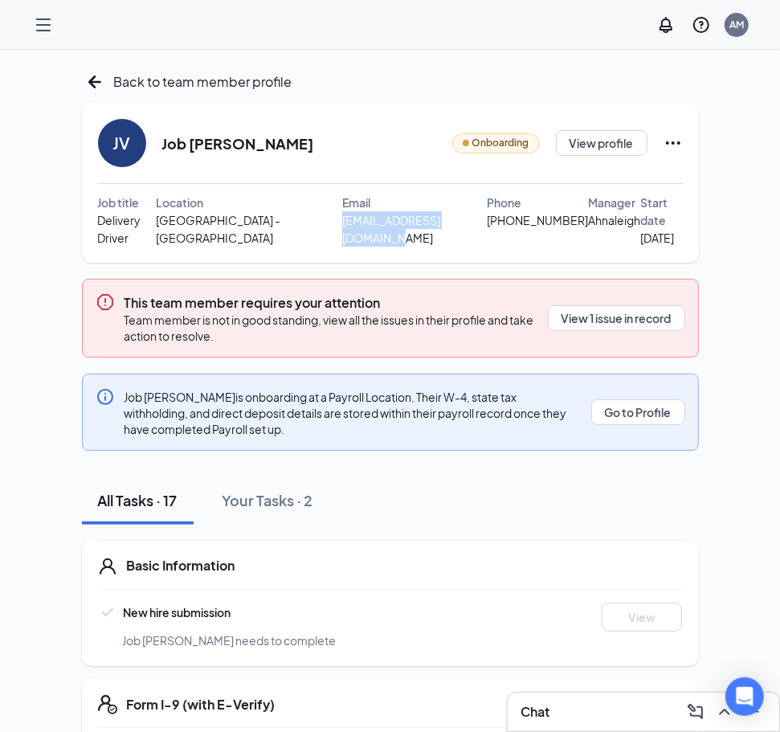
copy span "[EMAIL_ADDRESS][DOMAIN_NAME]"
drag, startPoint x: 455, startPoint y: 223, endPoint x: 537, endPoint y: 225, distance: 82.0
click at [537, 225] on div "[PHONE_NUMBER]" at bounding box center [537, 220] width 101 height 18
copy span "[PHONE_NUMBER]"
click at [591, 211] on span "Ahnaleigh" at bounding box center [614, 220] width 52 height 18
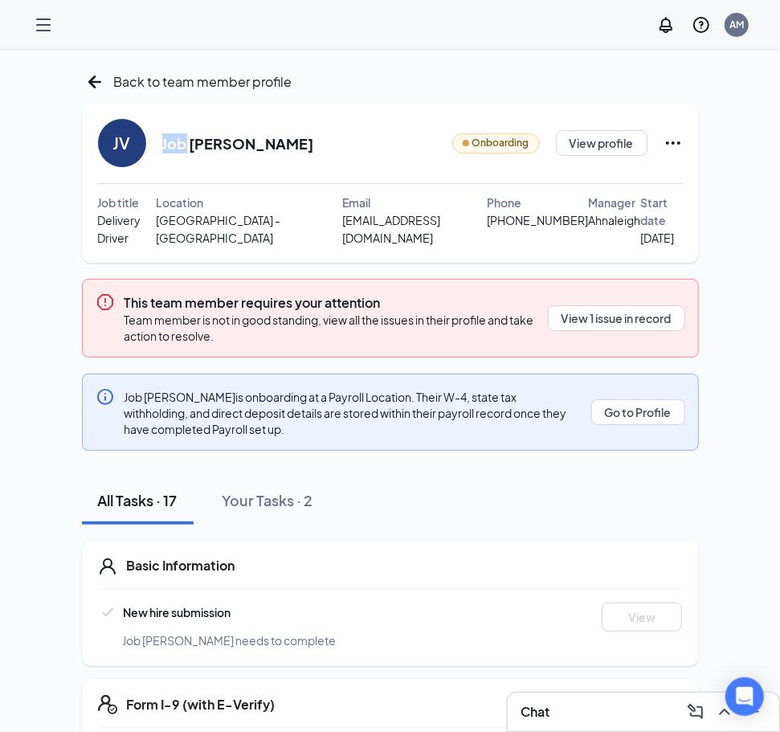
drag, startPoint x: 183, startPoint y: 143, endPoint x: 147, endPoint y: 142, distance: 36.2
click at [147, 142] on div "JV Job [PERSON_NAME]" at bounding box center [206, 143] width 216 height 48
copy div "Job"
drag, startPoint x: 233, startPoint y: 143, endPoint x: 193, endPoint y: 147, distance: 40.4
click at [193, 147] on div "JV Job [PERSON_NAME] Onboarding View profile" at bounding box center [390, 143] width 585 height 48
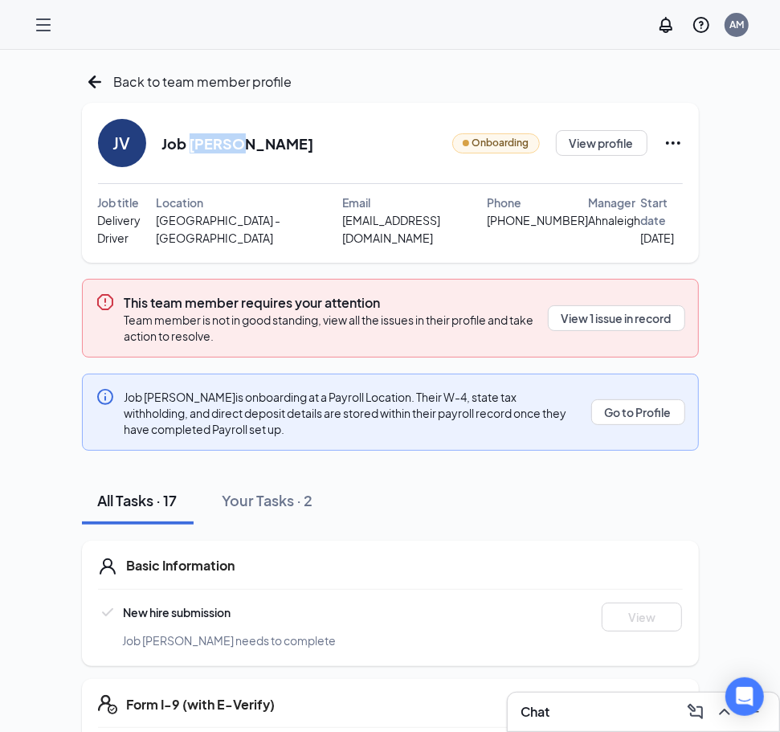
copy h2 "[PERSON_NAME]"
